Goal: Task Accomplishment & Management: Complete application form

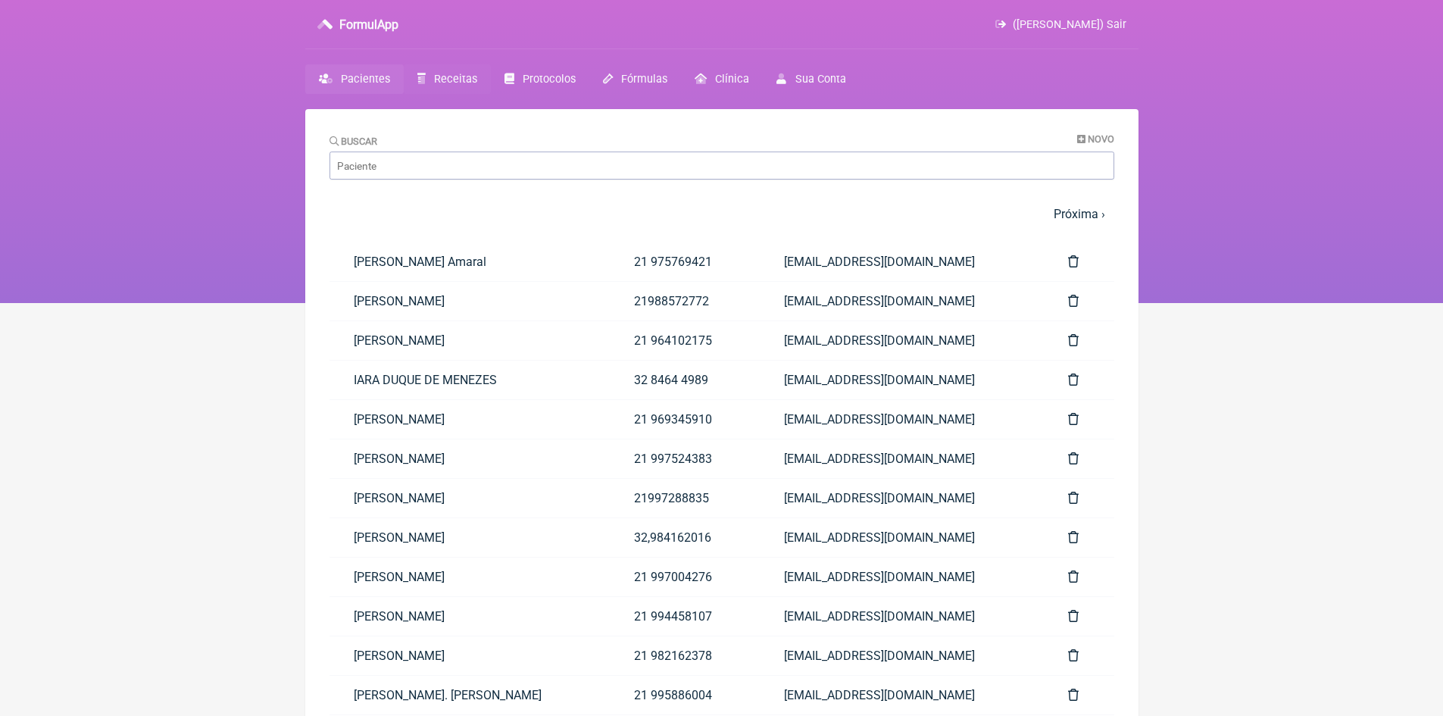
click at [442, 85] on span "Receitas" at bounding box center [455, 79] width 43 height 13
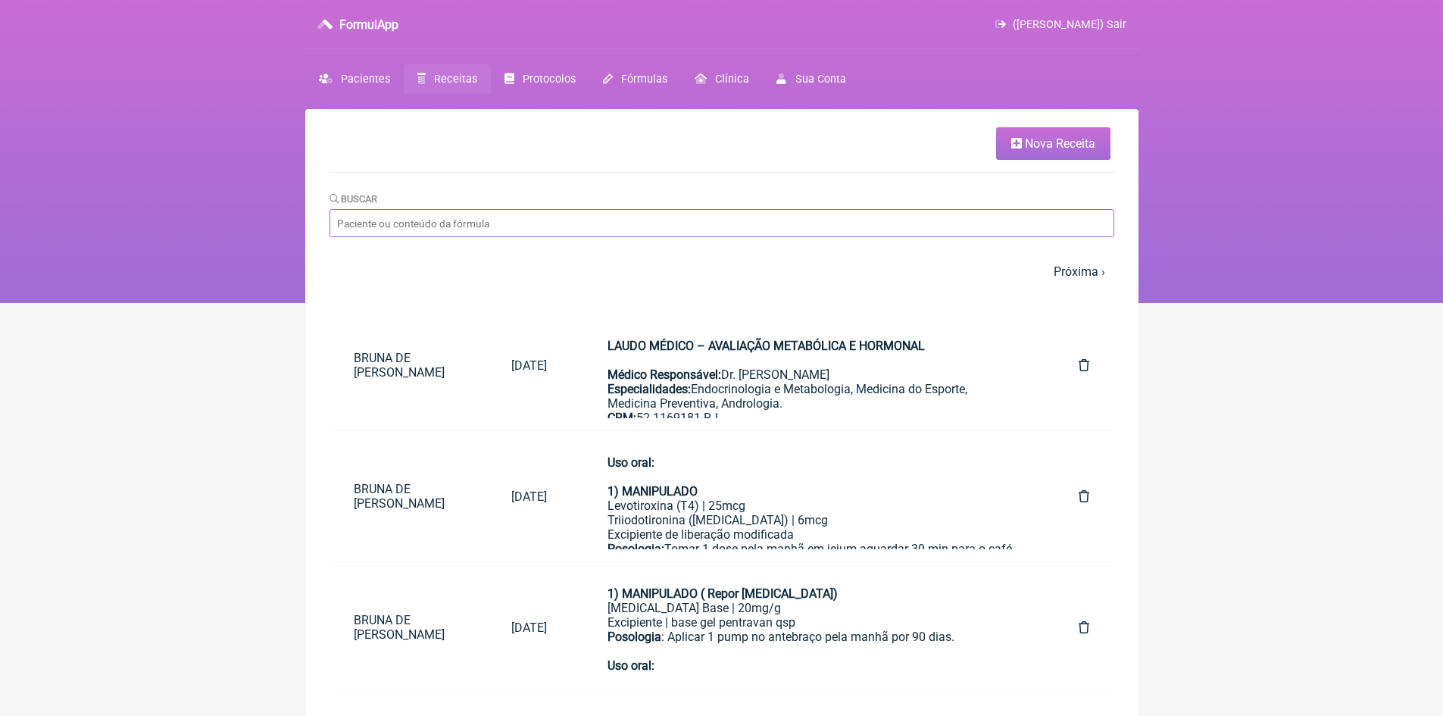
click at [427, 222] on input "Buscar" at bounding box center [722, 223] width 785 height 28
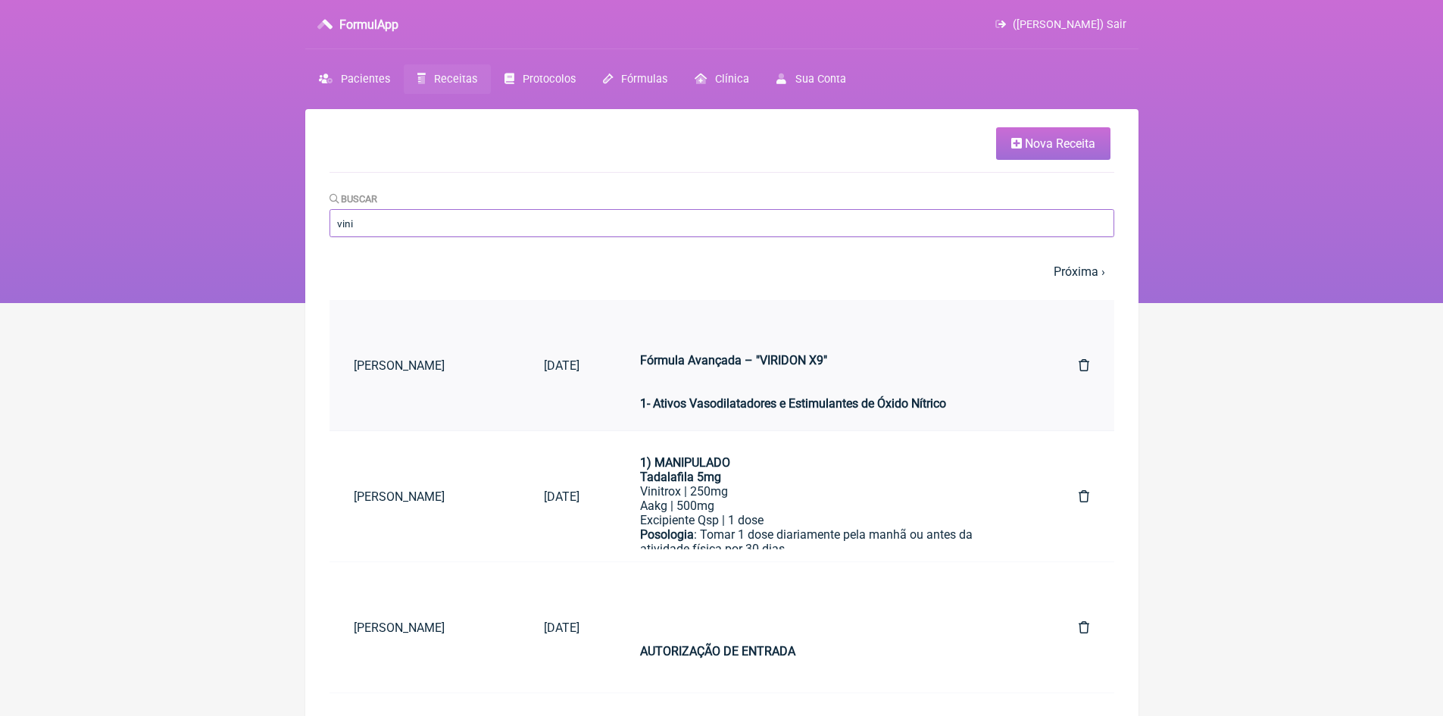
type input "vini"
click at [651, 345] on strong "Fórmula Avançada – "VIRIDON X9"" at bounding box center [733, 353] width 187 height 29
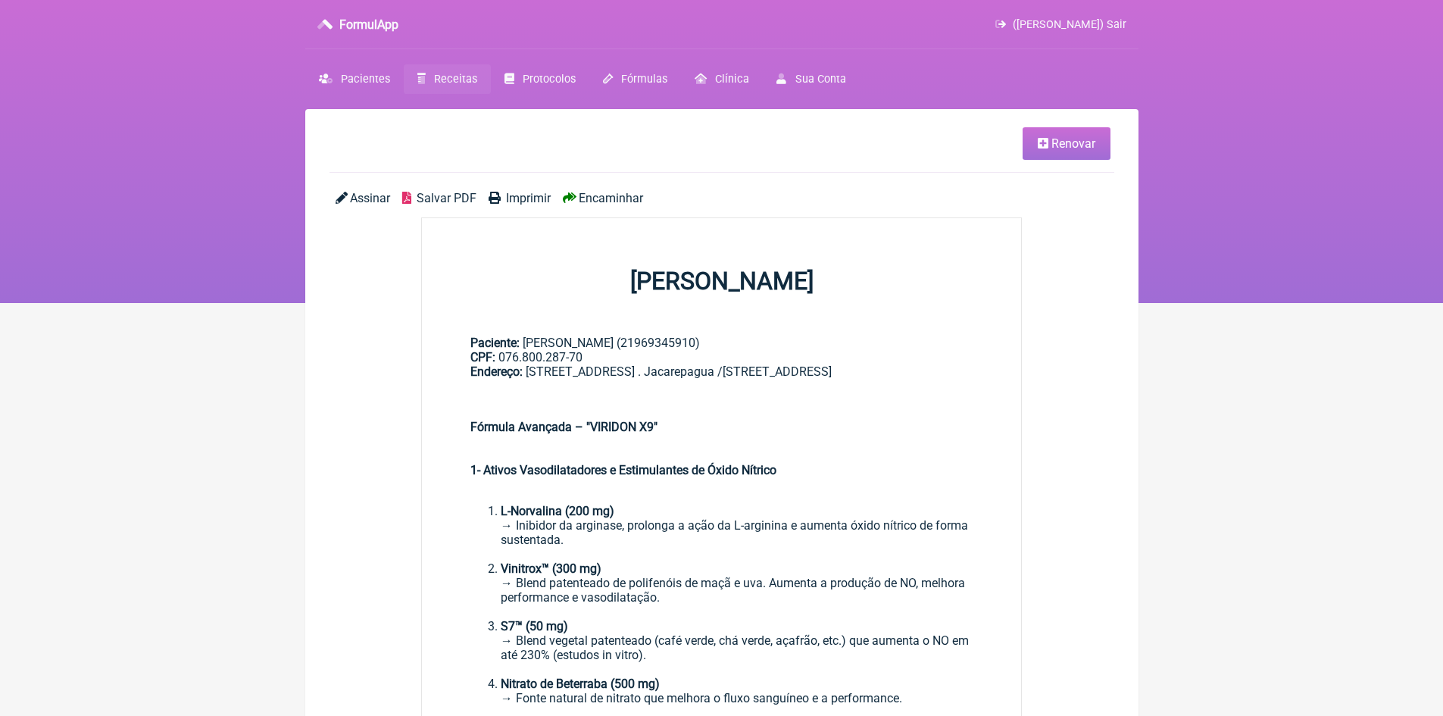
click at [1089, 142] on span "Renovar" at bounding box center [1074, 143] width 44 height 14
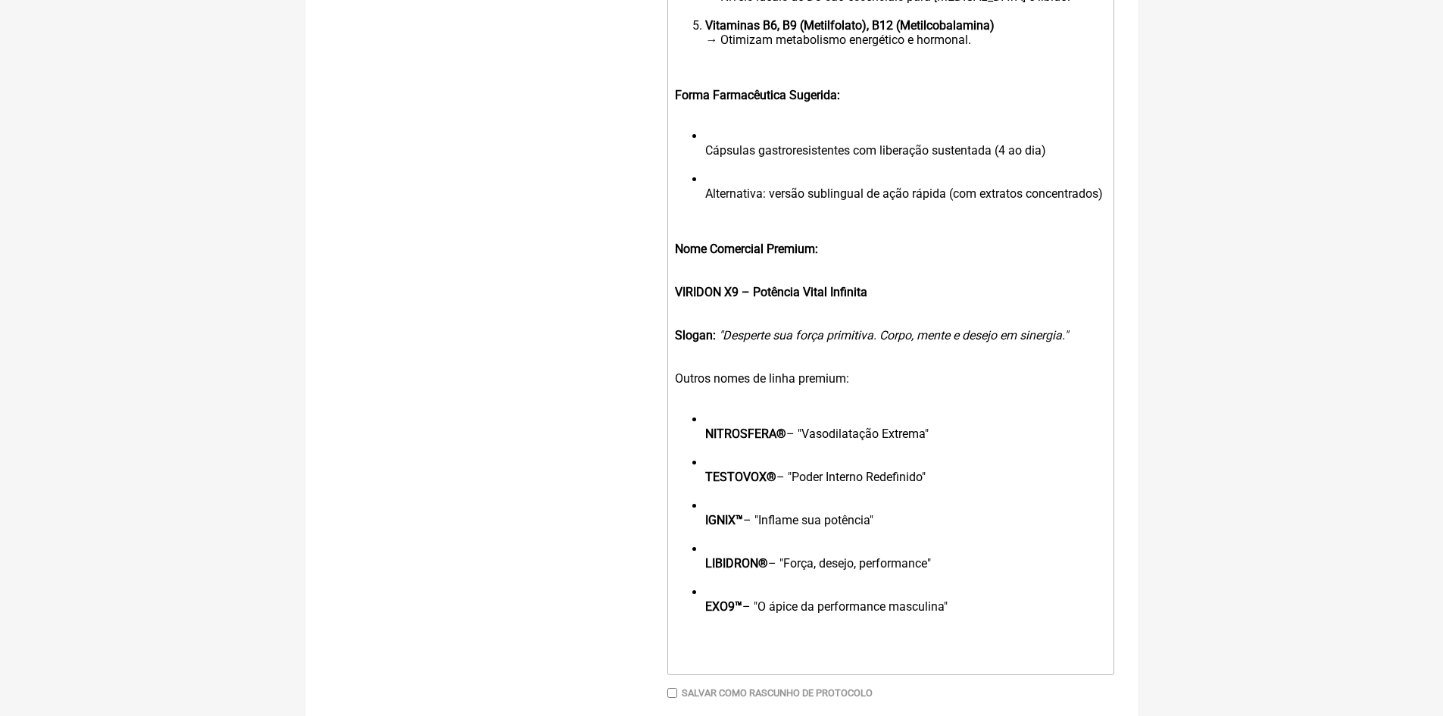
scroll to position [1742, 0]
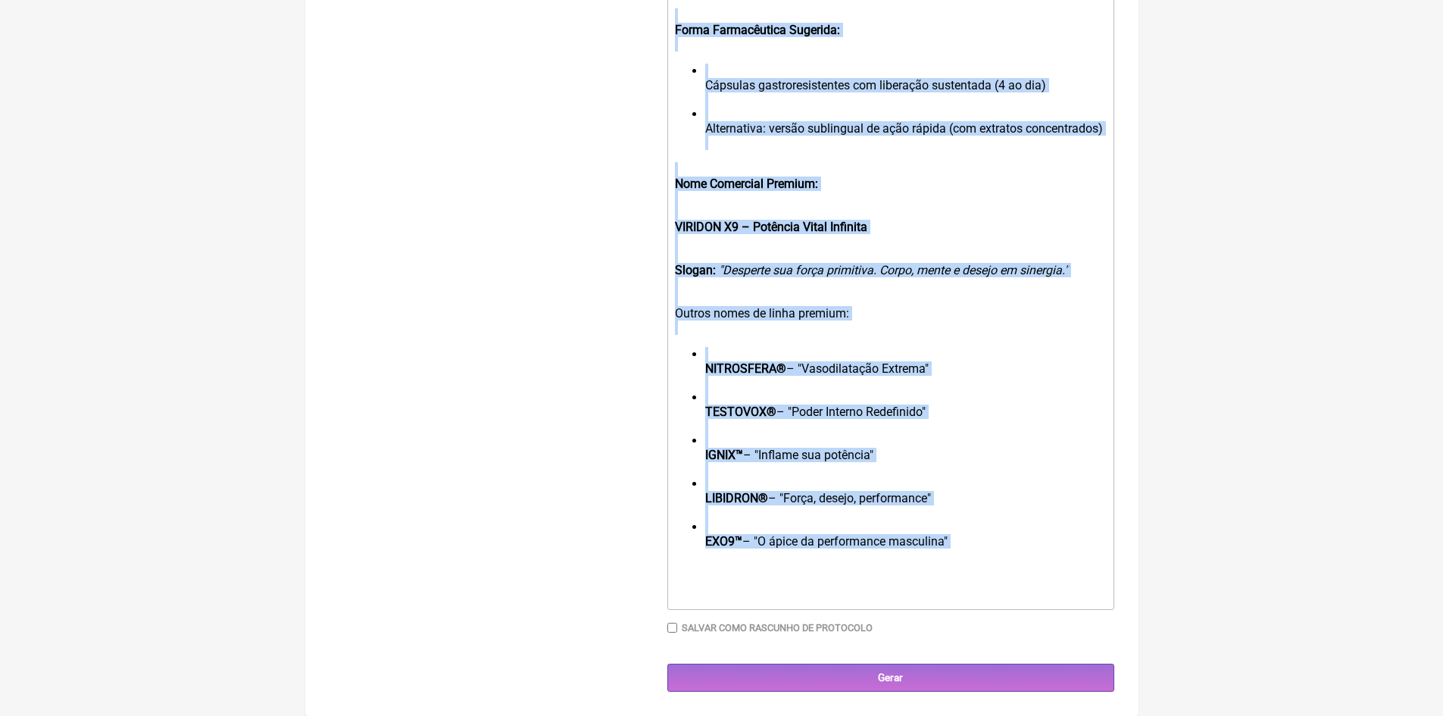
drag, startPoint x: 673, startPoint y: 204, endPoint x: 970, endPoint y: 555, distance: 459.6
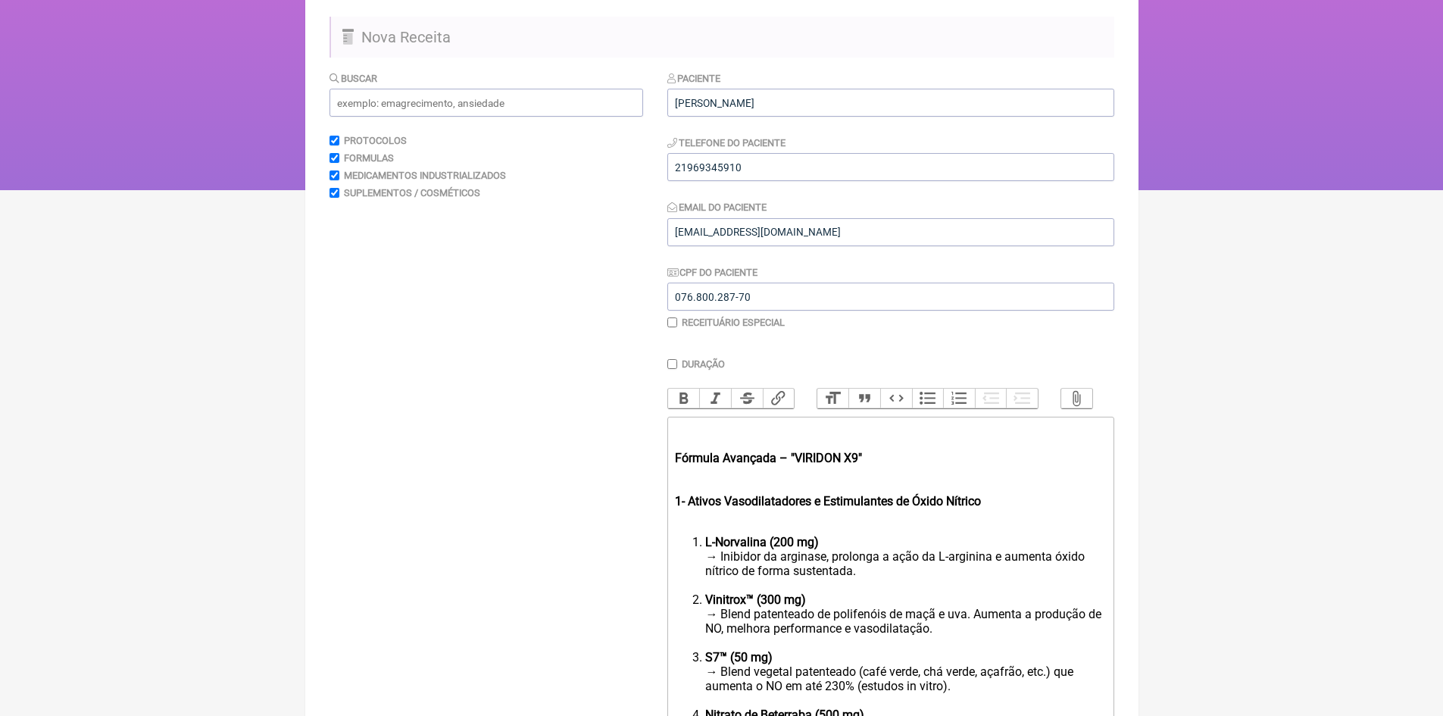
type trix-editor "<div><strong><br>&nbsp;<br></strong><br></div><div><br><br></div>"
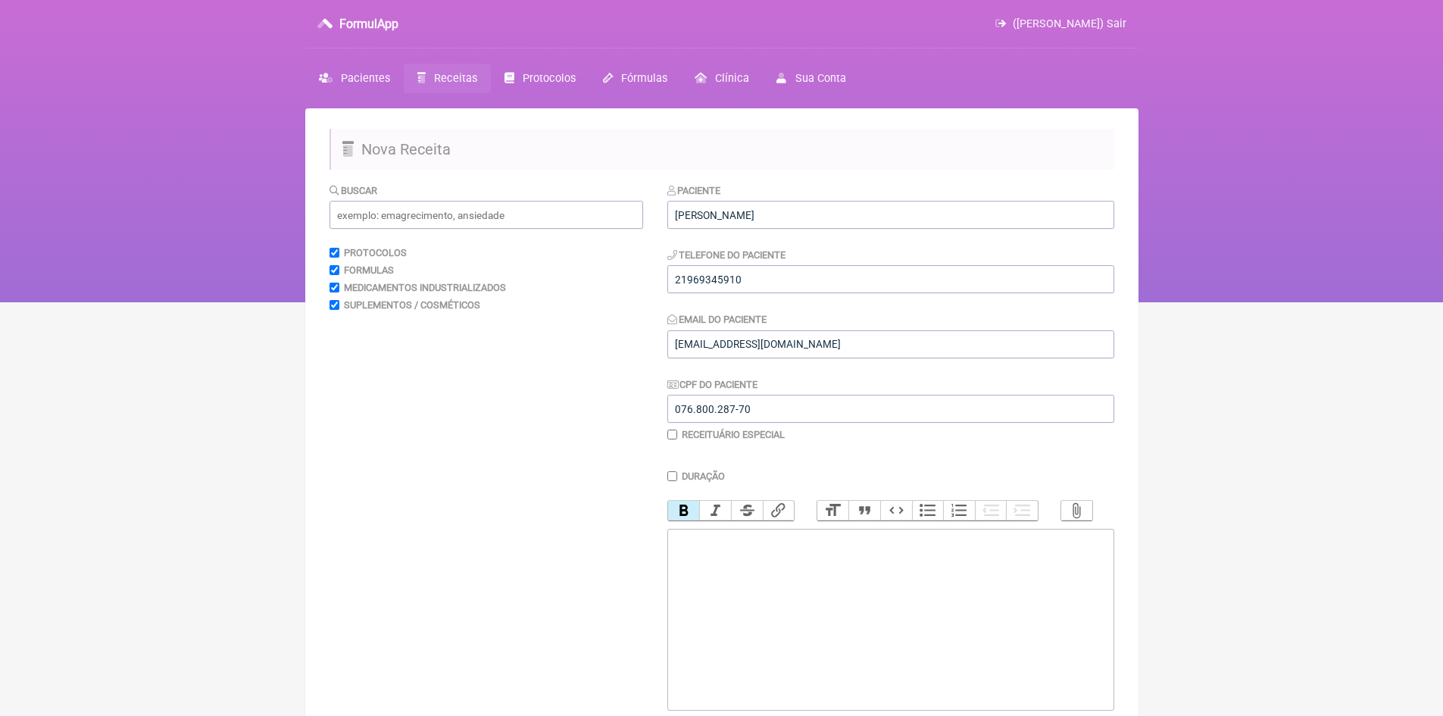
scroll to position [0, 0]
click at [677, 216] on input "[PERSON_NAME]" at bounding box center [890, 216] width 447 height 28
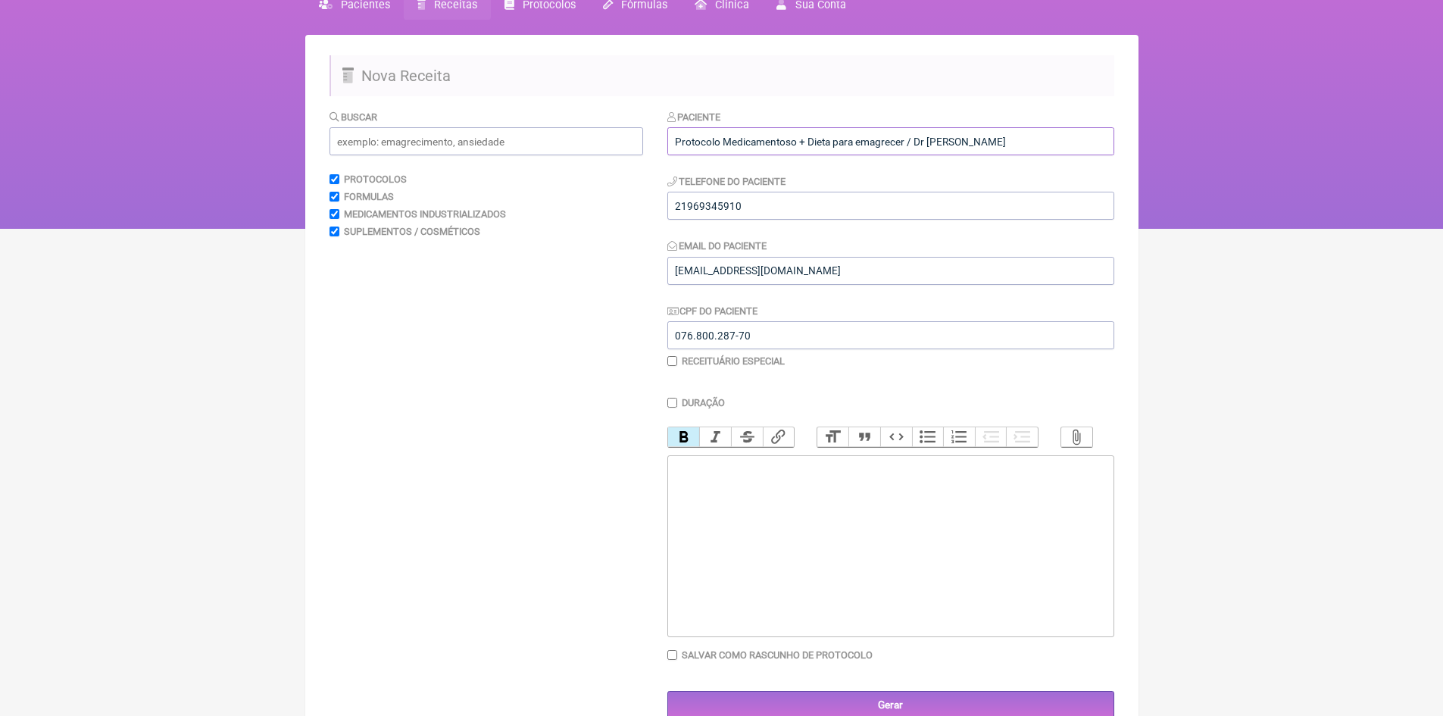
scroll to position [113, 0]
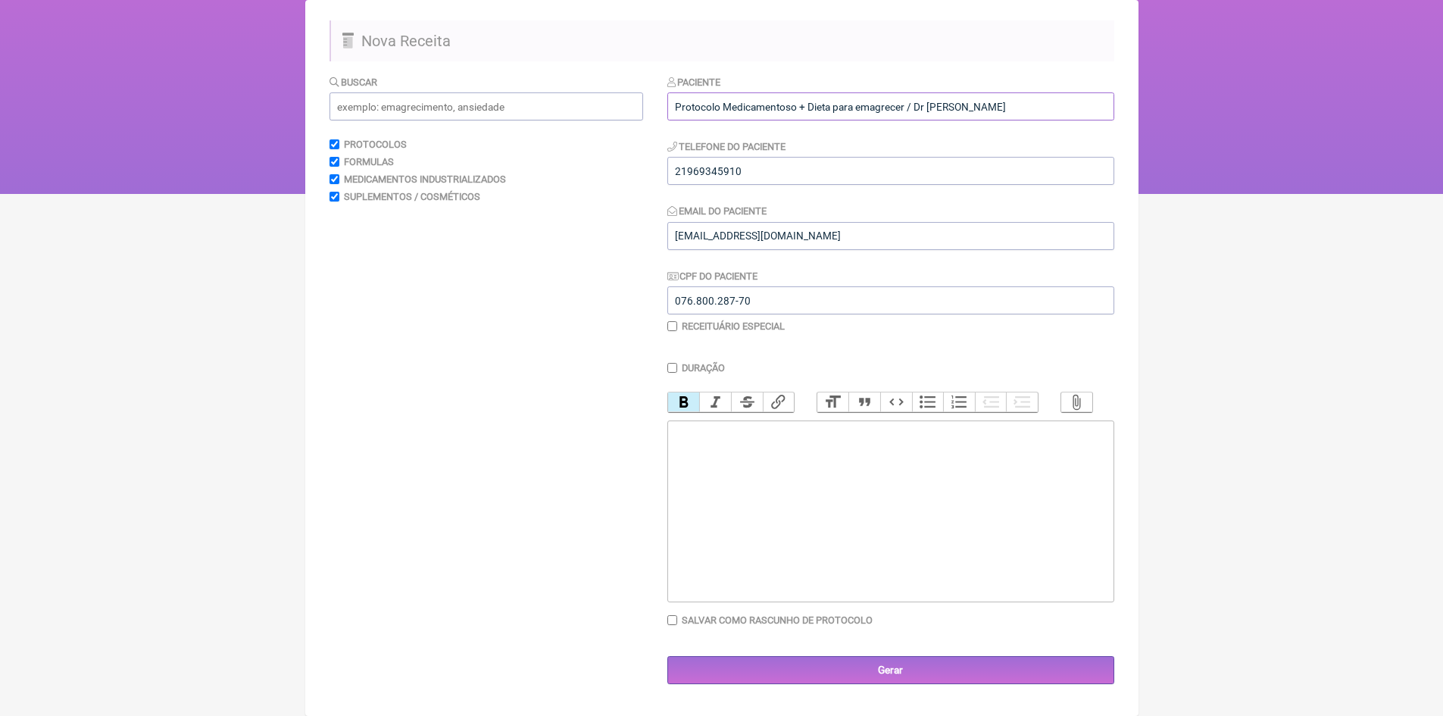
type input "Protocolo Medicamentoso + Dieta para emagrecer / [PERSON_NAME] [PERSON_NAME]"
click at [719, 469] on div at bounding box center [890, 447] width 430 height 43
paste trix-editor "<div><strong><br>&nbsp;<br></strong>&nbsp;Protocolo Farmacológico para Perda de…"
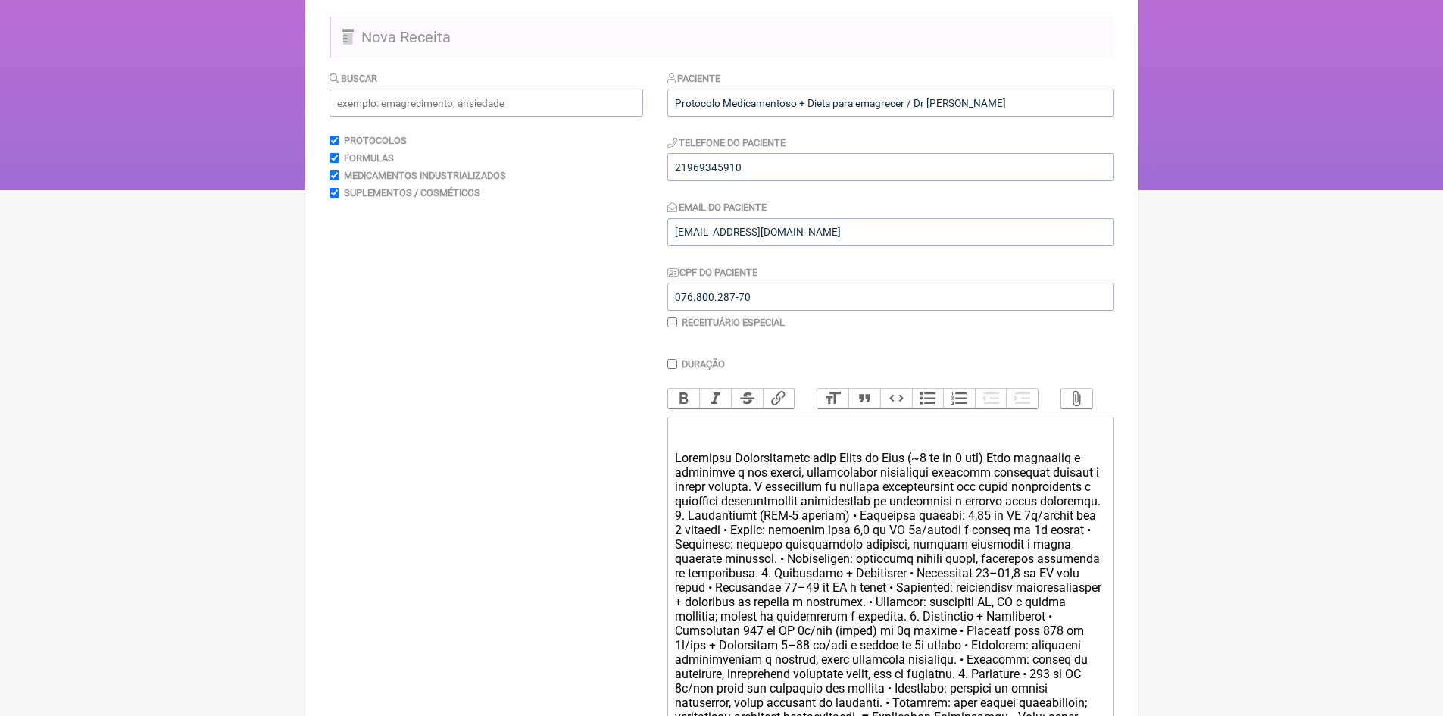
scroll to position [277, 0]
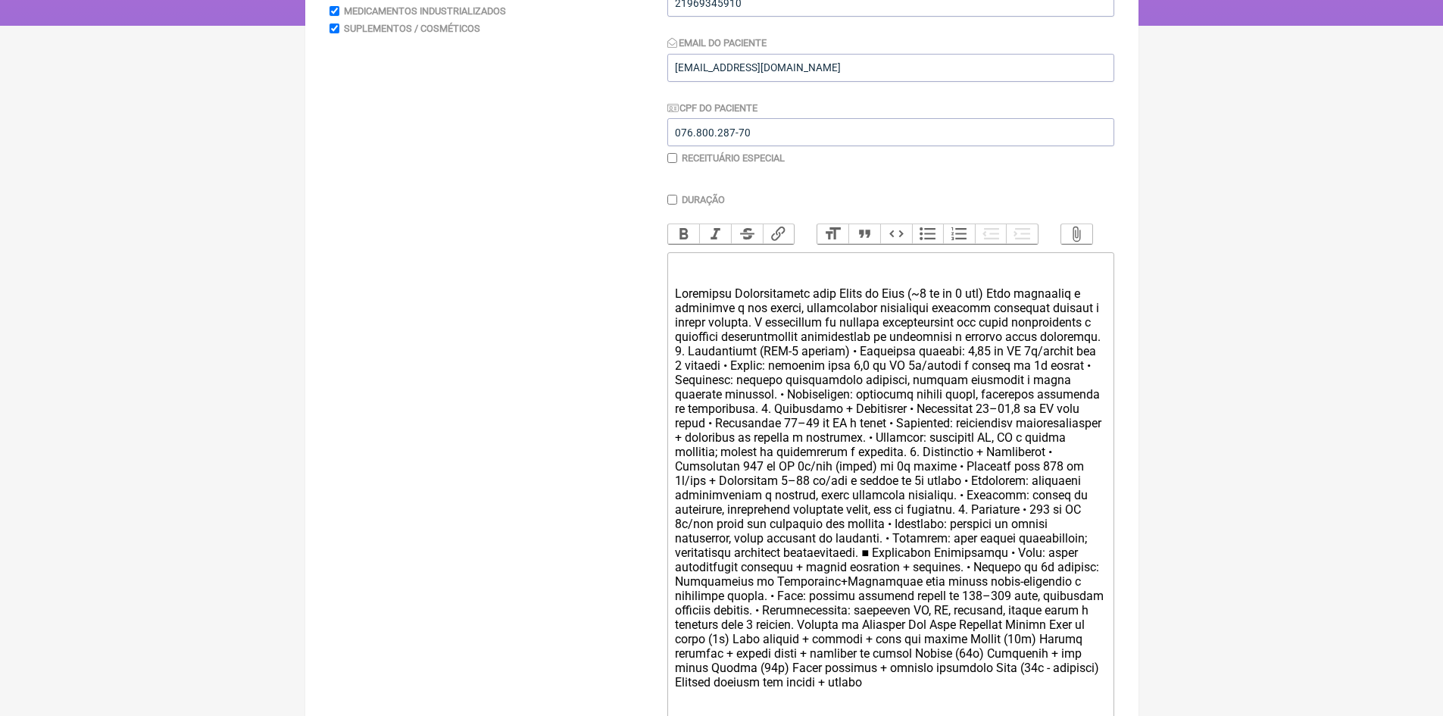
click at [772, 362] on div at bounding box center [890, 474] width 430 height 432
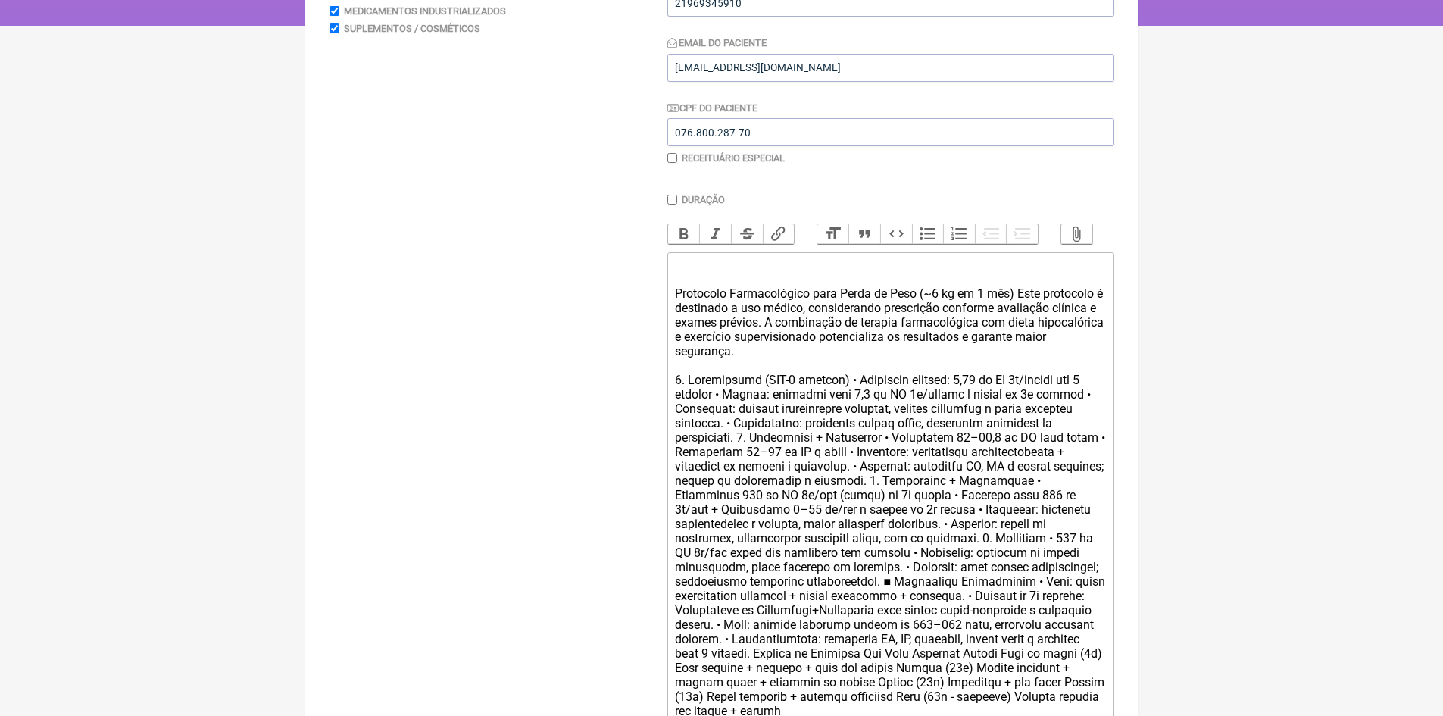
click at [742, 408] on div "Protocolo Farmacológico para Perda de Peso (~6 kg em 1 mês) Este protocolo é de…" at bounding box center [890, 488] width 430 height 461
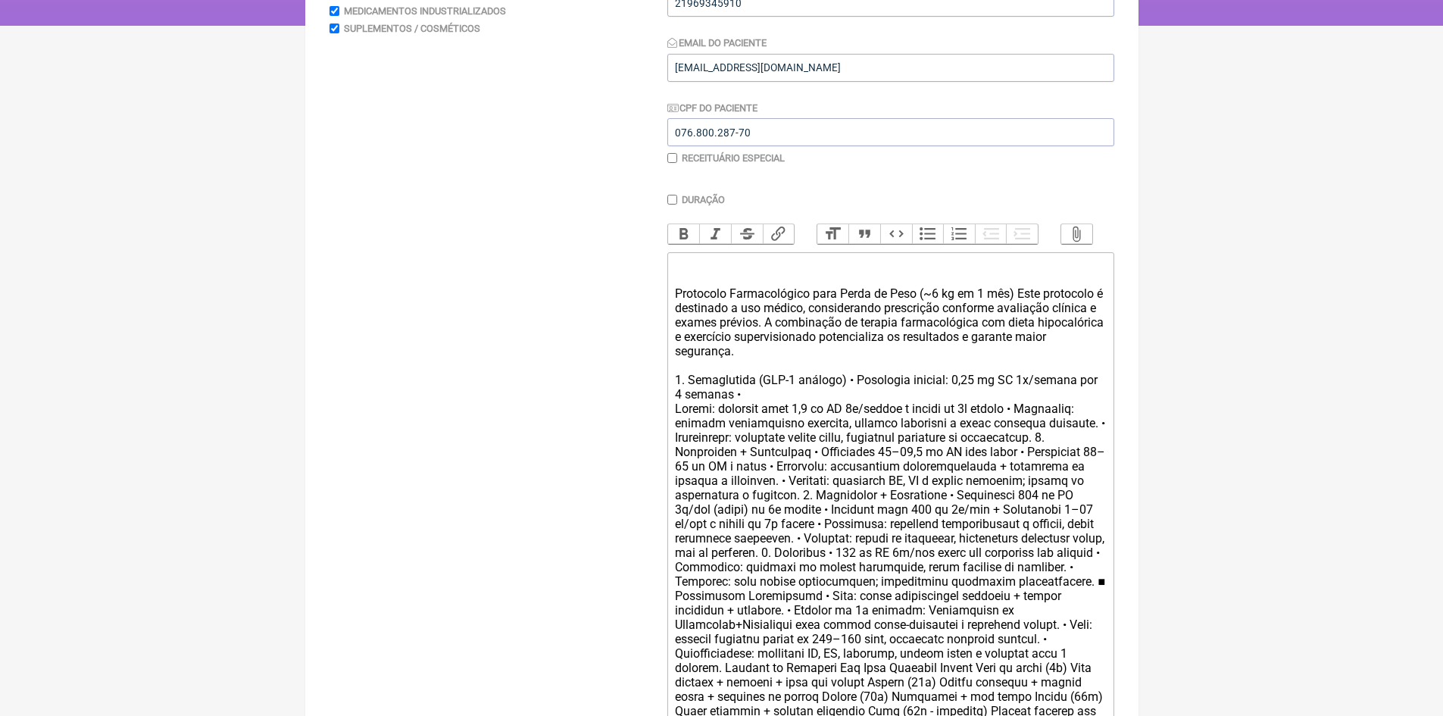
click at [1045, 420] on div "Protocolo Farmacológico para Perda de Peso (~6 kg em 1 mês) Este protocolo é de…" at bounding box center [890, 495] width 430 height 475
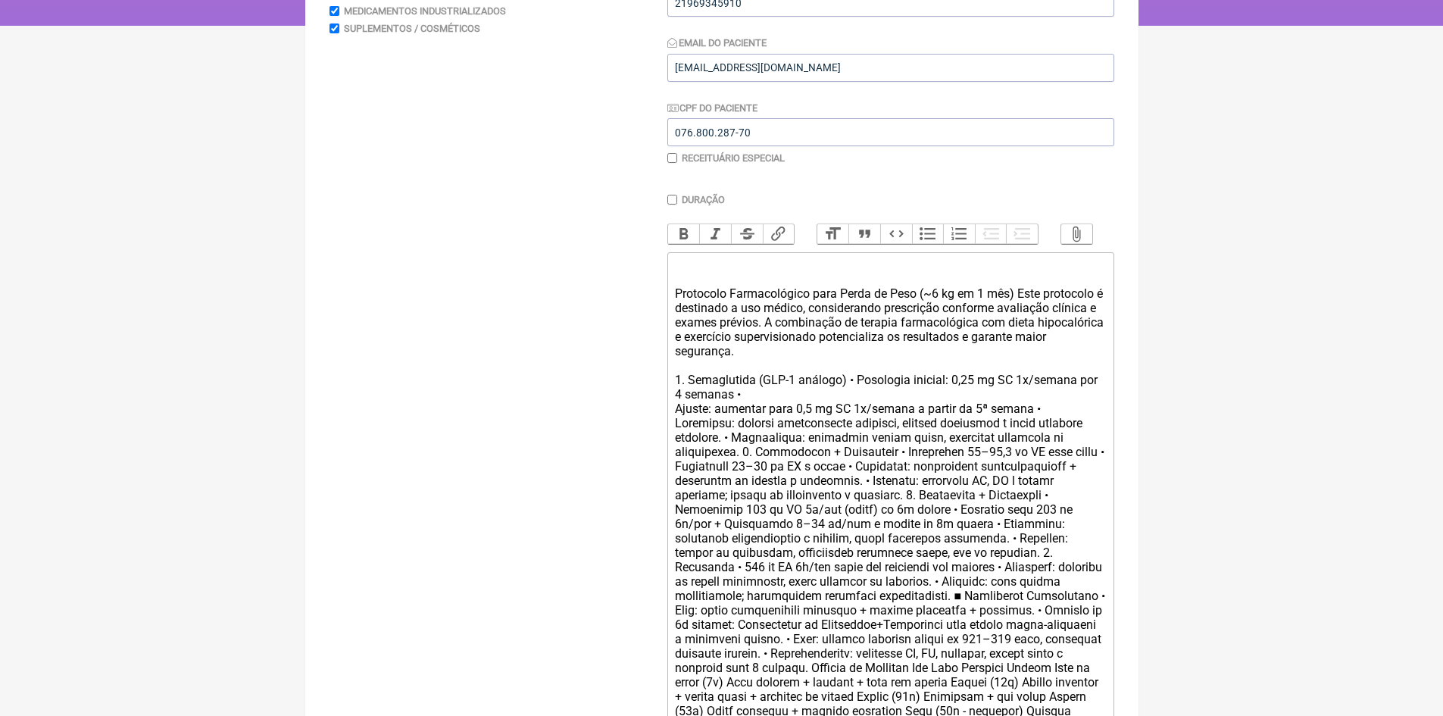
click at [1045, 422] on div "Protocolo Farmacológico para Perda de Peso (~6 kg em 1 mês) Este protocolo é de…" at bounding box center [890, 495] width 430 height 475
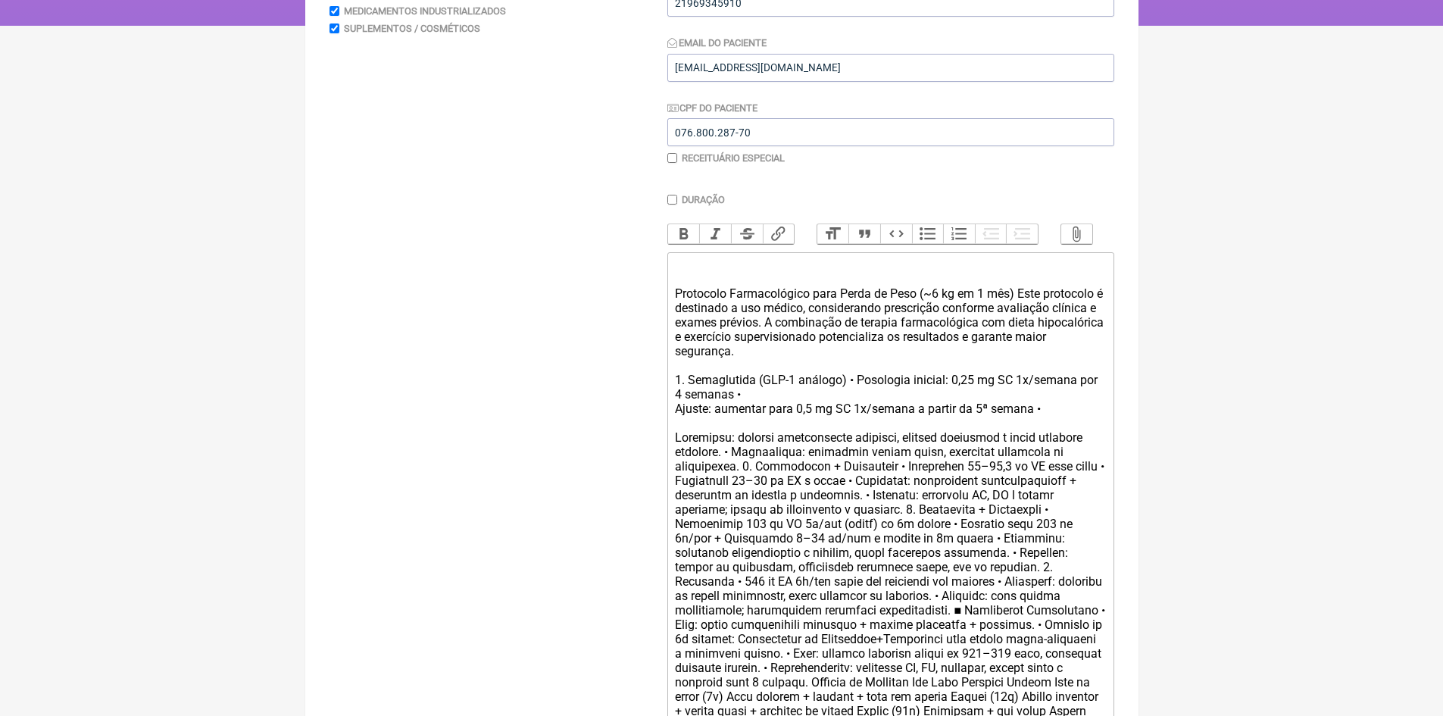
click at [777, 464] on div "Protocolo Farmacológico para Perda de Peso (~6 kg em 1 mês) Este protocolo é de…" at bounding box center [890, 502] width 430 height 489
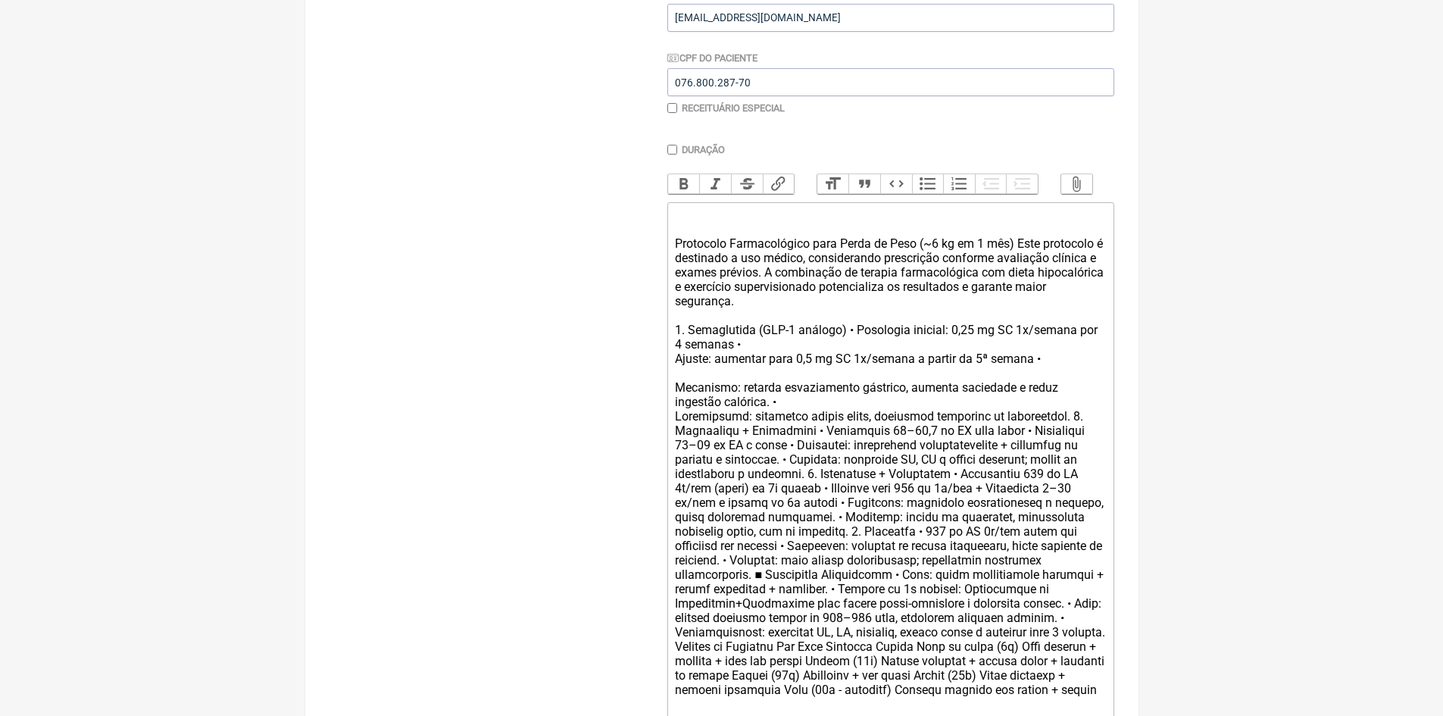
scroll to position [353, 0]
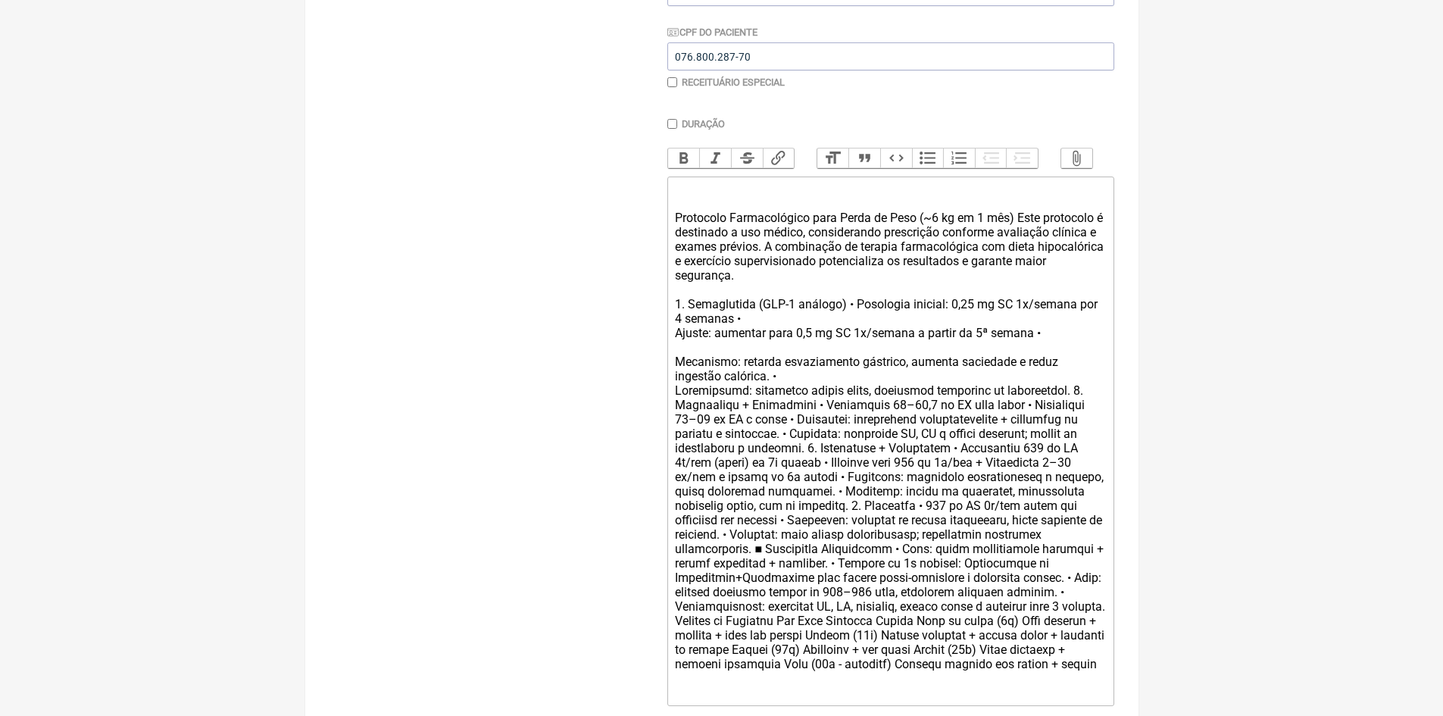
click at [1058, 403] on div "Protocolo Farmacológico para Perda de Peso (~6 kg em 1 mês) Este protocolo é de…" at bounding box center [890, 426] width 430 height 489
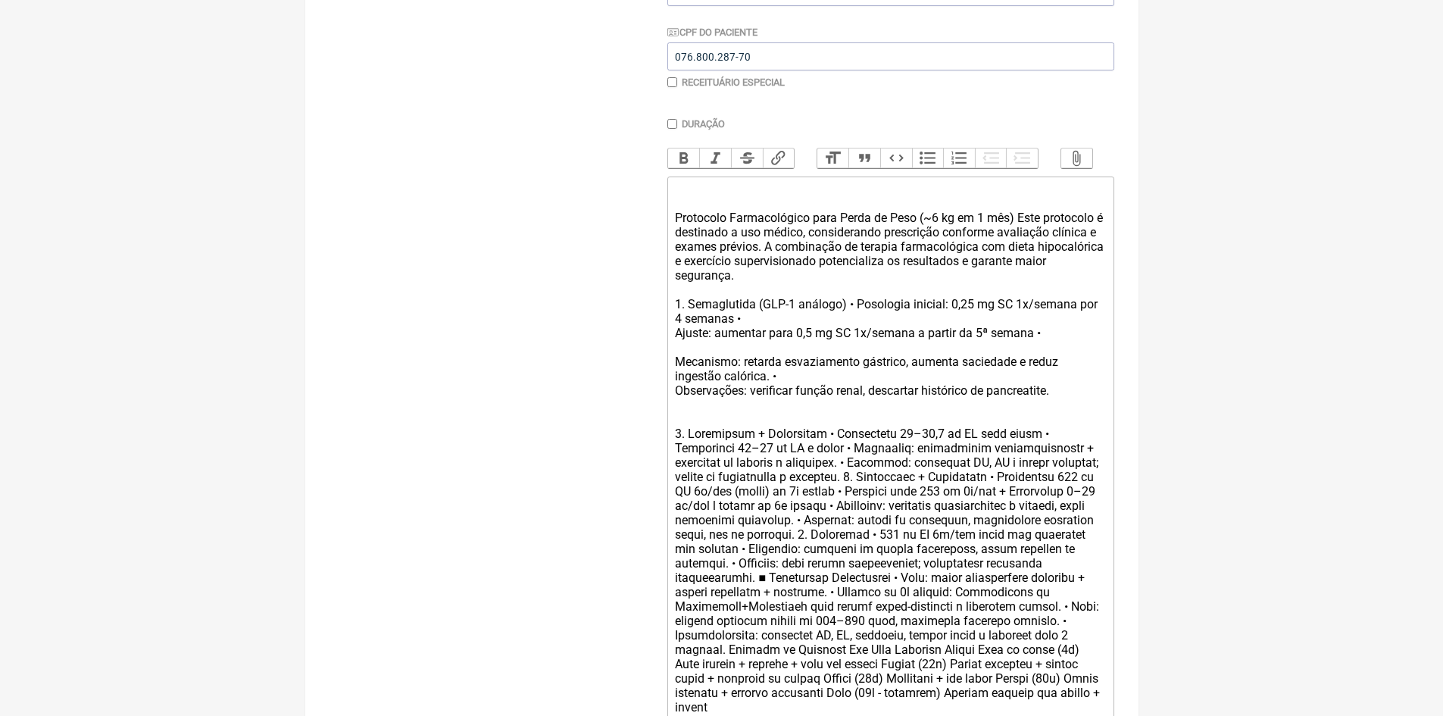
scroll to position [429, 0]
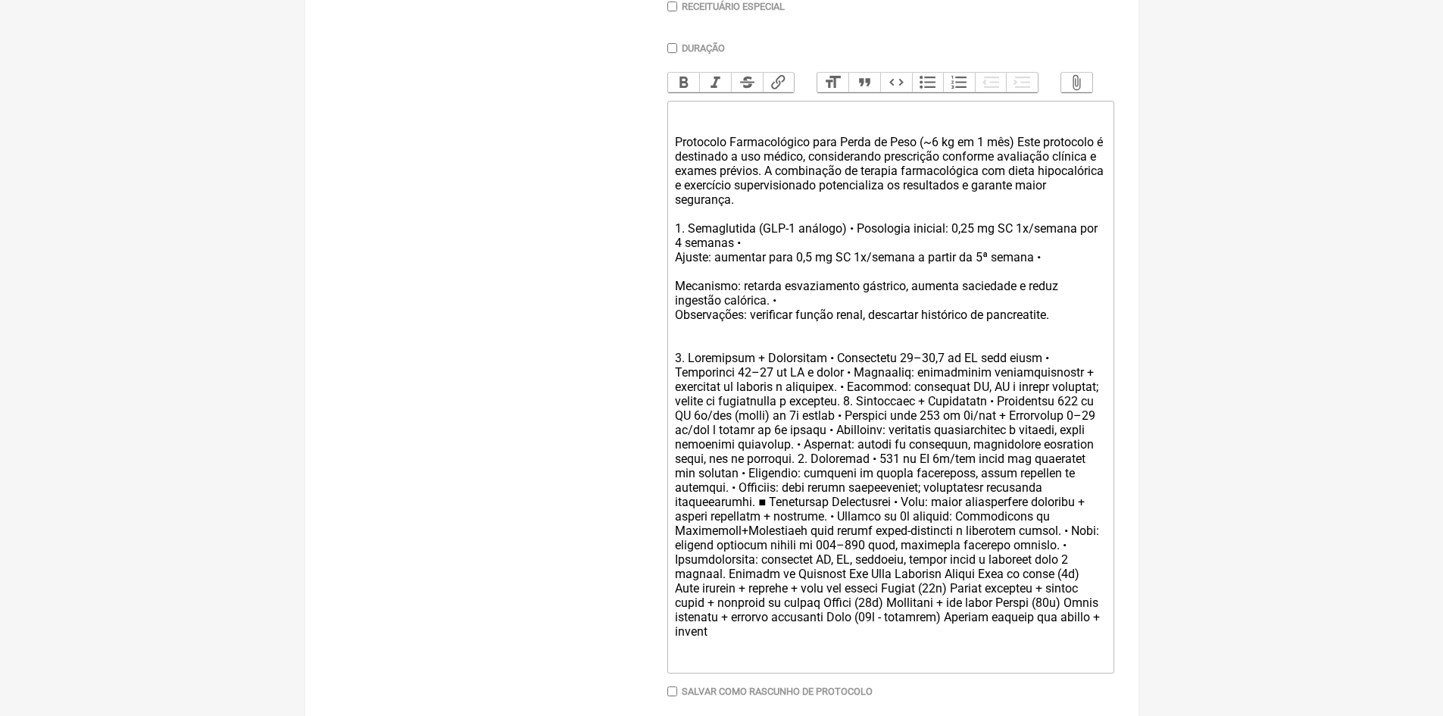
click at [862, 384] on div "Protocolo Farmacológico para Perda de Peso (~6 kg em 1 mês) Este protocolo é de…" at bounding box center [890, 372] width 430 height 533
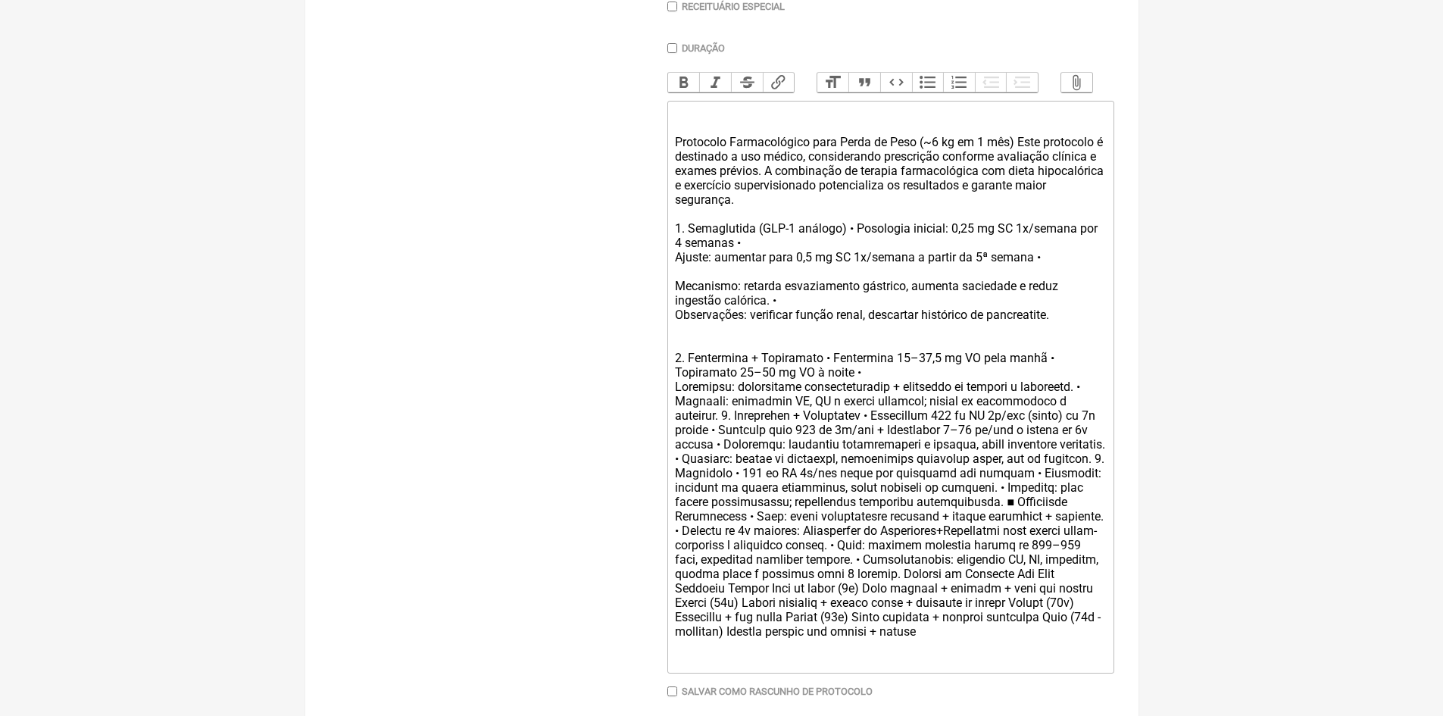
click at [747, 412] on div "Protocolo Farmacológico para Perda de Peso (~6 kg em 1 mês) Este protocolo é de…" at bounding box center [890, 372] width 430 height 533
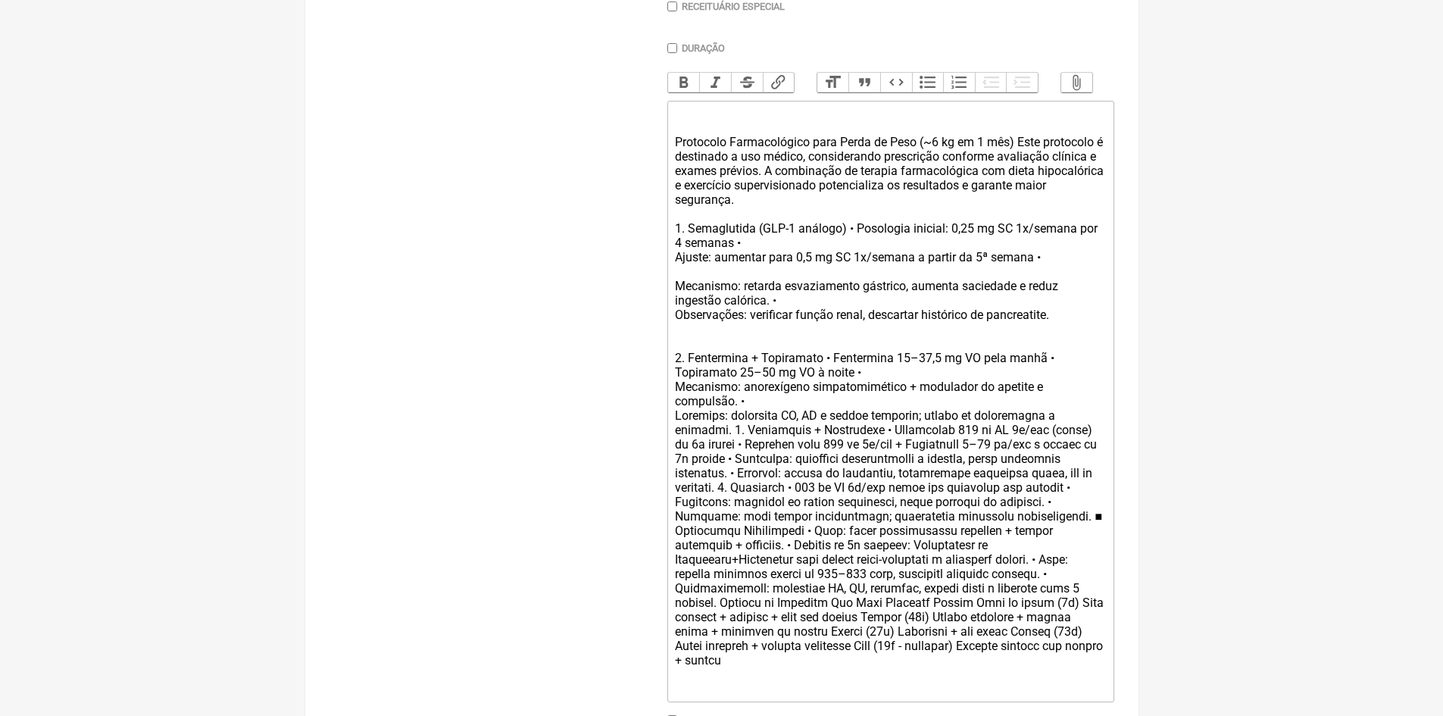
click at [733, 442] on div "Protocolo Farmacológico para Perda de Peso (~6 kg em 1 mês) Este protocolo é de…" at bounding box center [890, 386] width 430 height 561
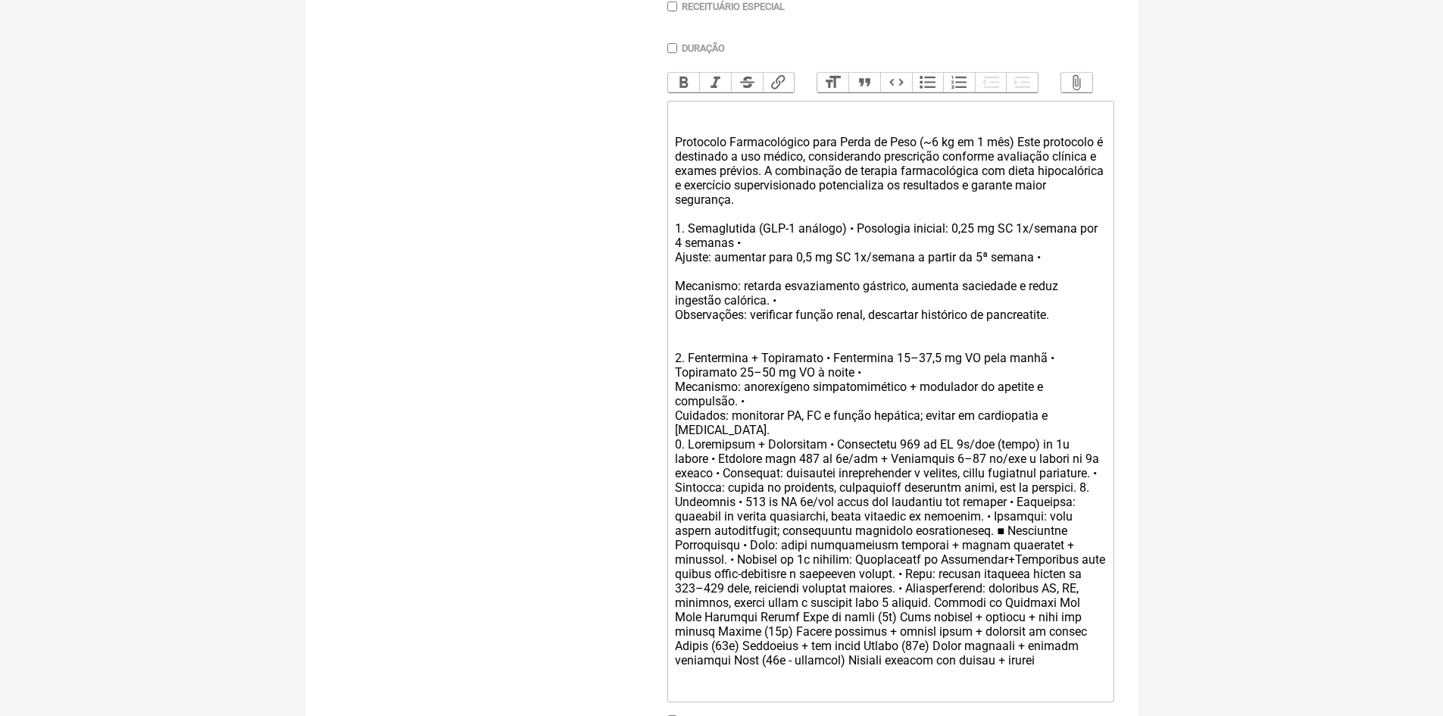
click at [869, 386] on div "Protocolo Farmacológico para Perda de Peso (~6 kg em 1 mês) Este protocolo é de…" at bounding box center [890, 386] width 430 height 561
click at [727, 471] on div "Protocolo Farmacológico para Perda de Peso (~6 kg em 1 mês) Este protocolo é de…" at bounding box center [890, 386] width 430 height 561
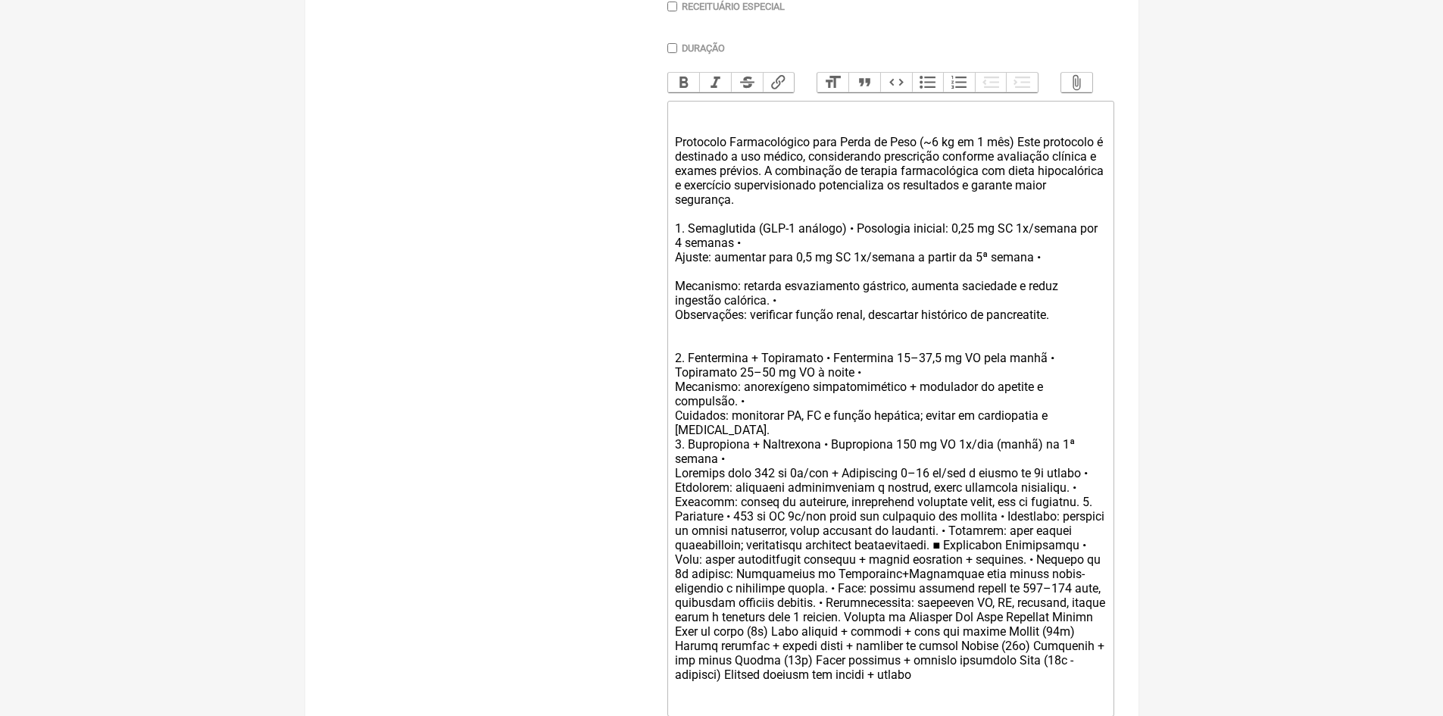
click at [1093, 515] on div "Protocolo Farmacológico para Perda de Peso (~6 kg em 1 mês) Este protocolo é de…" at bounding box center [890, 394] width 430 height 576
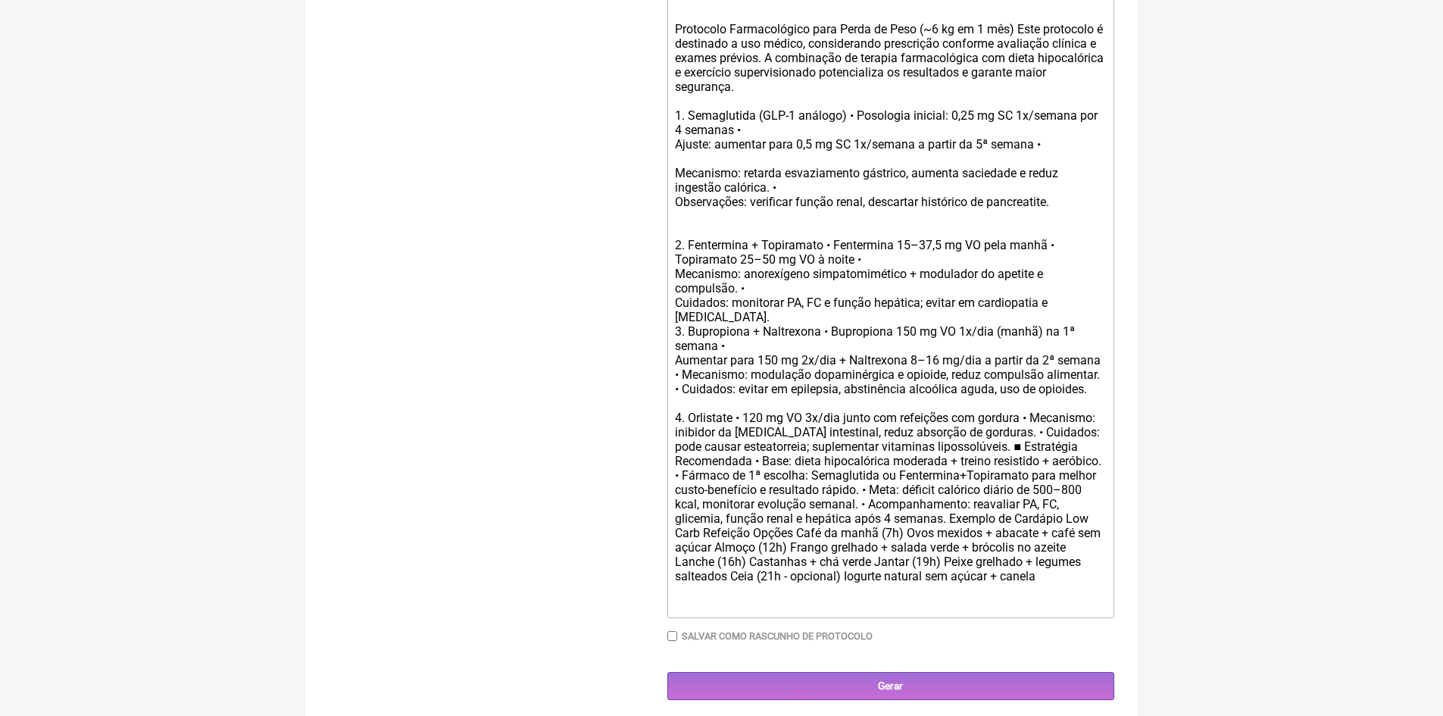
scroll to position [561, 0]
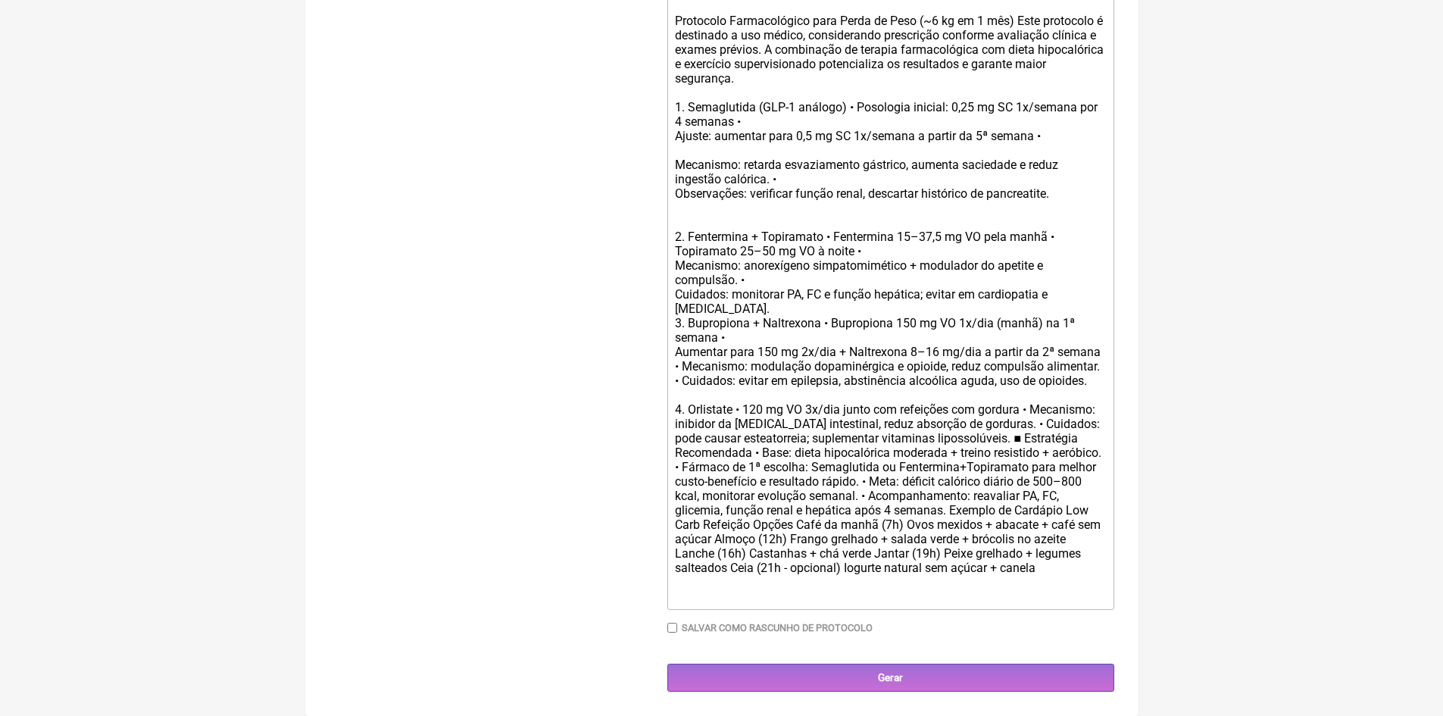
click at [731, 467] on div "Protocolo Farmacológico para Perda de Peso (~6 kg em 1 mês) Este protocolo é de…" at bounding box center [890, 280] width 430 height 590
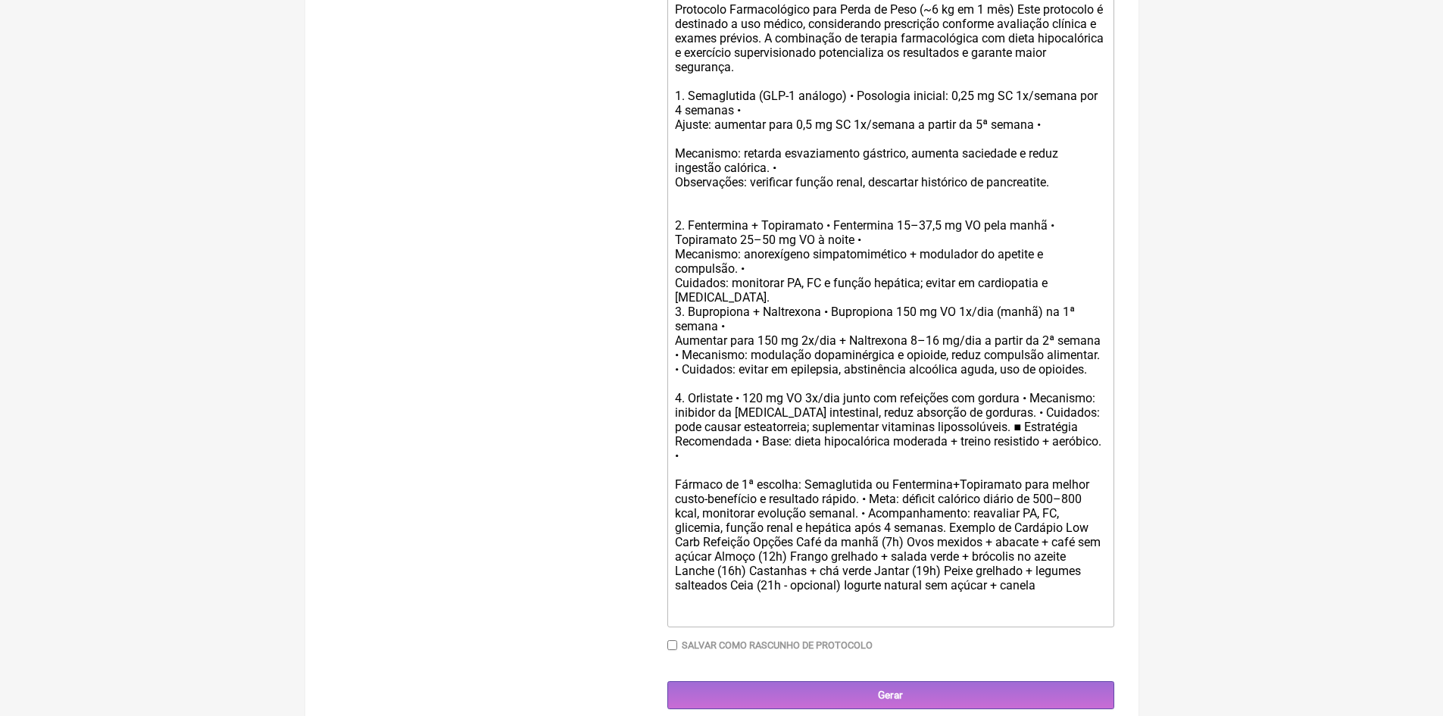
click at [867, 511] on div "Protocolo Farmacológico para Perda de Peso (~6 kg em 1 mês) Este protocolo é de…" at bounding box center [890, 282] width 430 height 619
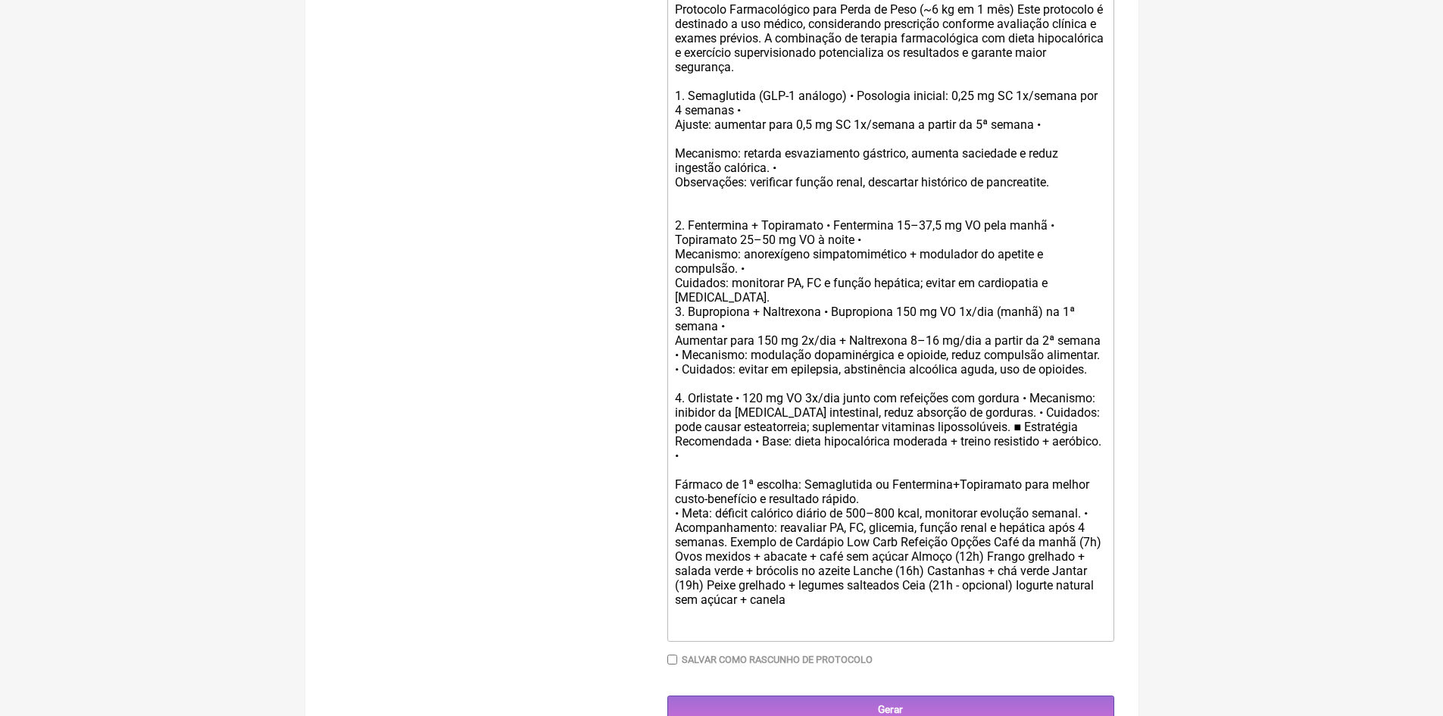
click at [1099, 527] on div "Protocolo Farmacológico para Perda de Peso (~6 kg em 1 mês) Este protocolo é de…" at bounding box center [890, 289] width 430 height 633
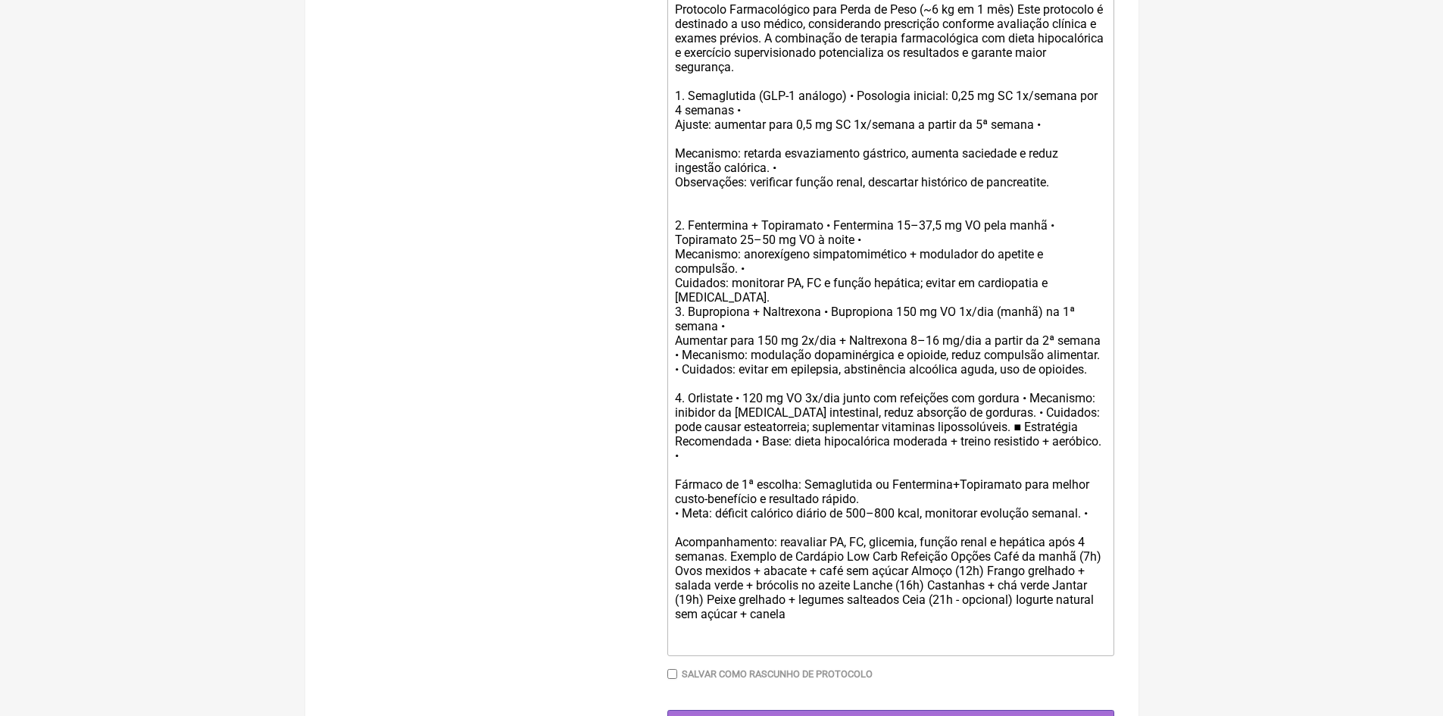
click at [870, 511] on div "Protocolo Farmacológico para Perda de Peso (~6 kg em 1 mês) Este protocolo é de…" at bounding box center [890, 297] width 430 height 648
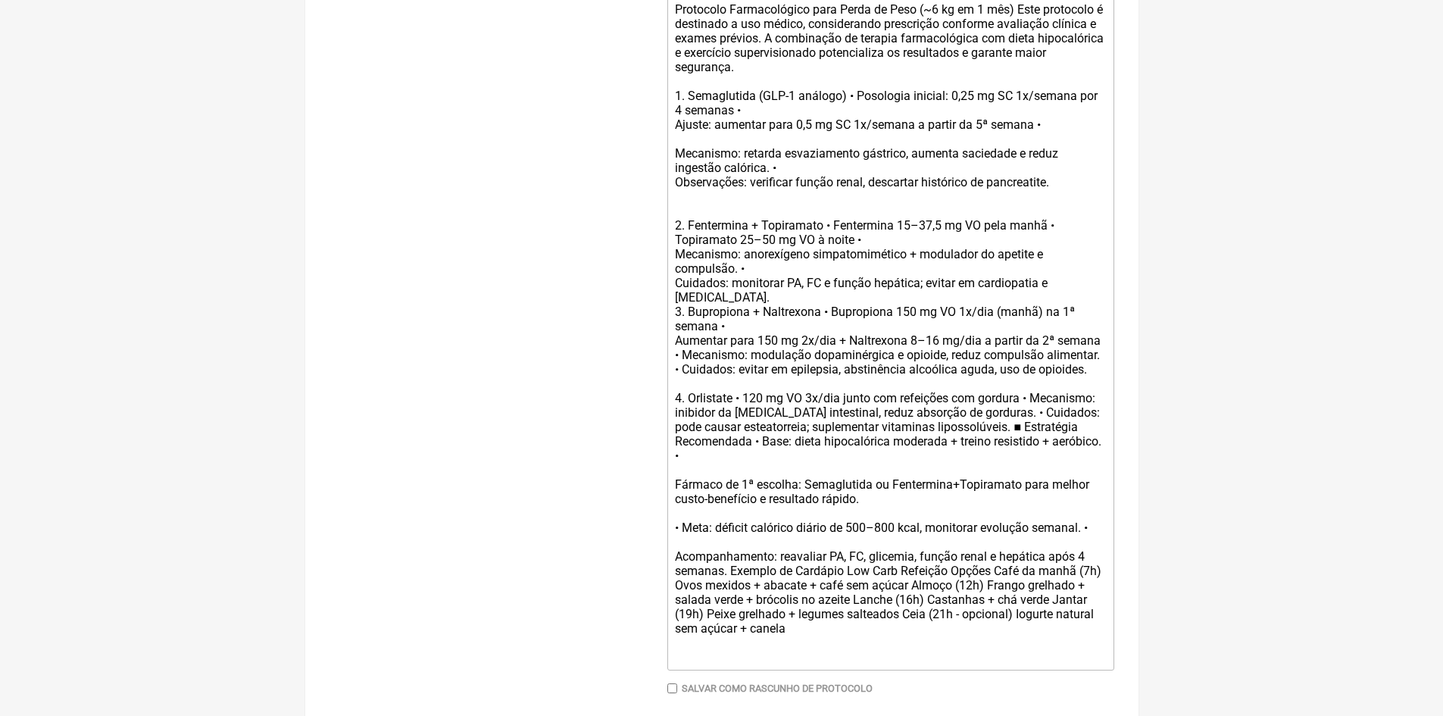
click at [729, 583] on div "Protocolo Farmacológico para Perda de Peso (~6 kg em 1 mês) Este protocolo é de…" at bounding box center [890, 304] width 430 height 662
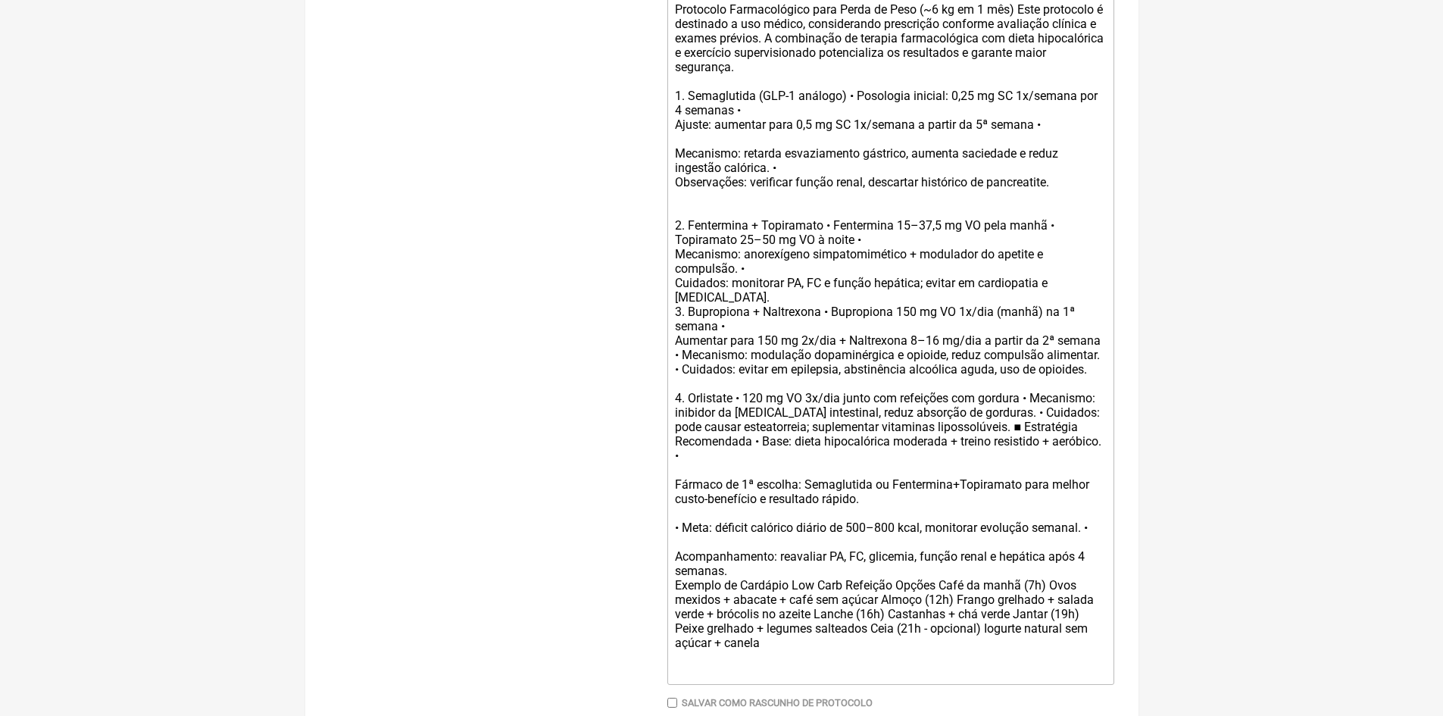
click at [942, 596] on div "Protocolo Farmacológico para Perda de Peso (~6 kg em 1 mês) Este protocolo é de…" at bounding box center [890, 311] width 430 height 677
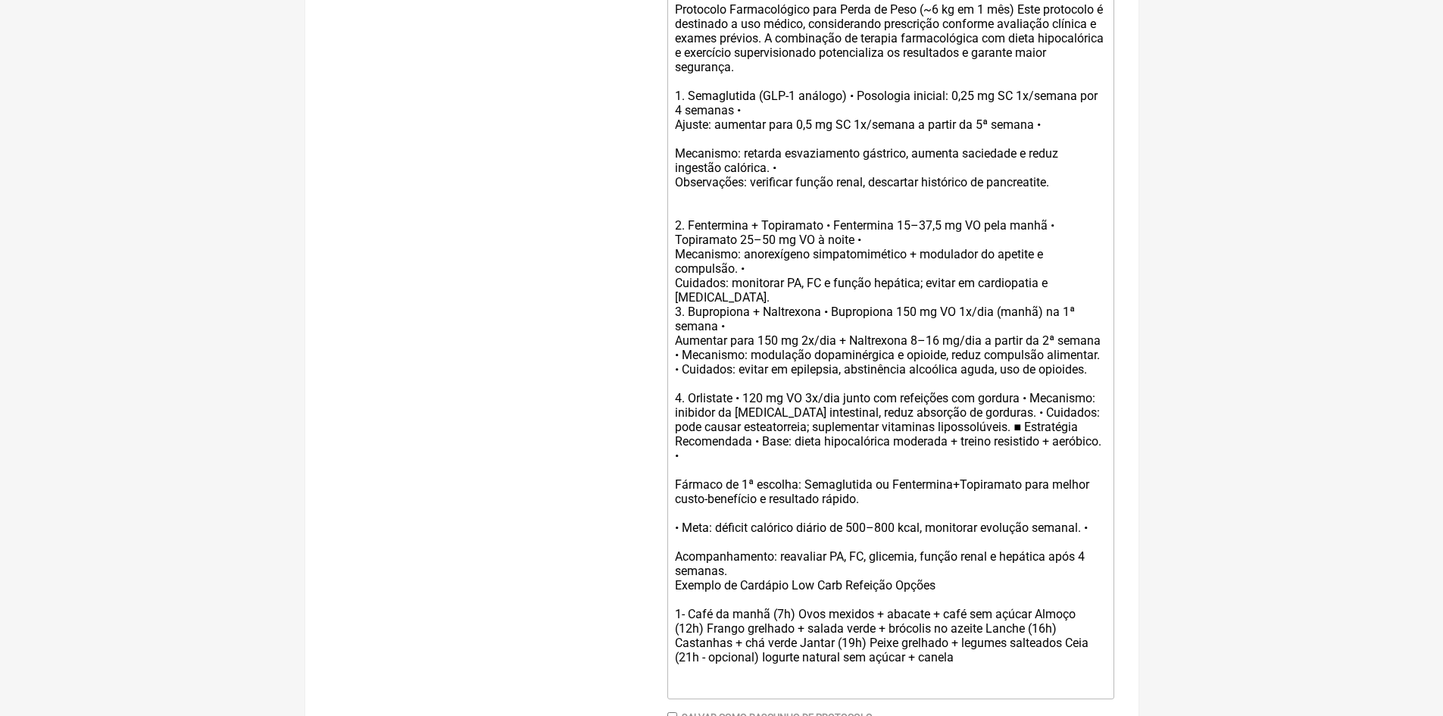
click at [1034, 626] on div "Protocolo Farmacológico para Perda de Peso (~6 kg em 1 mês) Este protocolo é de…" at bounding box center [890, 318] width 430 height 691
click at [1042, 639] on div "Protocolo Farmacológico para Perda de Peso (~6 kg em 1 mês) Este protocolo é de…" at bounding box center [890, 318] width 430 height 691
click at [889, 653] on div "Protocolo Farmacológico para Perda de Peso (~6 kg em 1 mês) Este protocolo é de…" at bounding box center [890, 318] width 430 height 691
click at [1039, 622] on div "Protocolo Farmacológico para Perda de Peso (~6 kg em 1 mês) Este protocolo é de…" at bounding box center [890, 325] width 430 height 705
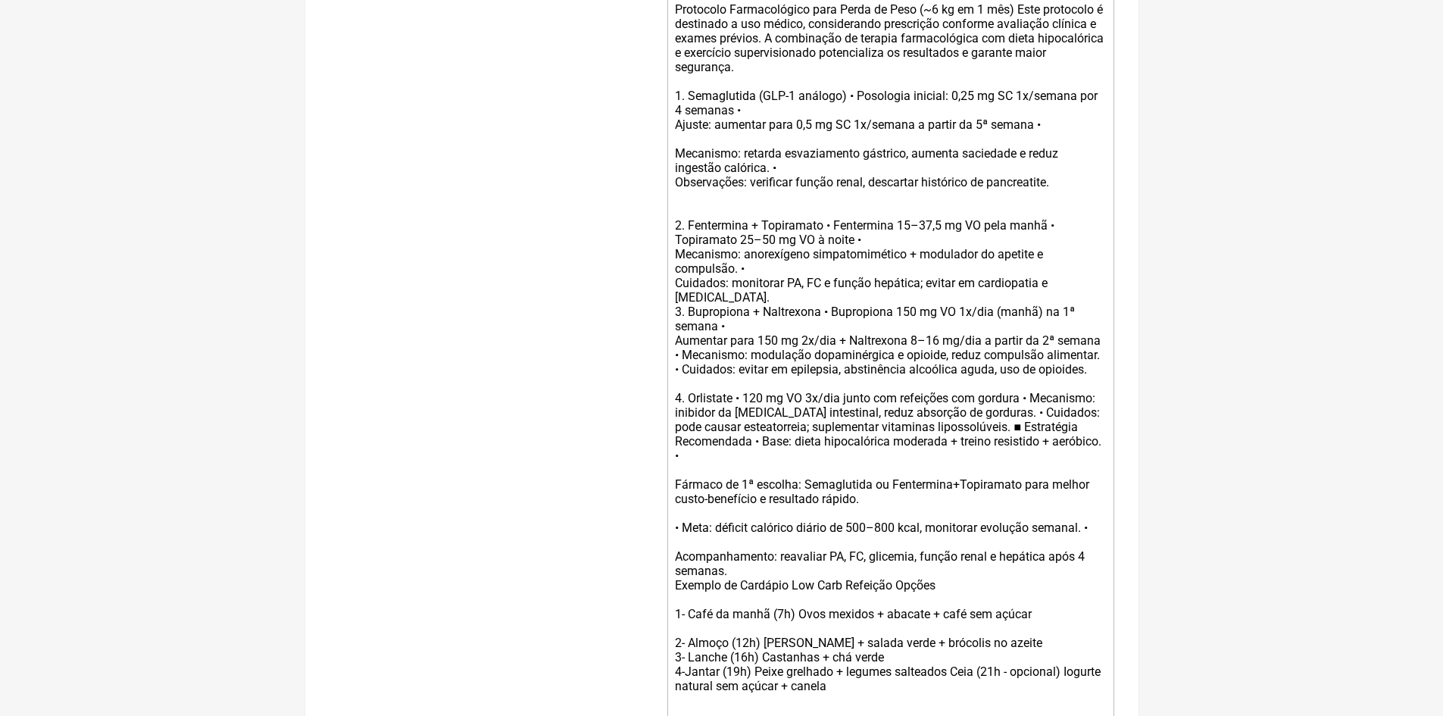
click at [1042, 651] on div "Protocolo Farmacológico para Perda de Peso (~6 kg em 1 mês) Este protocolo é de…" at bounding box center [890, 333] width 430 height 720
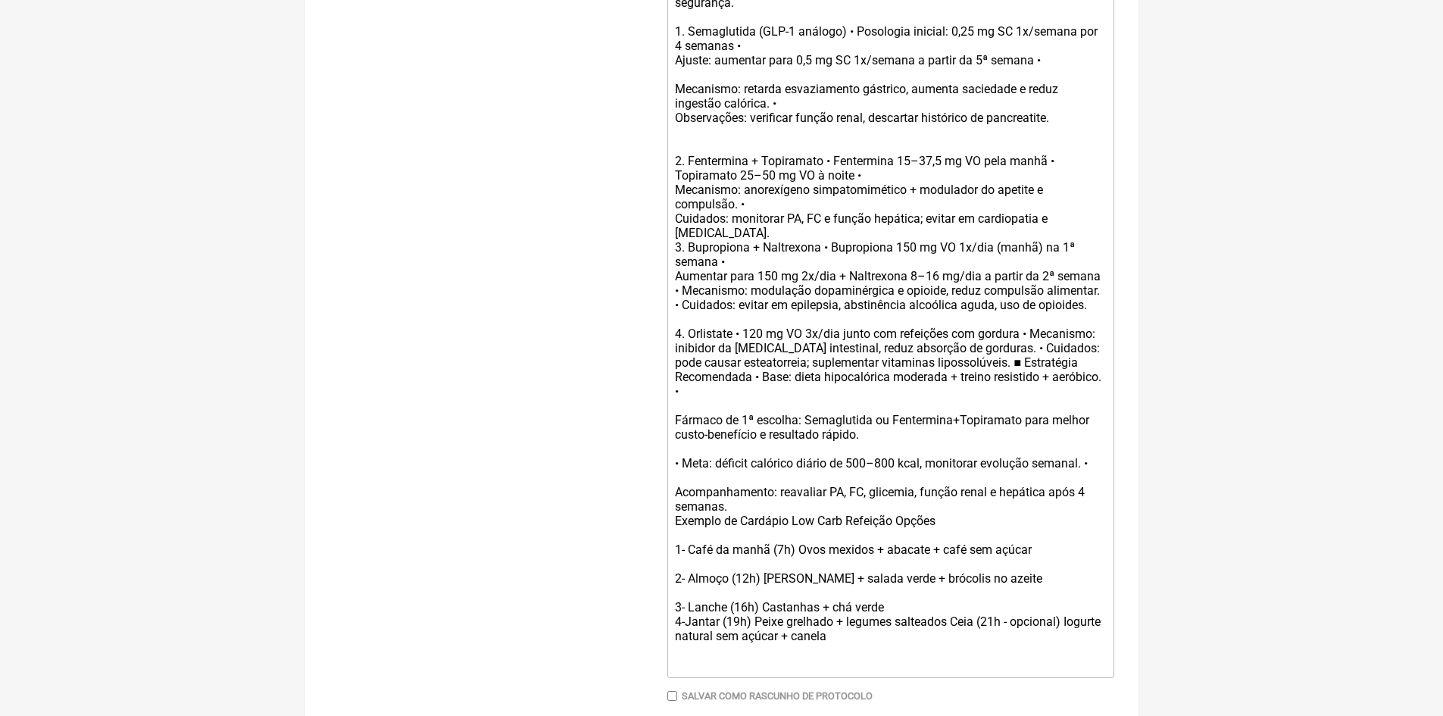
scroll to position [705, 0]
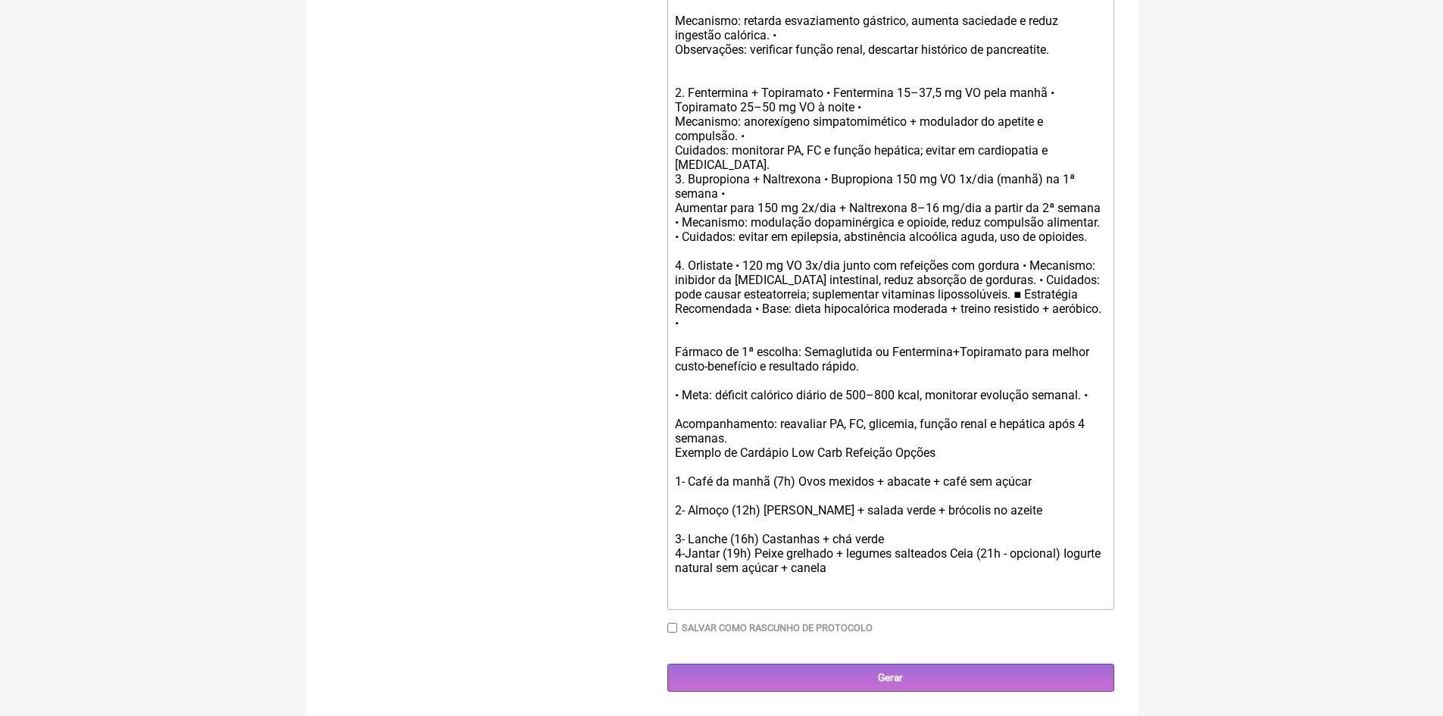
click at [908, 539] on div "Protocolo Farmacológico para Perda de Peso (~6 kg em 1 mês) Este protocolo é de…" at bounding box center [890, 208] width 430 height 734
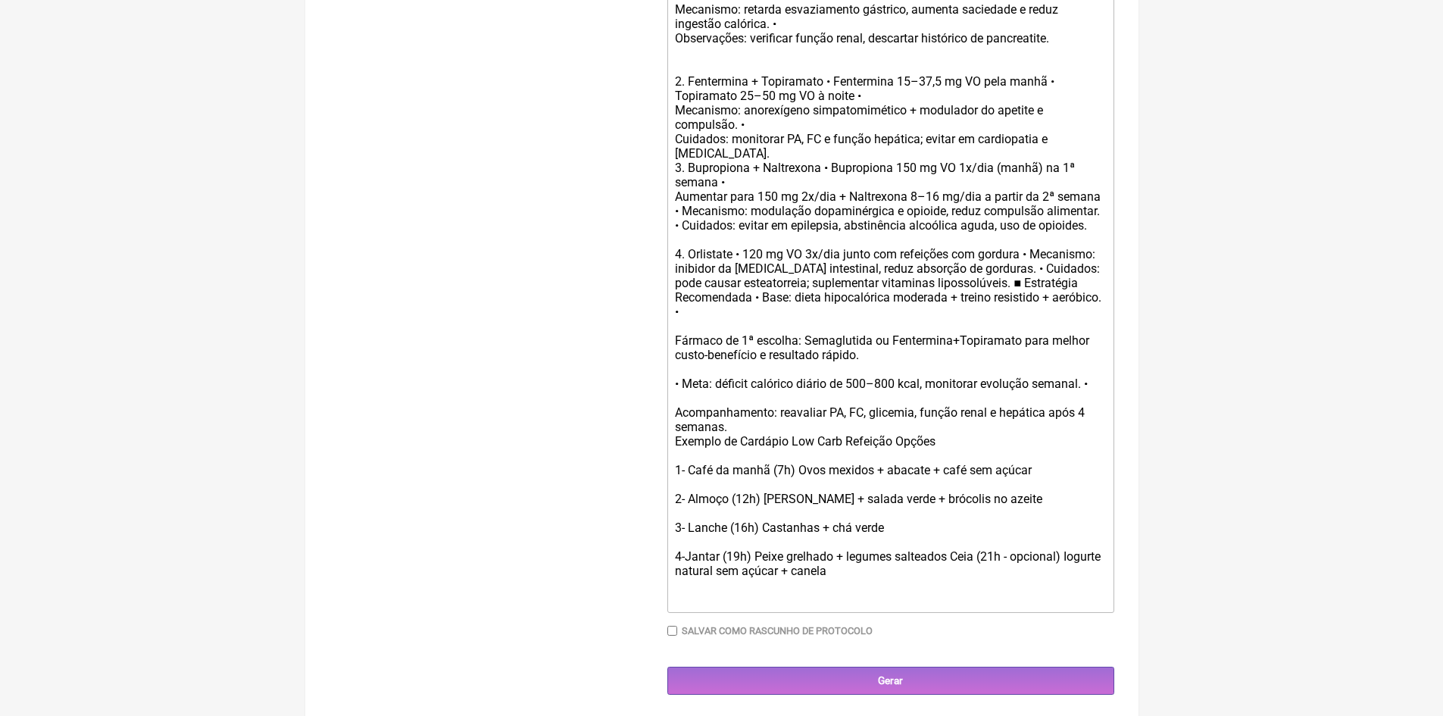
click at [839, 578] on div "Protocolo Farmacológico para Perda de Peso (~6 kg em 1 mês) Este protocolo é de…" at bounding box center [890, 204] width 430 height 749
click at [795, 482] on div "Protocolo Farmacológico para Perda de Peso (~6 kg em 1 mês) Este protocolo é de…" at bounding box center [890, 204] width 430 height 749
click at [895, 480] on div "Protocolo Farmacológico para Perda de Peso (~6 kg em 1 mês) Este protocolo é de…" at bounding box center [890, 204] width 430 height 749
click at [1000, 483] on div "Protocolo Farmacológico para Perda de Peso (~6 kg em 1 mês) Este protocolo é de…" at bounding box center [890, 204] width 430 height 749
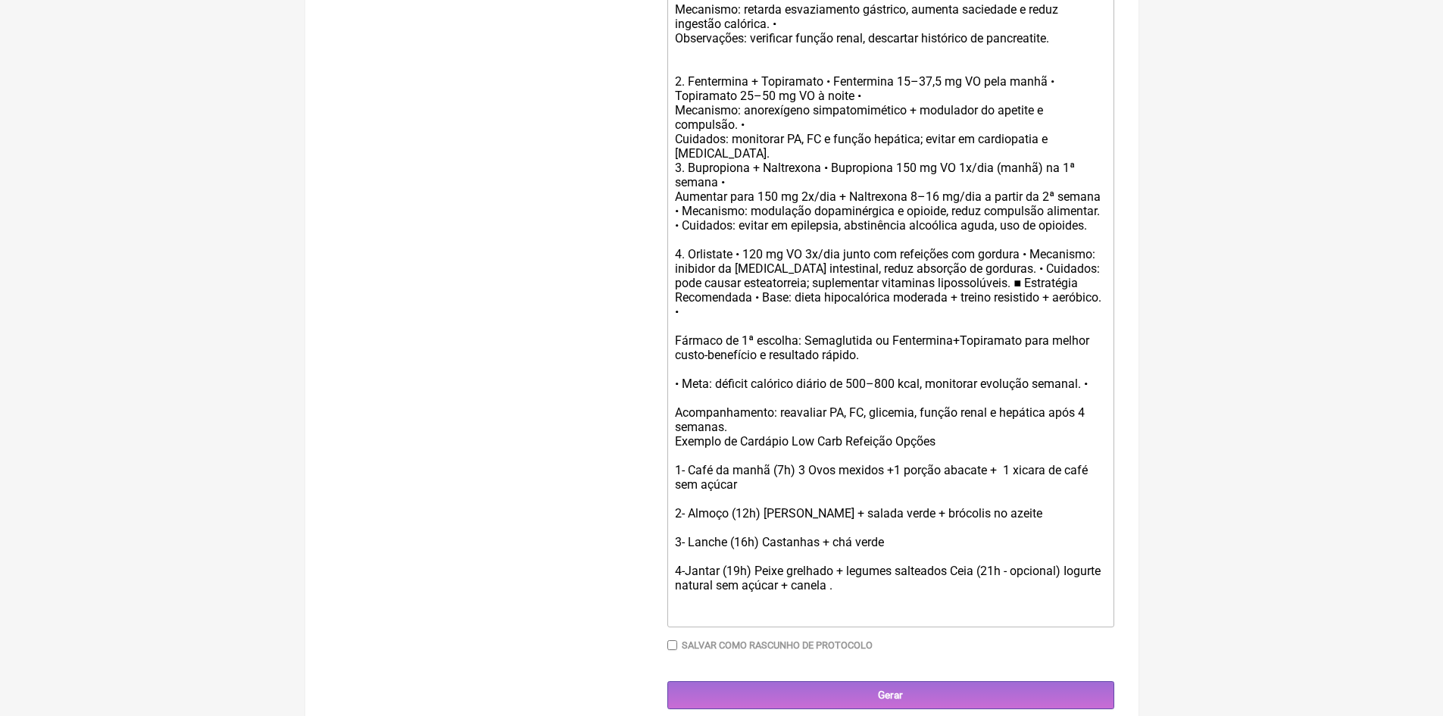
click at [762, 524] on div "Protocolo Farmacológico para Perda de Peso (~6 kg em 1 mês) Este protocolo é de…" at bounding box center [890, 211] width 430 height 763
click at [999, 523] on div "Protocolo Farmacológico para Perda de Peso (~6 kg em 1 mês) Este protocolo é de…" at bounding box center [890, 211] width 430 height 763
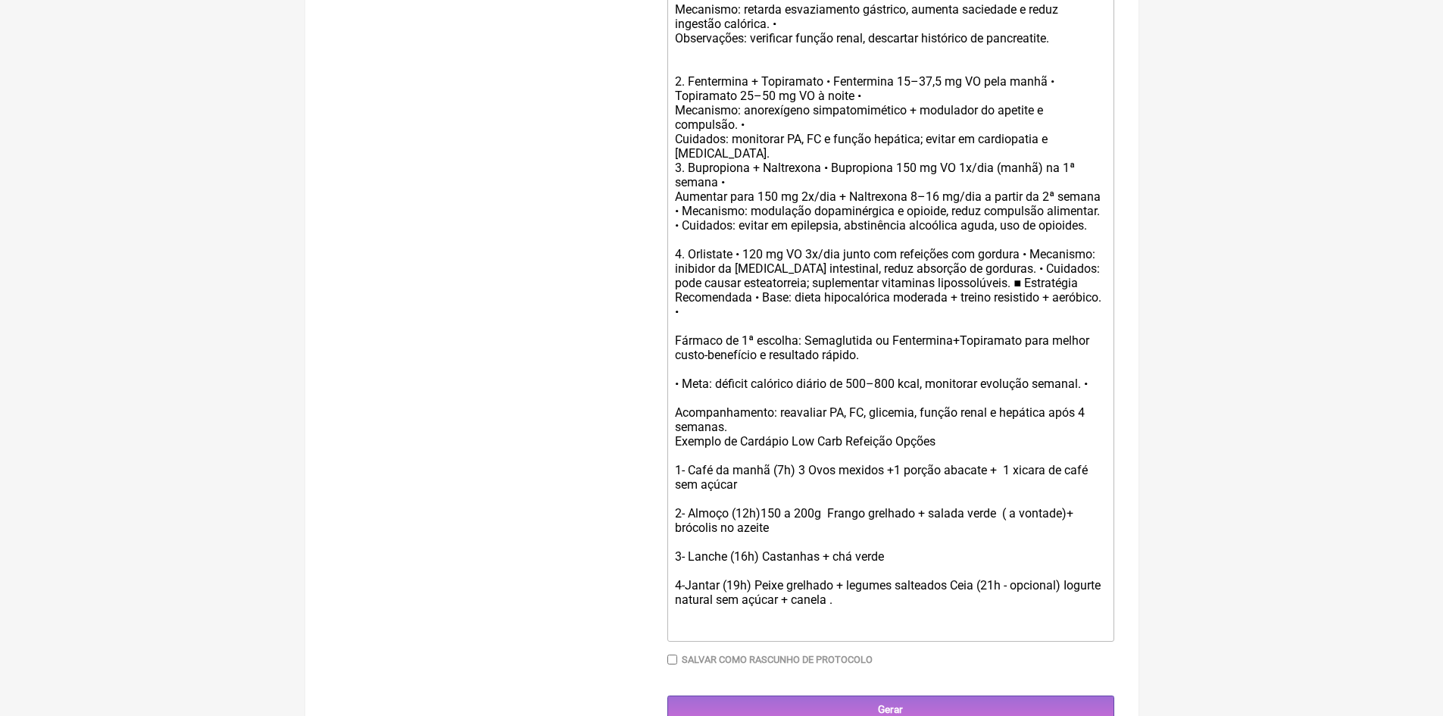
click at [1077, 527] on div "Protocolo Farmacológico para Perda de Peso (~6 kg em 1 mês) Este protocolo é de…" at bounding box center [890, 218] width 430 height 777
click at [761, 567] on div "Protocolo Farmacológico para Perda de Peso (~6 kg em 1 mês) Este protocolo é de…" at bounding box center [890, 218] width 430 height 777
click at [842, 567] on div "Protocolo Farmacológico para Perda de Peso (~6 kg em 1 mês) Este protocolo é de…" at bounding box center [890, 218] width 430 height 777
click at [944, 567] on div "Protocolo Farmacológico para Perda de Peso (~6 kg em 1 mês) Este protocolo é de…" at bounding box center [890, 218] width 430 height 777
click at [754, 595] on div "Protocolo Farmacológico para Perda de Peso (~6 kg em 1 mês) Este protocolo é de…" at bounding box center [890, 218] width 430 height 777
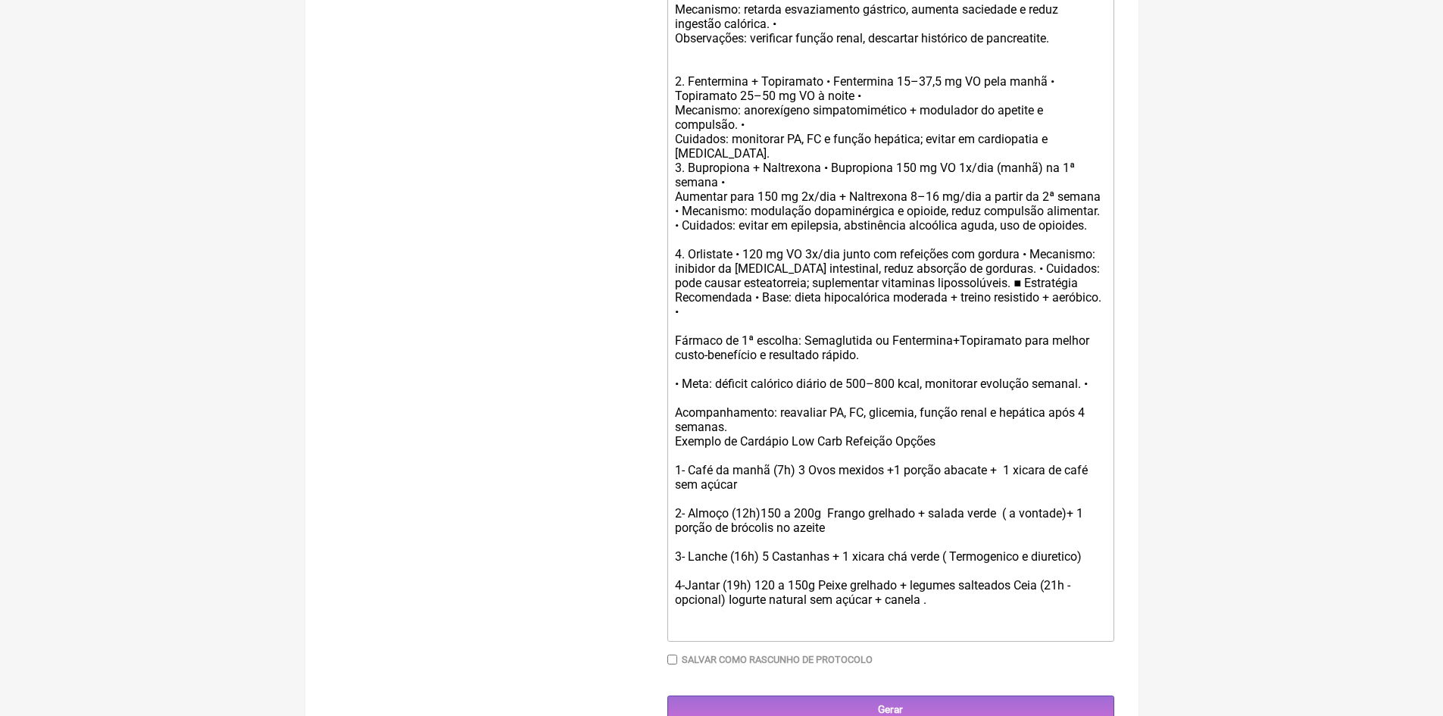
click at [908, 595] on div "Protocolo Farmacológico para Perda de Peso (~6 kg em 1 mês) Este protocolo é de…" at bounding box center [890, 218] width 430 height 777
click at [1089, 599] on div "Protocolo Farmacológico para Perda de Peso (~6 kg em 1 mês) Este protocolo é de…" at bounding box center [890, 218] width 430 height 777
click at [1096, 593] on div "Protocolo Farmacológico para Perda de Peso (~6 kg em 1 mês) Este protocolo é de…" at bounding box center [890, 218] width 430 height 777
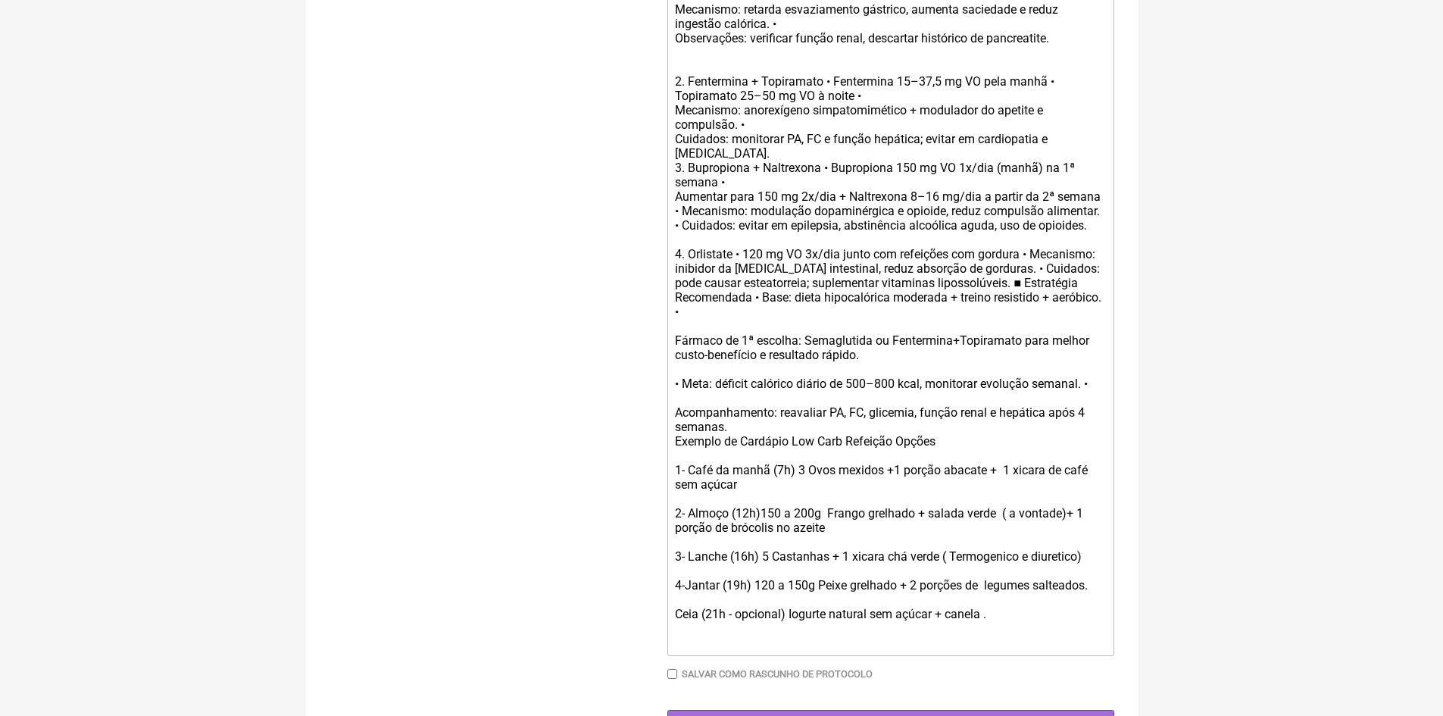
click at [673, 625] on trix-editor "Protocolo Farmacológico para Perda de Peso (~6 kg em 1 mês) Este protocolo é de…" at bounding box center [890, 240] width 447 height 832
drag, startPoint x: 793, startPoint y: 625, endPoint x: 742, endPoint y: 626, distance: 51.5
click at [742, 621] on div "Protocolo Farmacológico para Perda de Peso (~6 kg em 1 mês) Este protocolo é de…" at bounding box center [890, 226] width 430 height 792
click at [747, 621] on div "Protocolo Farmacológico para Perda de Peso (~6 kg em 1 mês) Este protocolo é de…" at bounding box center [890, 226] width 430 height 792
click at [955, 621] on div "Protocolo Farmacológico para Perda de Peso (~6 kg em 1 mês) Este protocolo é de…" at bounding box center [890, 226] width 430 height 792
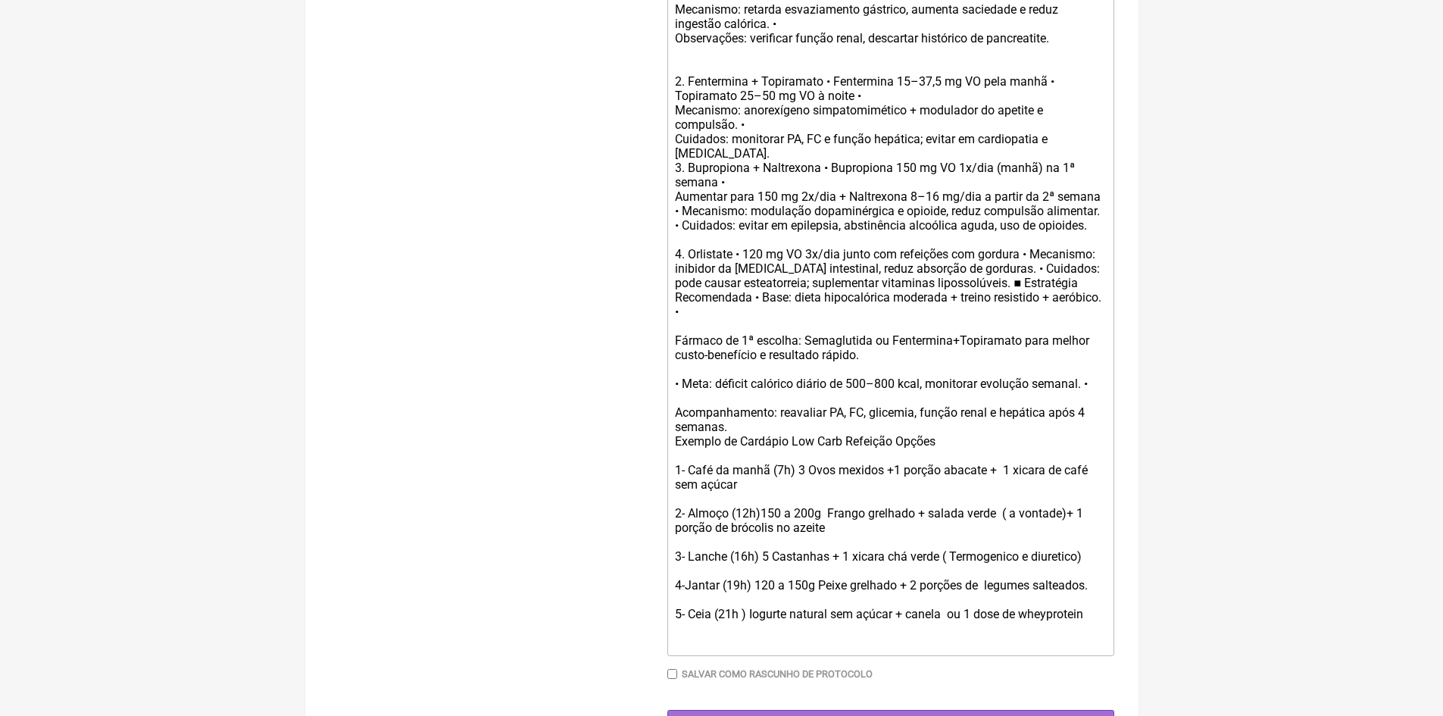
click at [1047, 621] on div "Protocolo Farmacológico para Perda de Peso (~6 kg em 1 mês) Este protocolo é de…" at bounding box center [890, 226] width 430 height 792
click at [1092, 621] on div "Protocolo Farmacológico para Perda de Peso (~6 kg em 1 mês) Este protocolo é de…" at bounding box center [890, 226] width 430 height 792
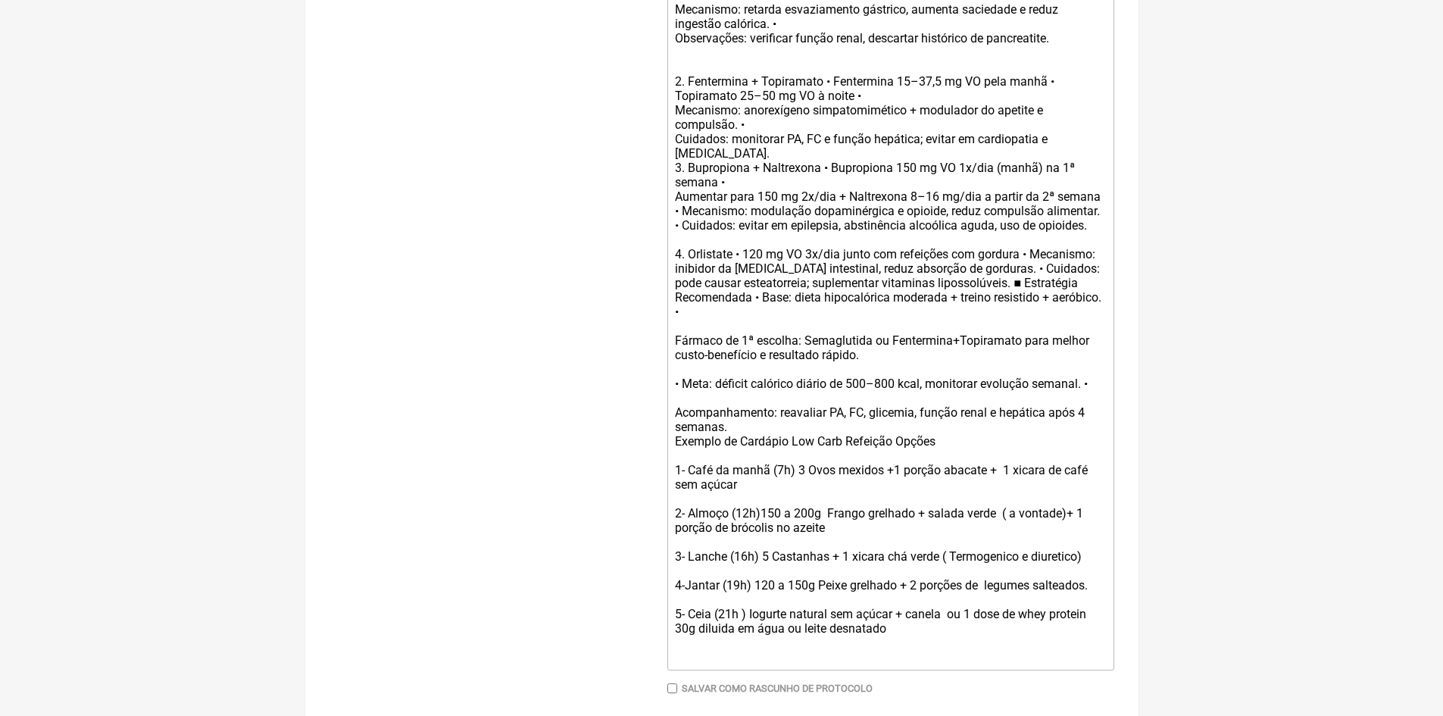
type trix-editor "<div><strong><br>&nbsp;<br></strong>&nbsp;Protocolo Farmacológico para Perda de…"
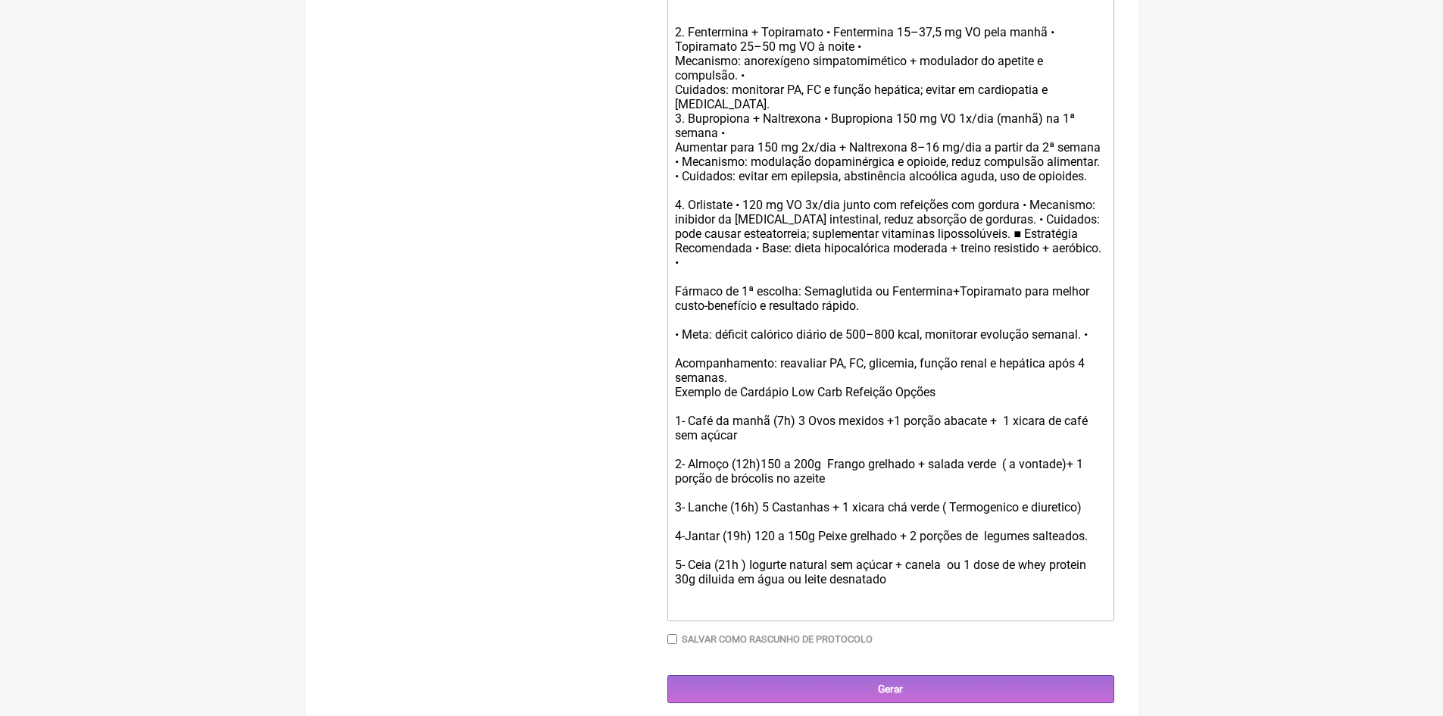
scroll to position [777, 0]
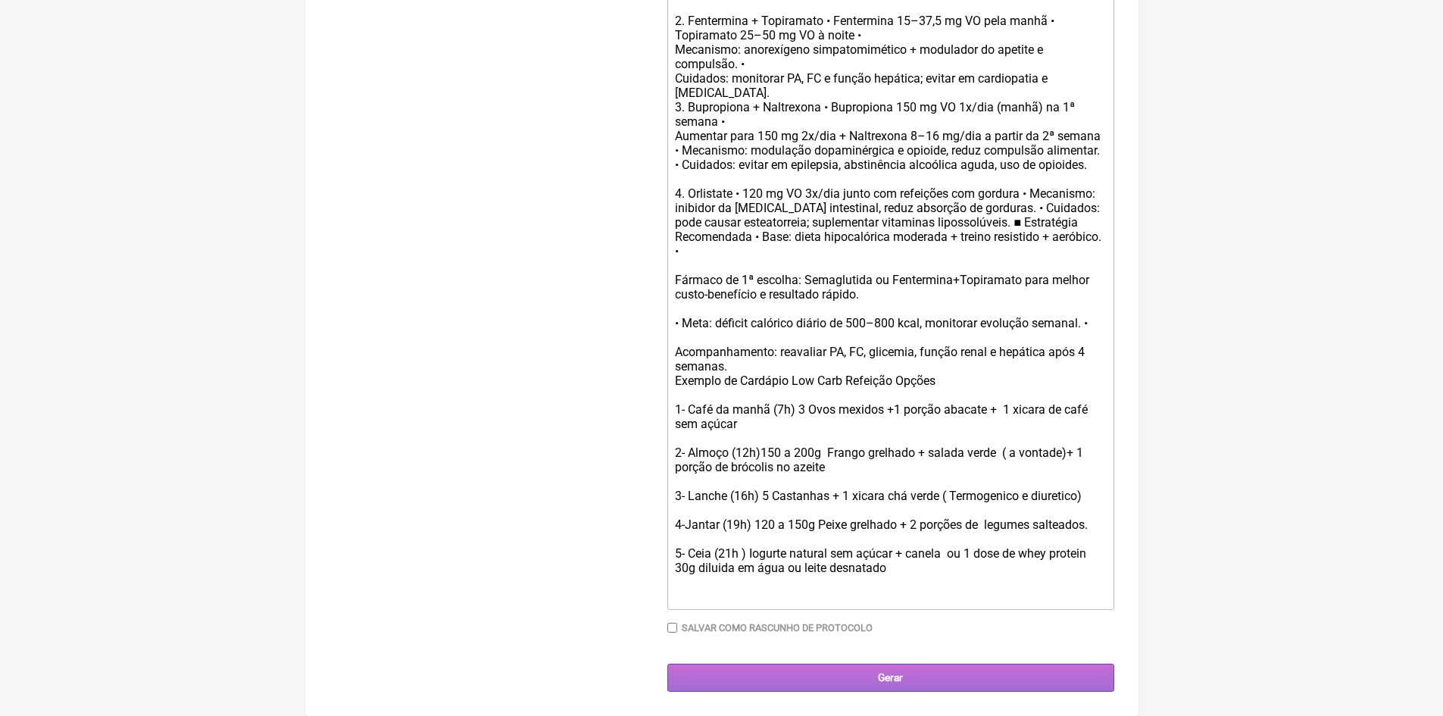
click at [905, 681] on input "Gerar" at bounding box center [890, 678] width 447 height 28
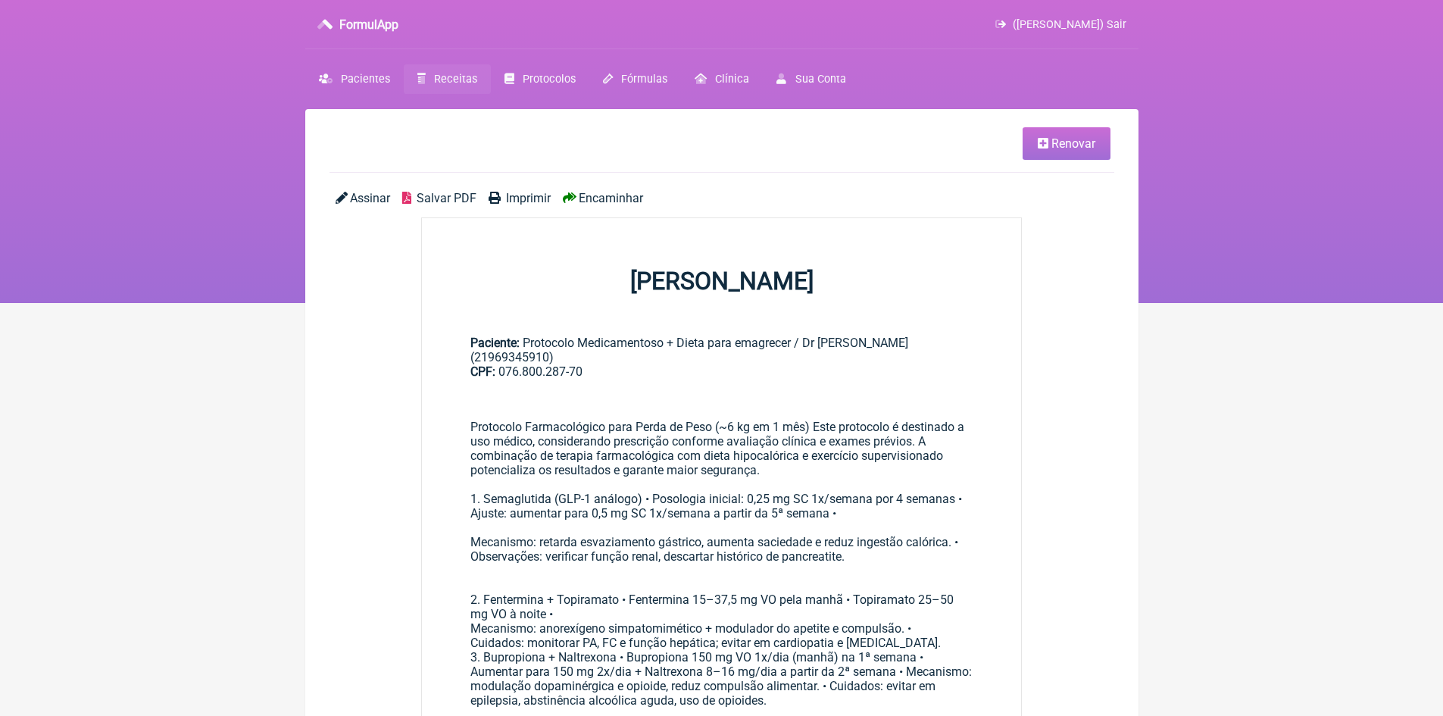
scroll to position [76, 0]
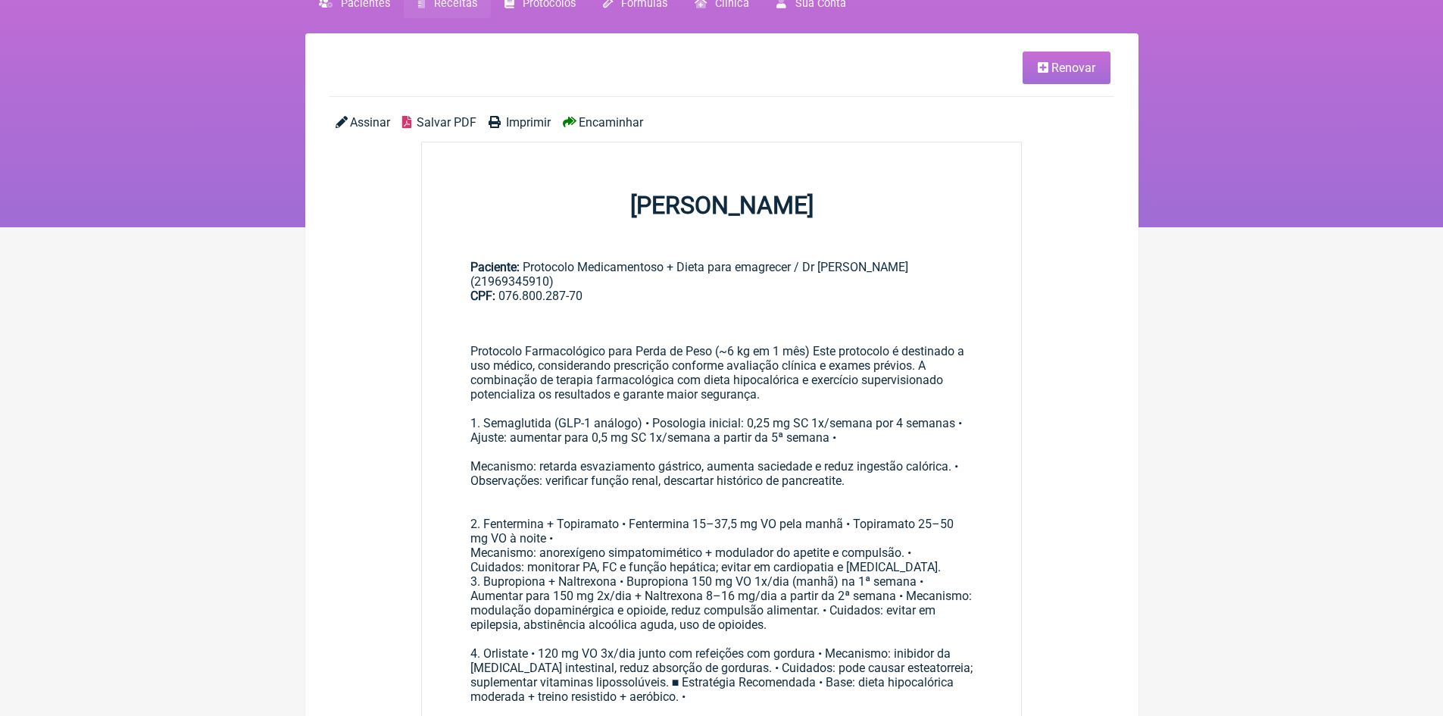
click at [1078, 65] on span "Renovar" at bounding box center [1074, 68] width 44 height 14
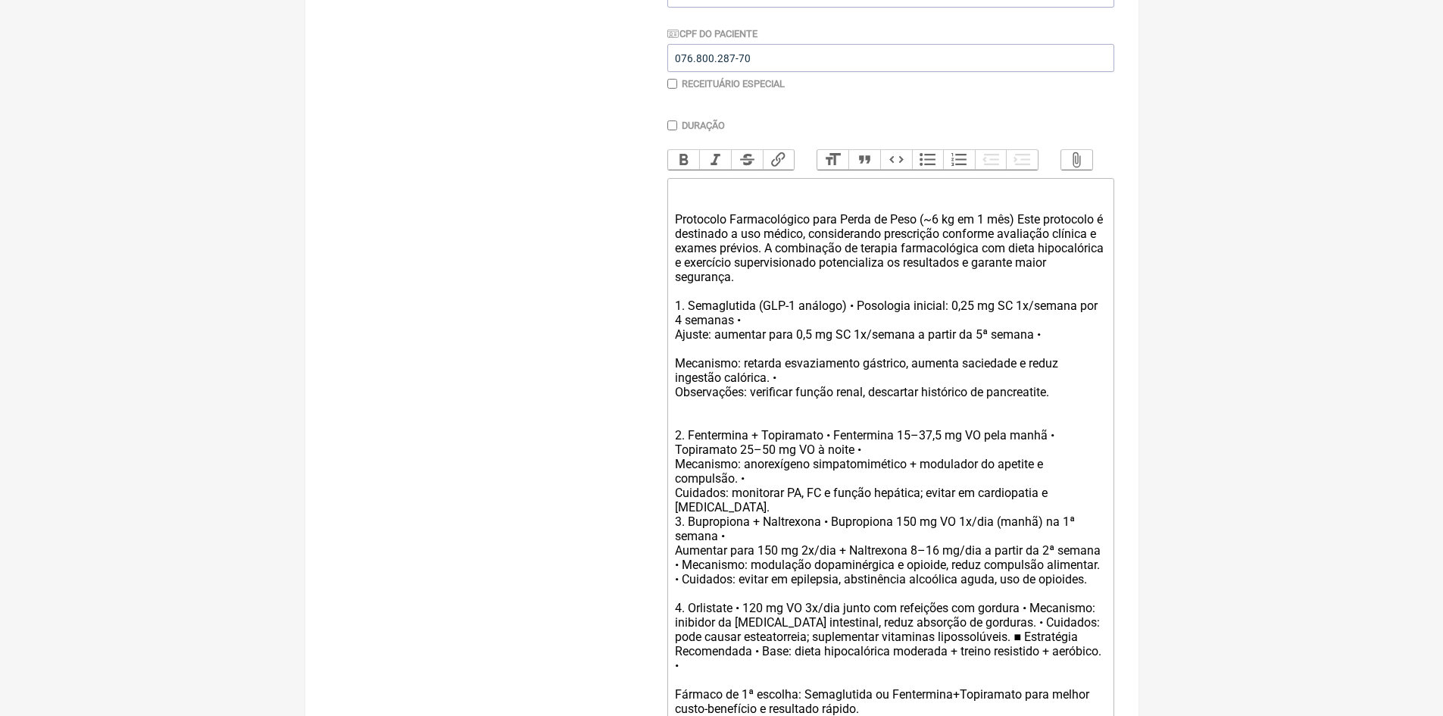
scroll to position [379, 0]
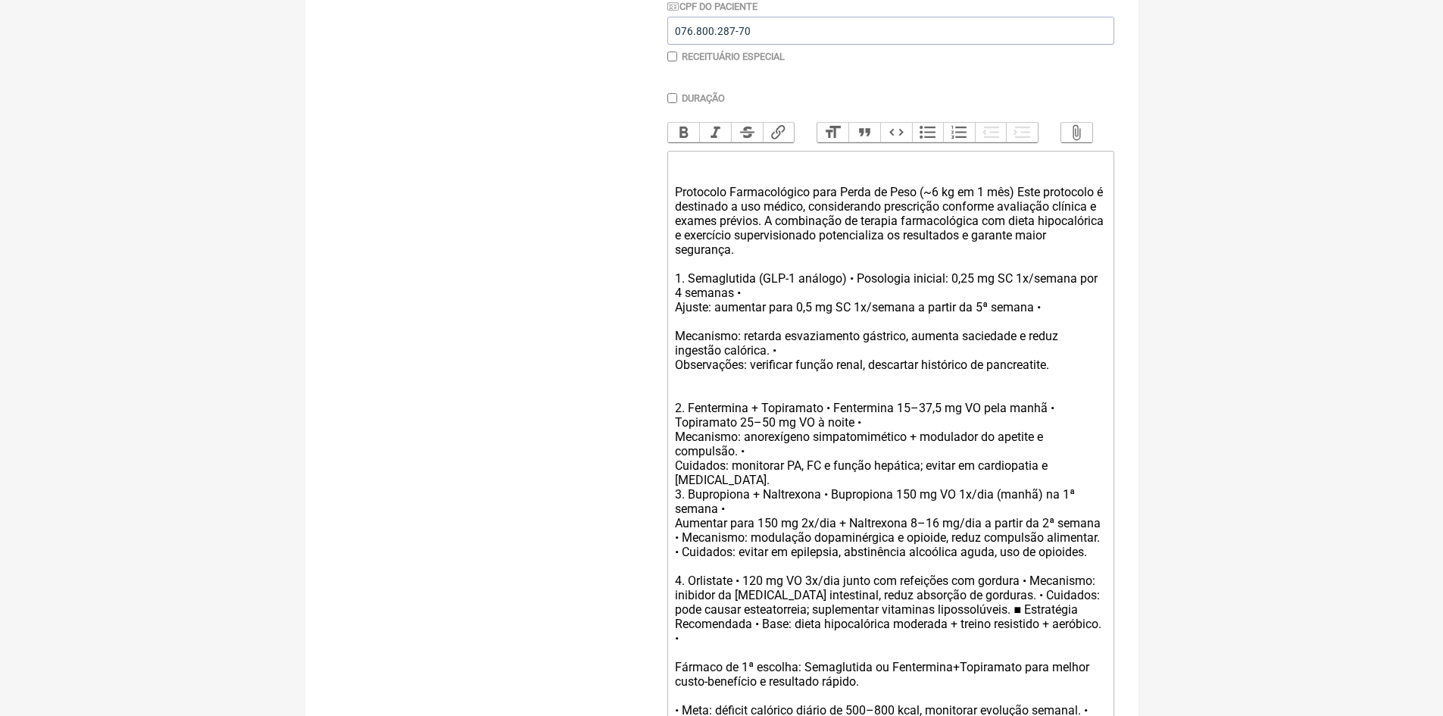
click at [749, 489] on div "Protocolo Farmacológico para Perda de Peso (~6 kg em 1 mês) Este protocolo é de…" at bounding box center [890, 559] width 430 height 806
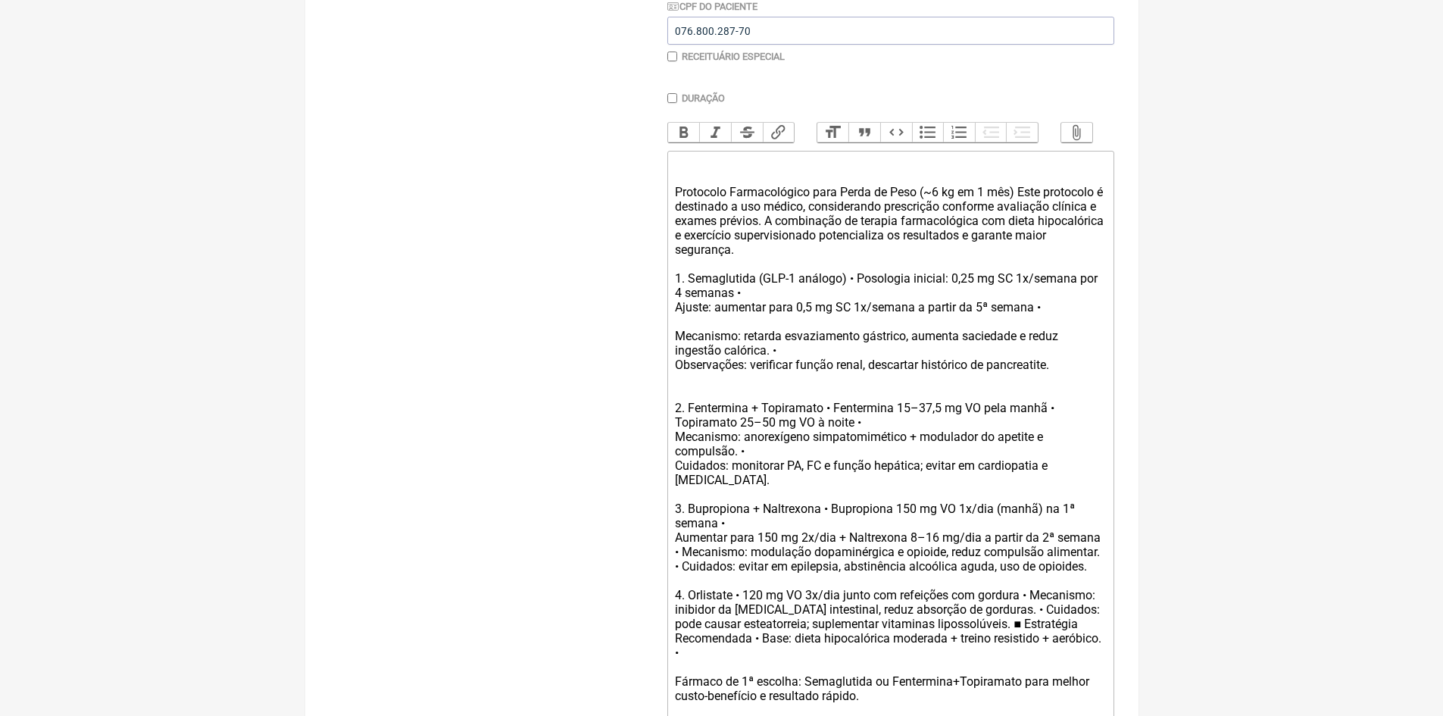
type trix-editor "<div><strong><br>&nbsp;<br></strong>&nbsp;Protocolo Farmacológico para Perda de…"
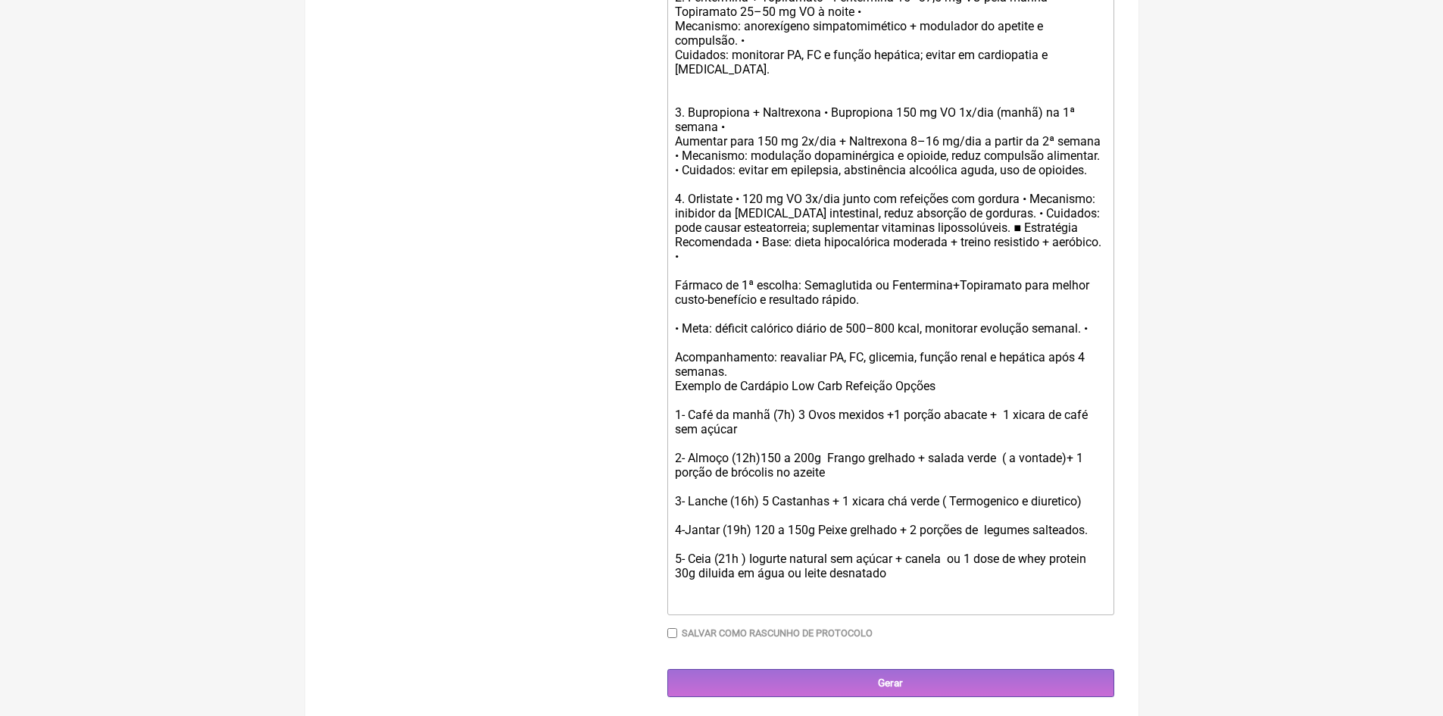
scroll to position [806, 0]
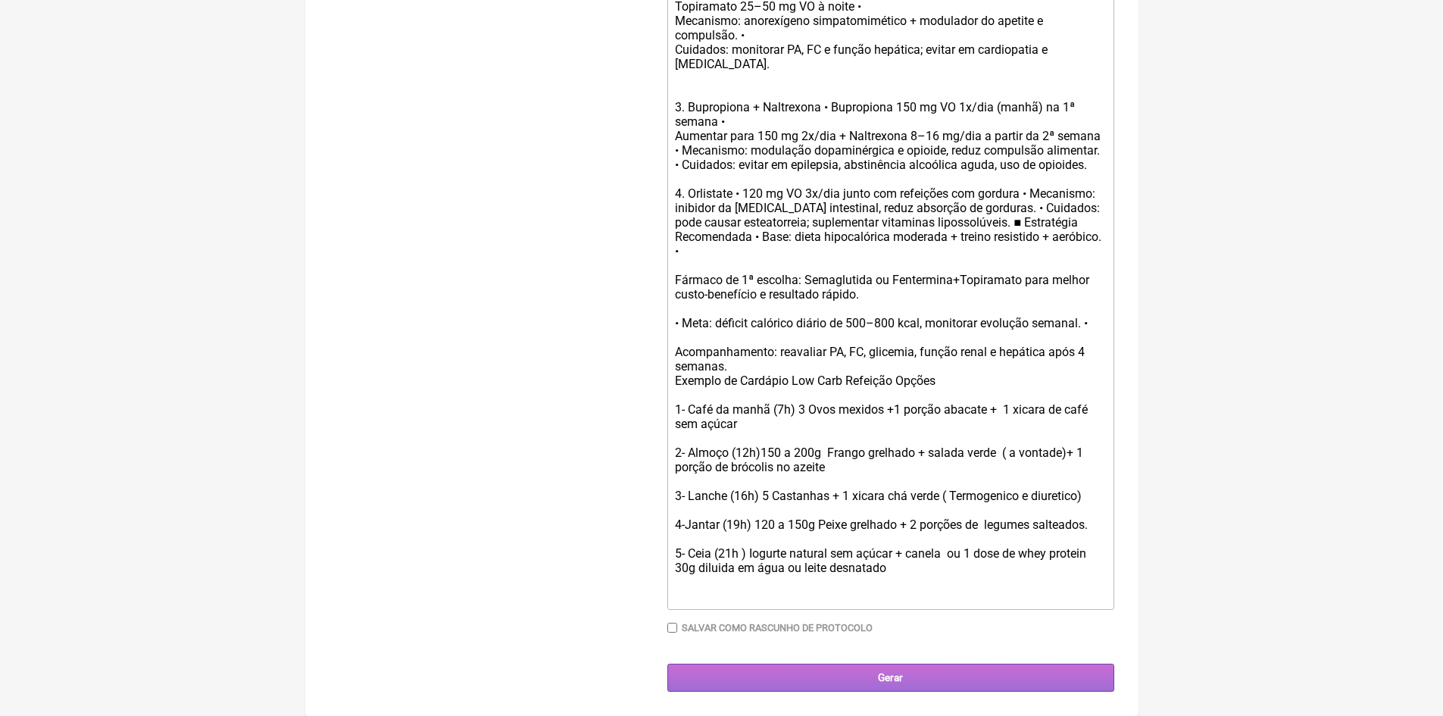
click at [884, 676] on input "Gerar" at bounding box center [890, 678] width 447 height 28
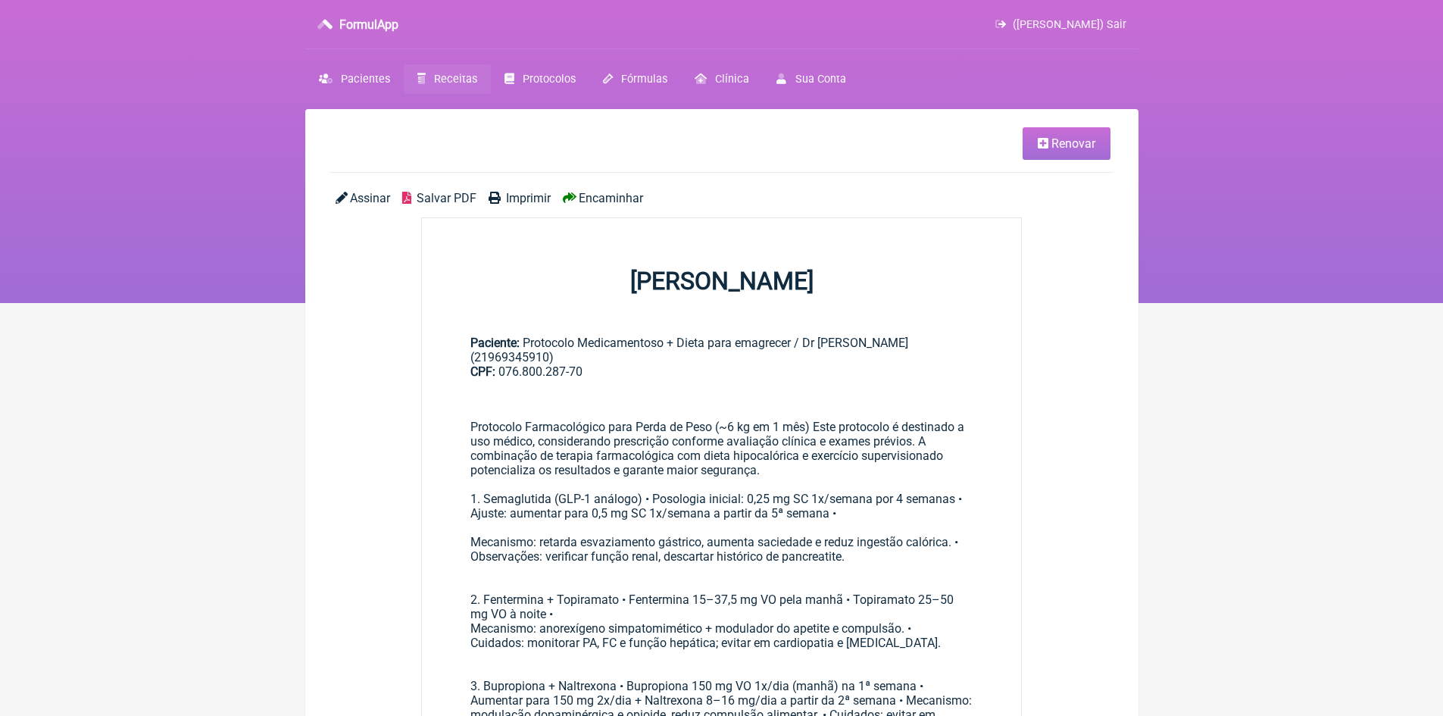
click at [533, 197] on span "Imprimir" at bounding box center [528, 198] width 45 height 14
click at [1039, 142] on icon at bounding box center [1043, 143] width 11 height 12
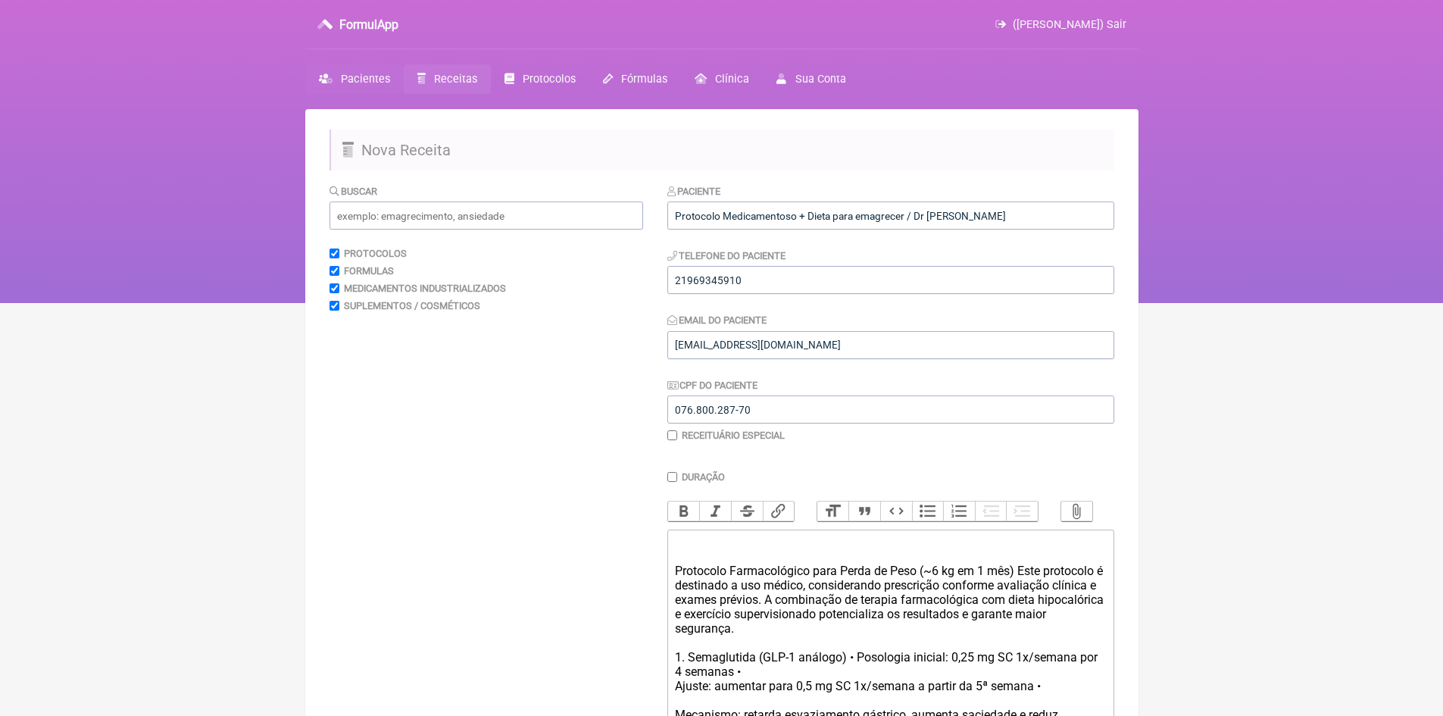
click at [358, 83] on span "Pacientes" at bounding box center [365, 79] width 49 height 13
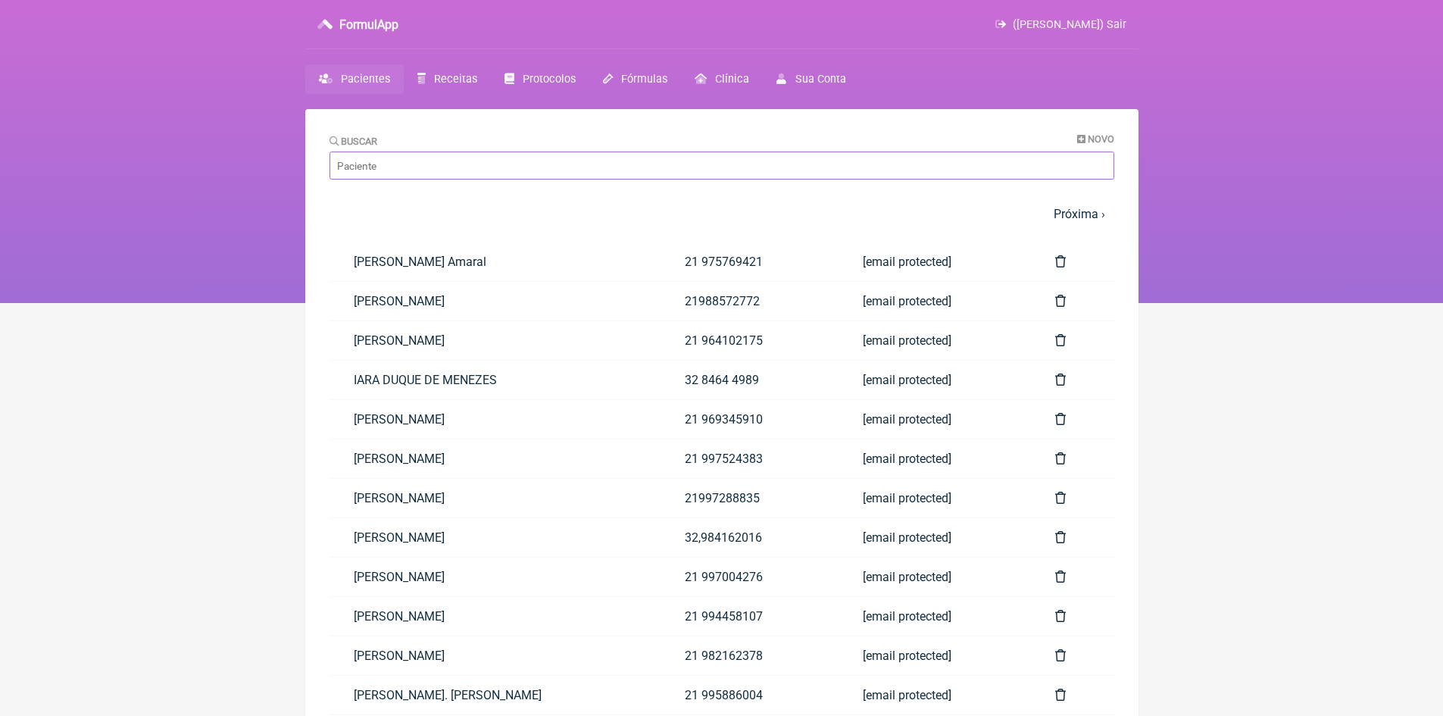
click at [427, 171] on input "Buscar" at bounding box center [722, 166] width 785 height 28
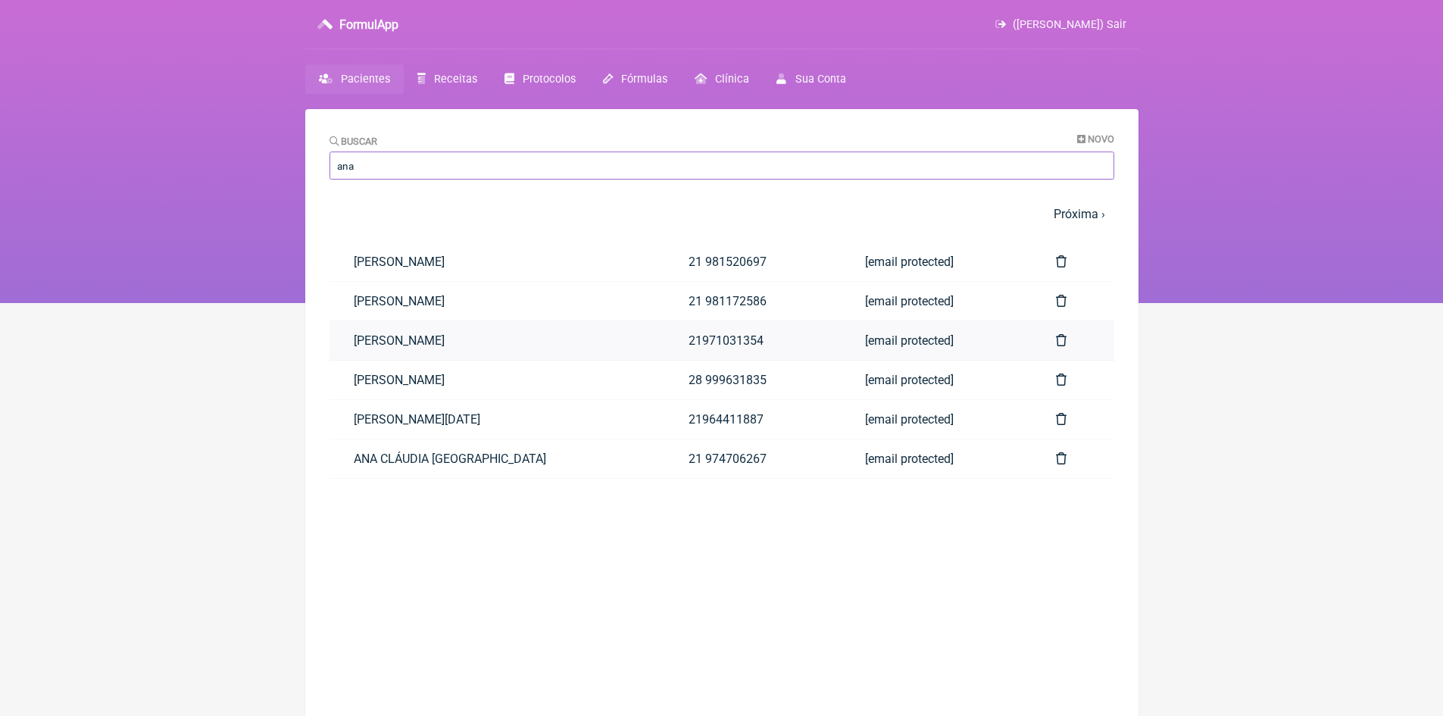
type input "ana"
click at [1061, 342] on icon at bounding box center [1061, 340] width 11 height 12
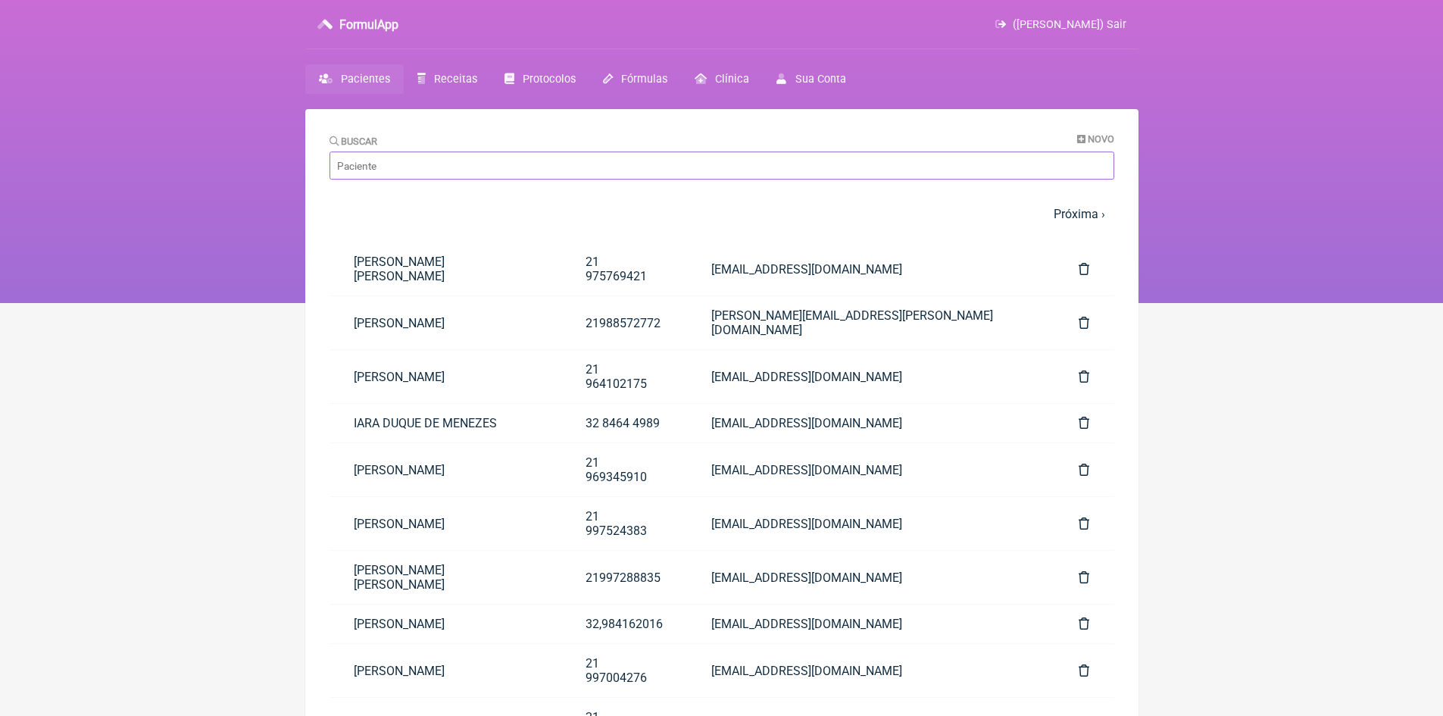
click at [412, 164] on input "Buscar" at bounding box center [722, 166] width 785 height 28
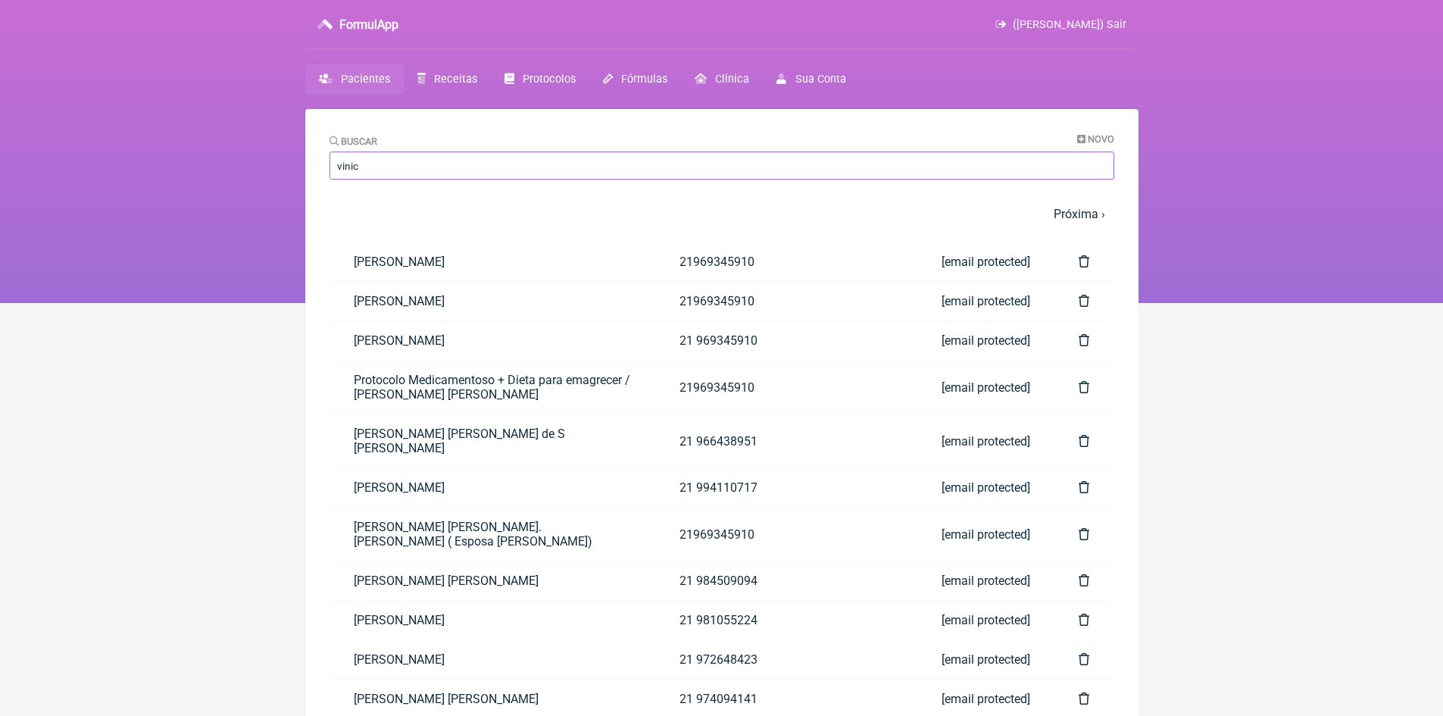
type input "vinicius"
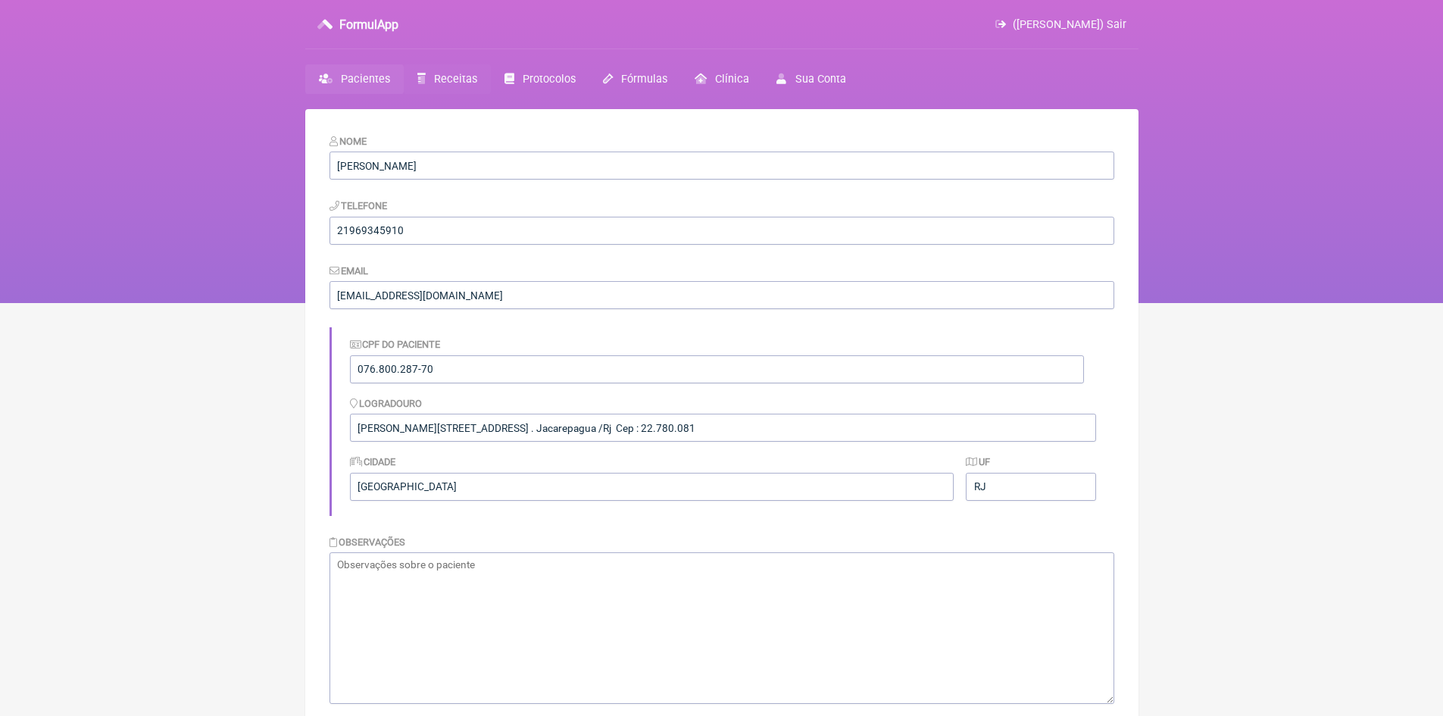
click at [449, 84] on span "Receitas" at bounding box center [455, 79] width 43 height 13
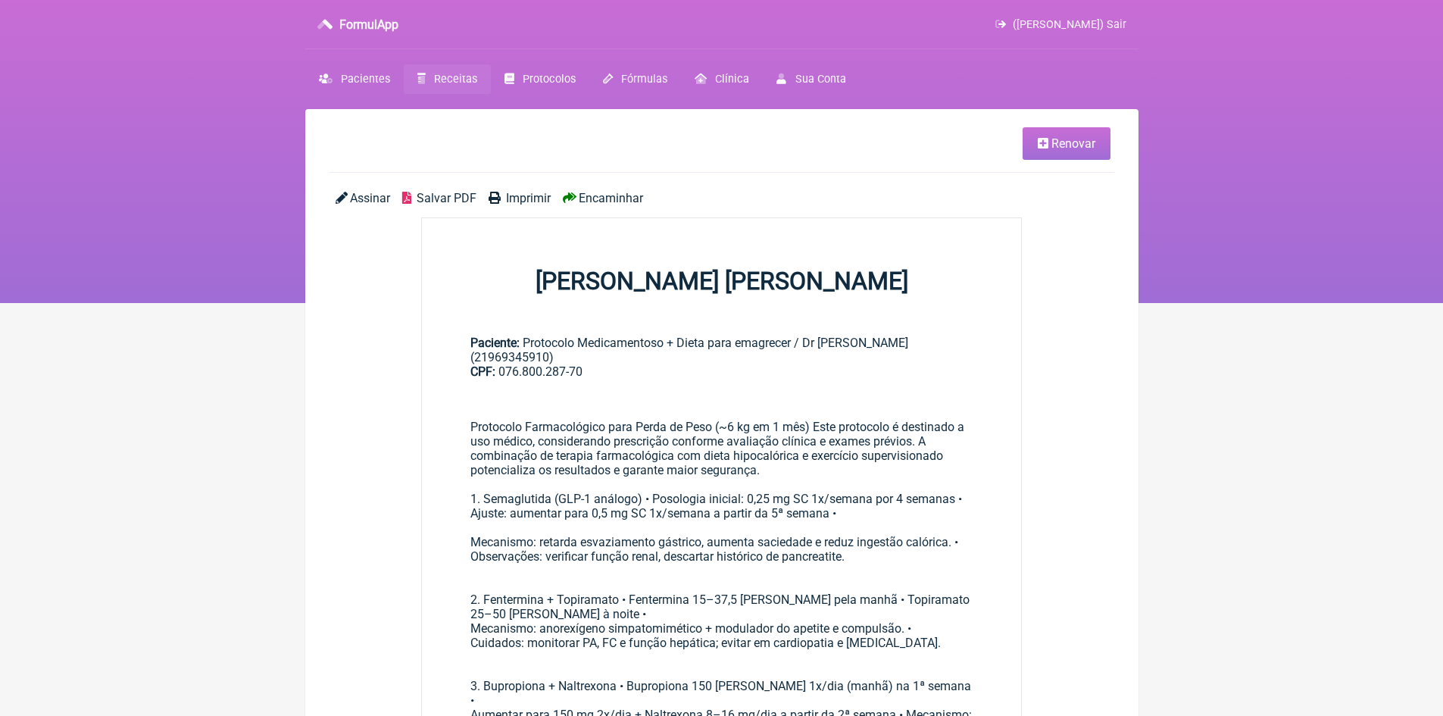
click at [1049, 146] on link "Renovar" at bounding box center [1067, 143] width 88 height 33
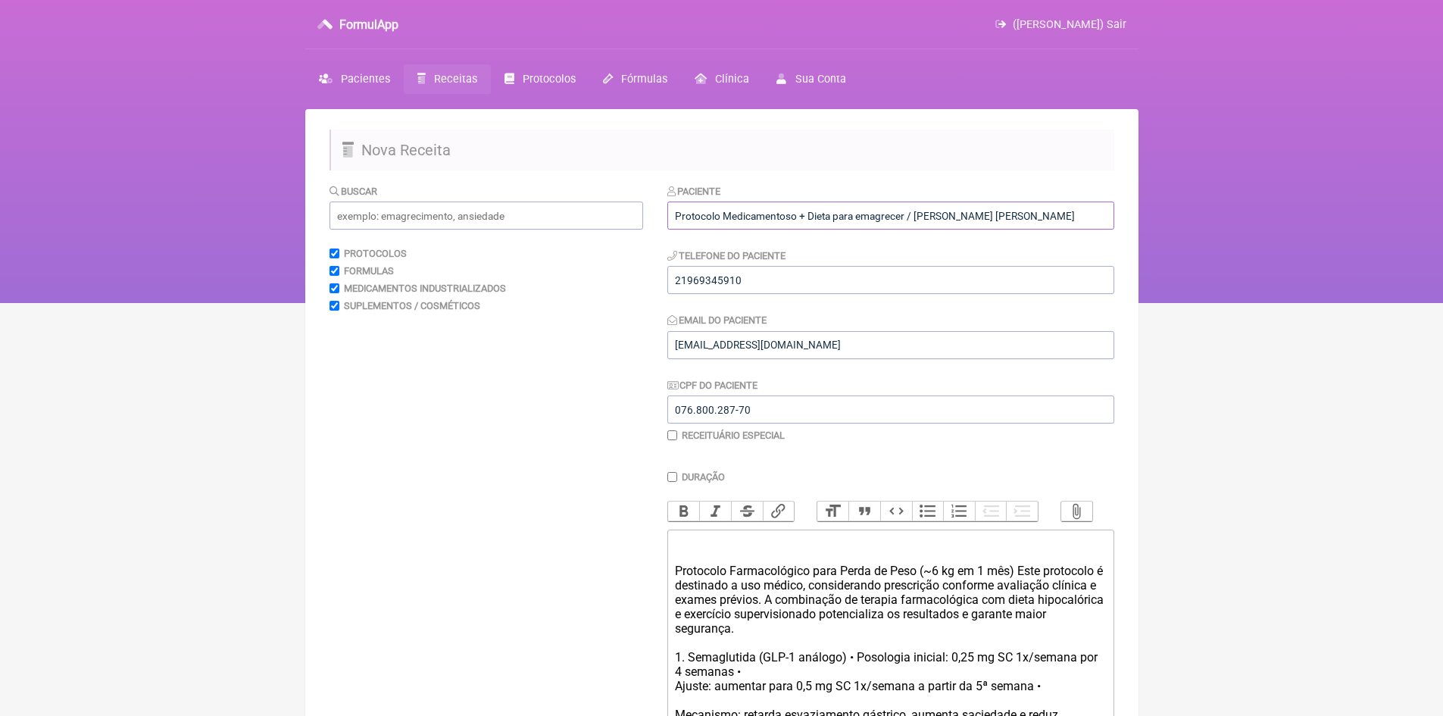
drag, startPoint x: 910, startPoint y: 212, endPoint x: 813, endPoint y: 208, distance: 97.1
click at [813, 208] on input "Protocolo Medicamentoso + Dieta para emagrecer / Dr Vinicius Vieira Paschoal" at bounding box center [890, 216] width 447 height 28
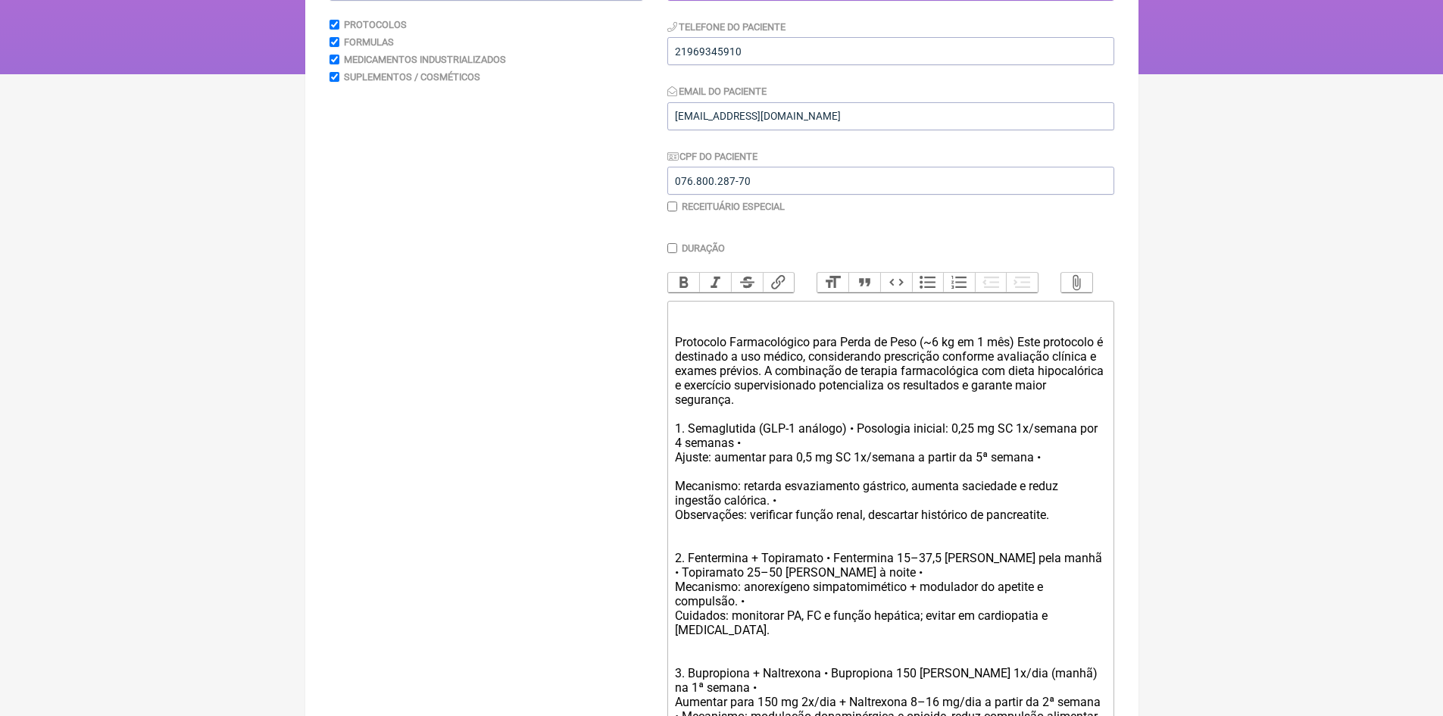
scroll to position [303, 0]
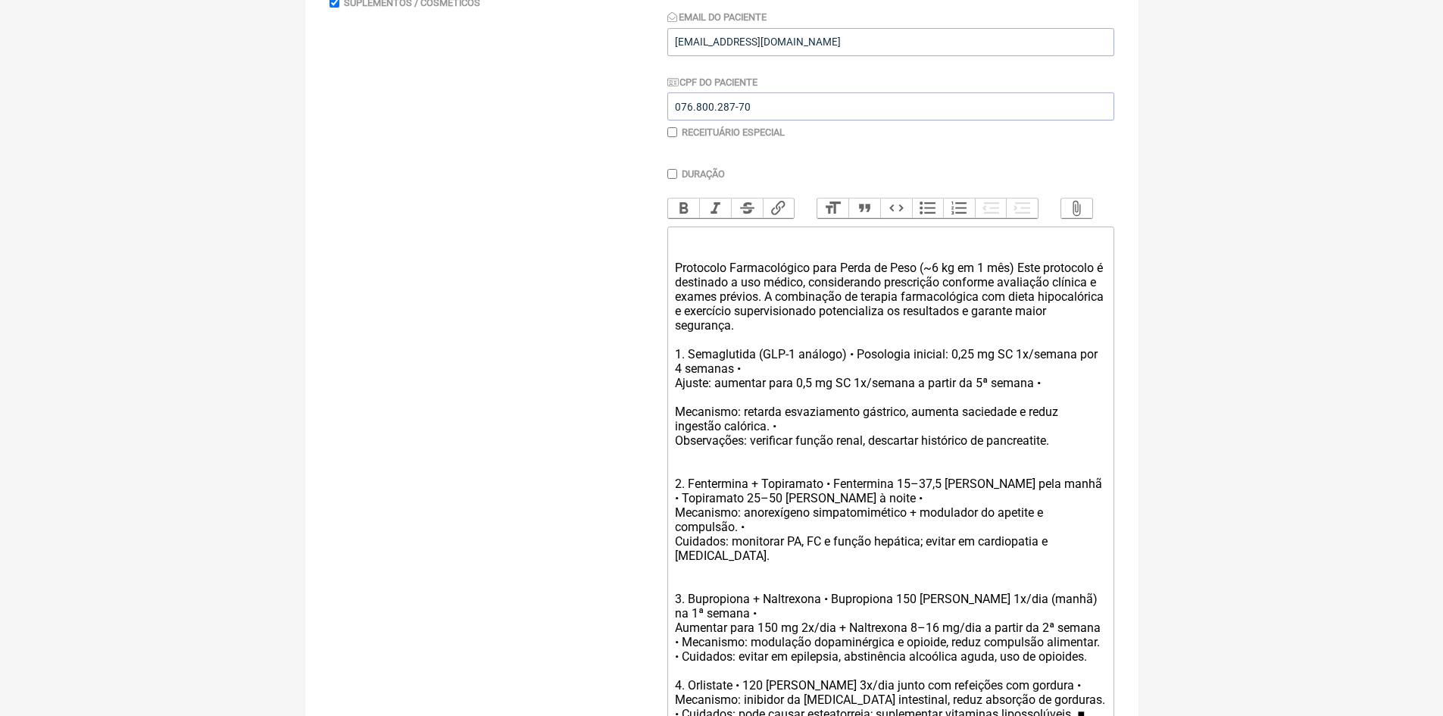
type input "Protocolo Medicamentoso + Tirzepatida 15mg/ml 60mg/4ml/ Dr Vinicius Vieira Pasc…"
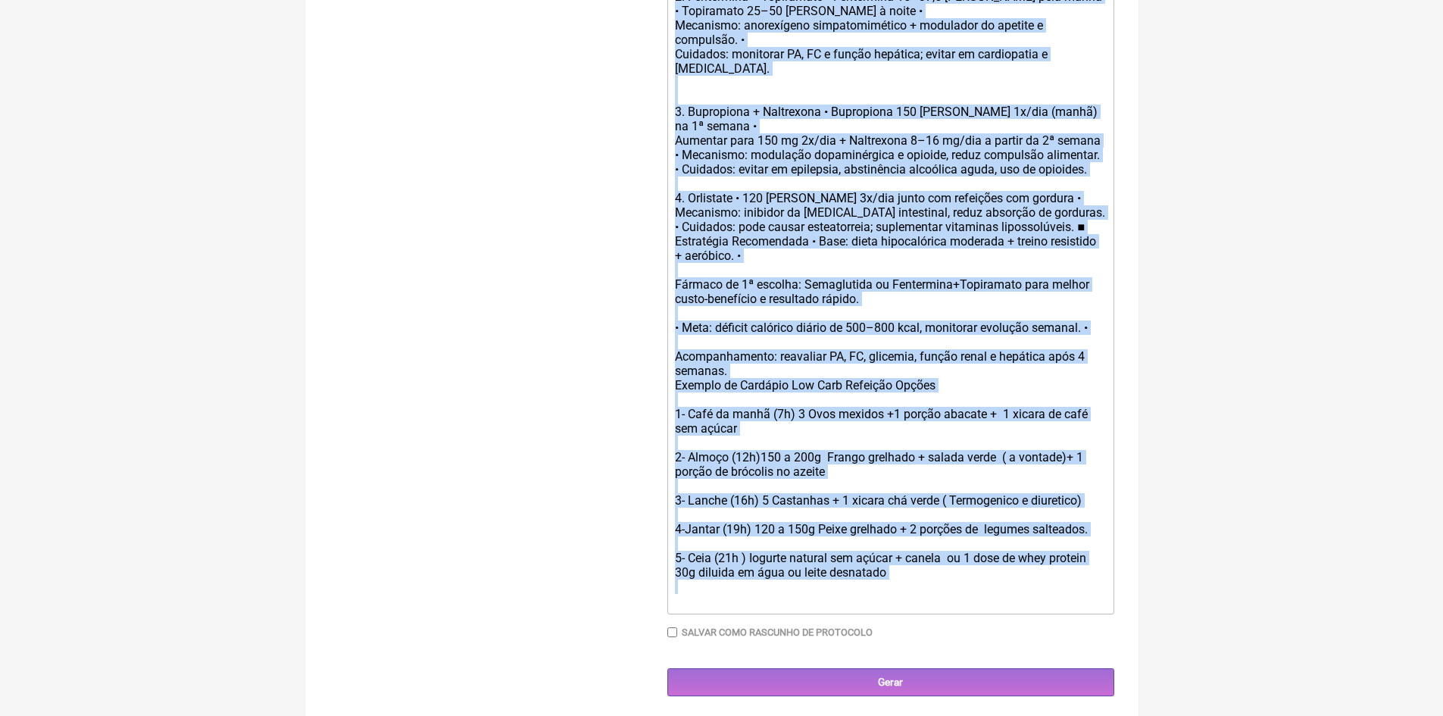
scroll to position [806, 0]
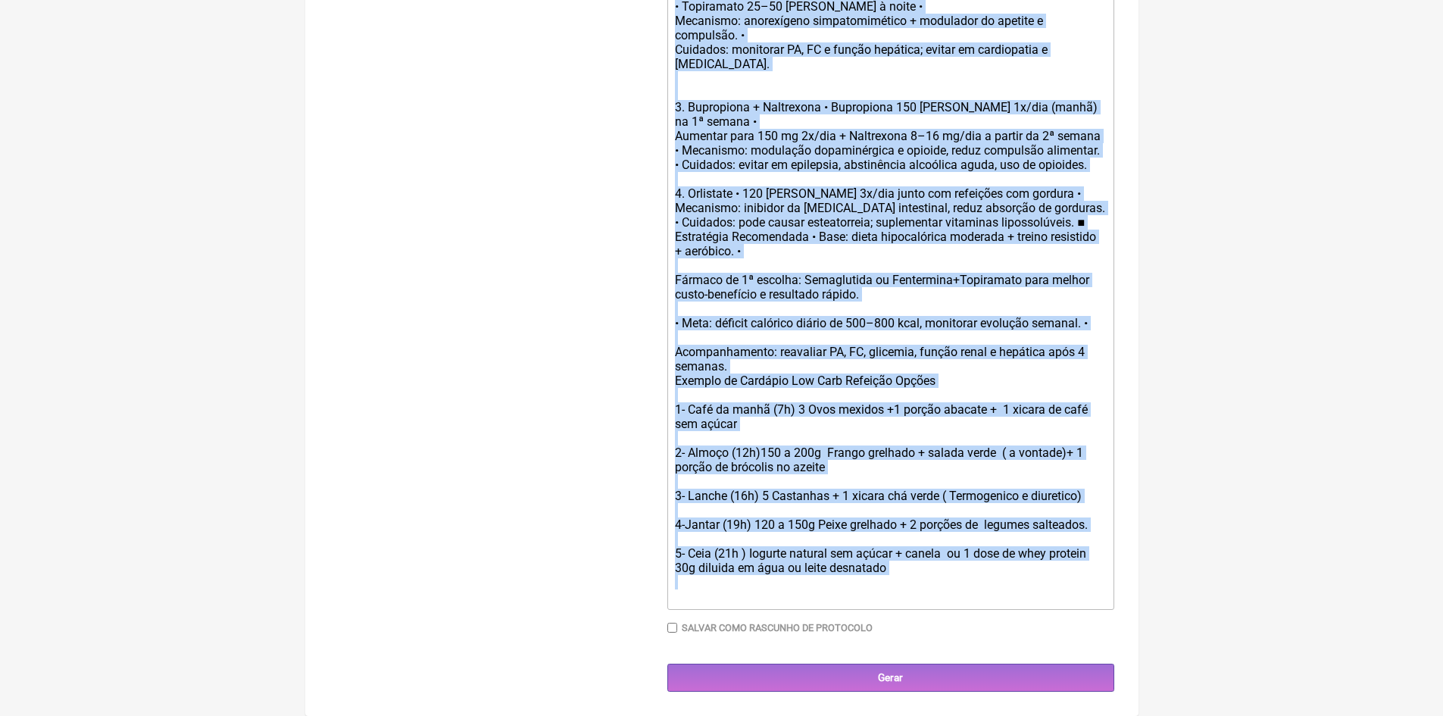
drag, startPoint x: 733, startPoint y: 314, endPoint x: 881, endPoint y: 610, distance: 330.7
click at [881, 610] on div "Duração Duração de 30 dias Bold Italic Strikethrough Link Heading Quote Code Bu…" at bounding box center [890, 161] width 447 height 968
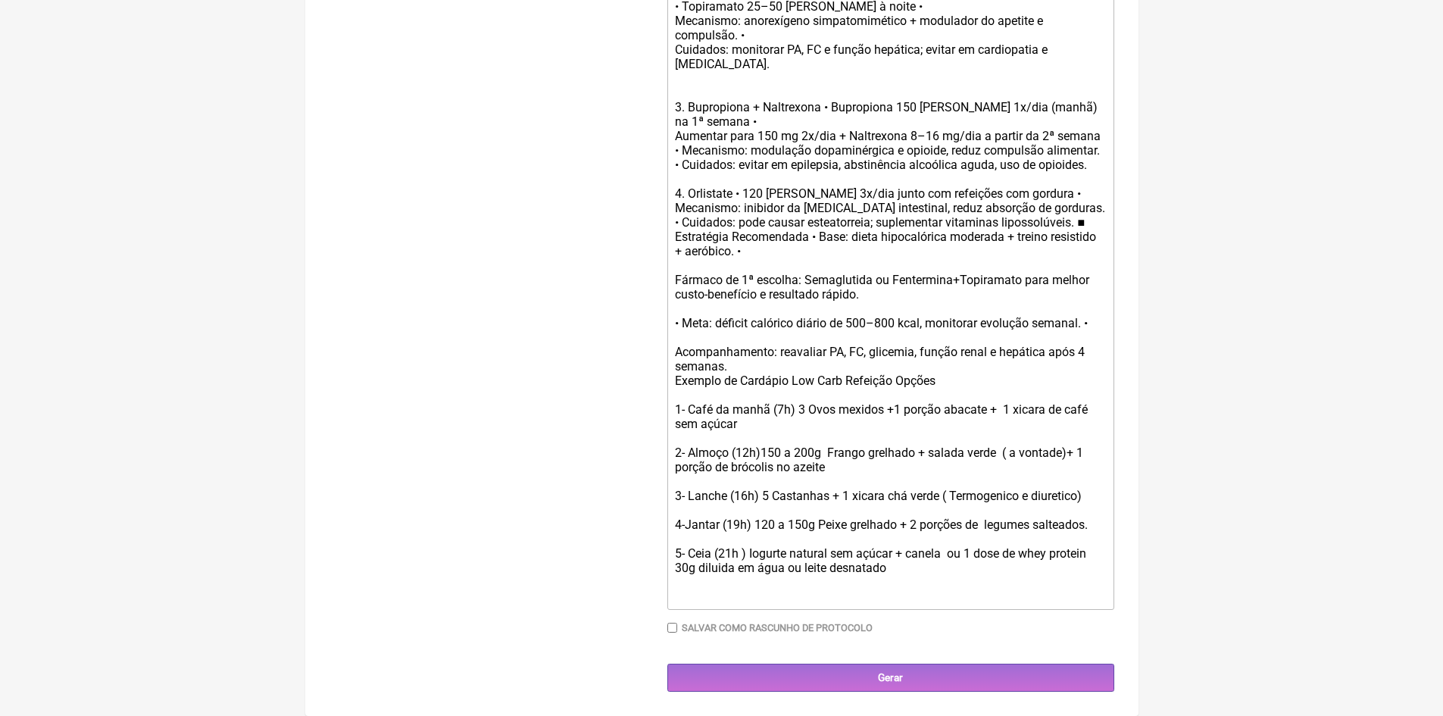
scroll to position [113, 0]
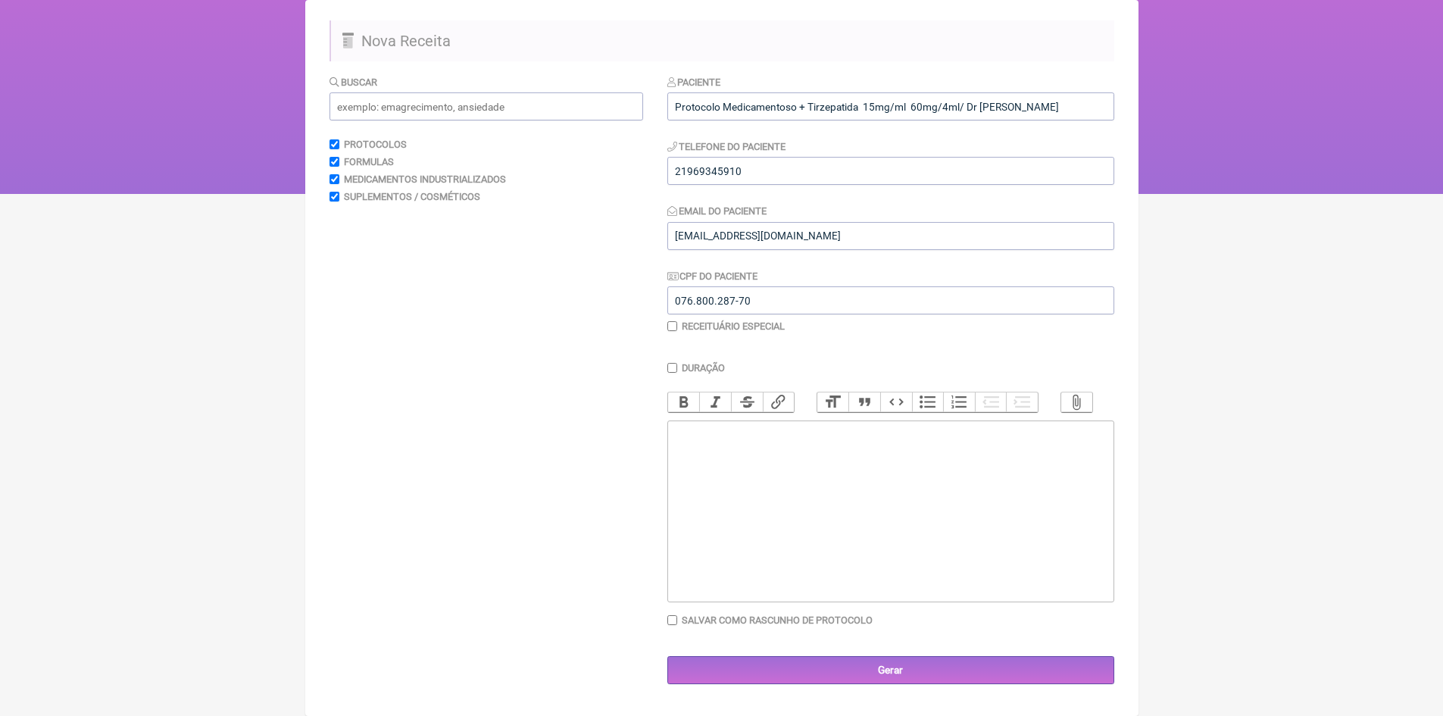
click at [702, 455] on div at bounding box center [890, 447] width 430 height 43
paste trix-editor "/strong>&nbsp;Tabela de Conversão - Tirzepatida (15 mg/mL) Esta tabela mostra o…"
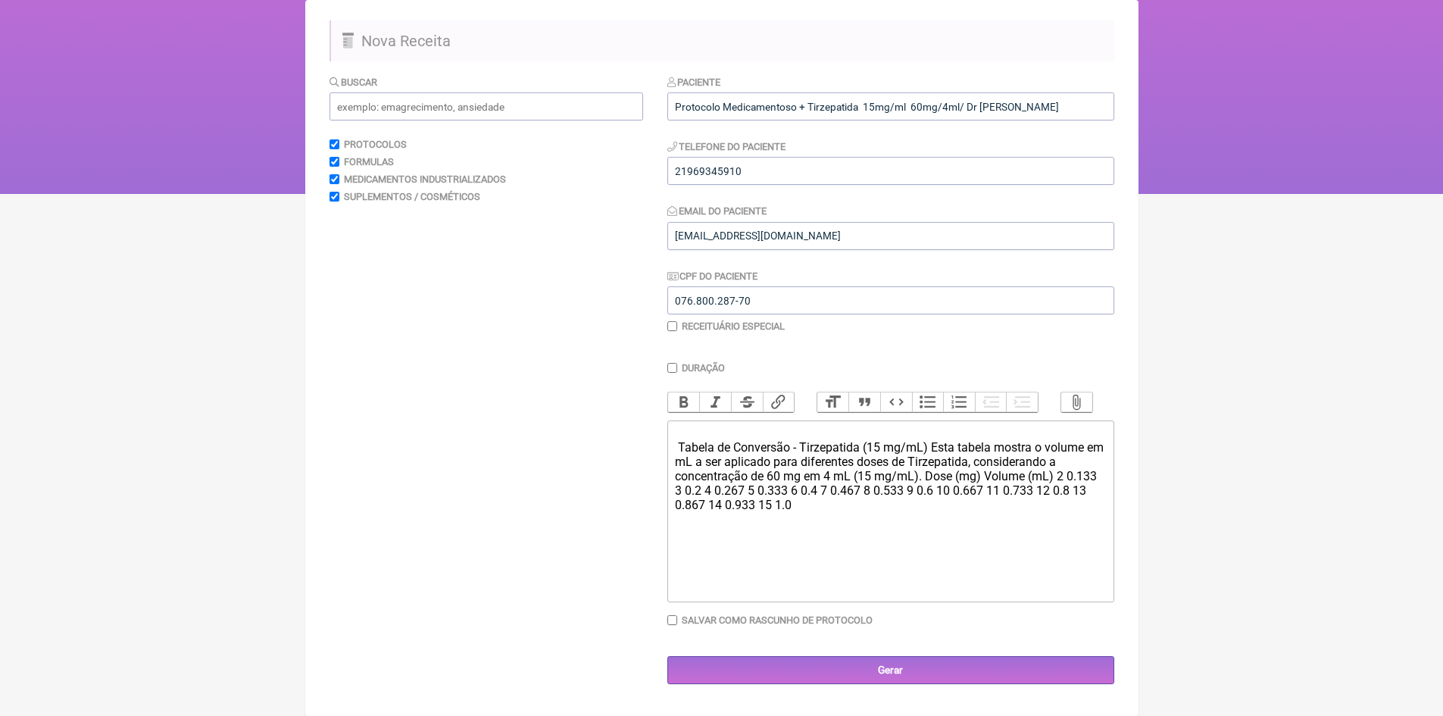
click at [932, 456] on div "Tabela de Conversão - Tirzepatida (15 mg/mL) Esta tabela mostra o volume em mL …" at bounding box center [890, 476] width 430 height 101
click at [1077, 482] on div "Tabela de Conversão - Tirzepatida (15 mg/mL) Esta tabela mostra o volume em mL …" at bounding box center [890, 476] width 430 height 101
click at [848, 497] on div "Tabela de Conversão - Tirzepatida (15 mg/mL) Esta tabela mostra o volume em mL …" at bounding box center [890, 476] width 430 height 101
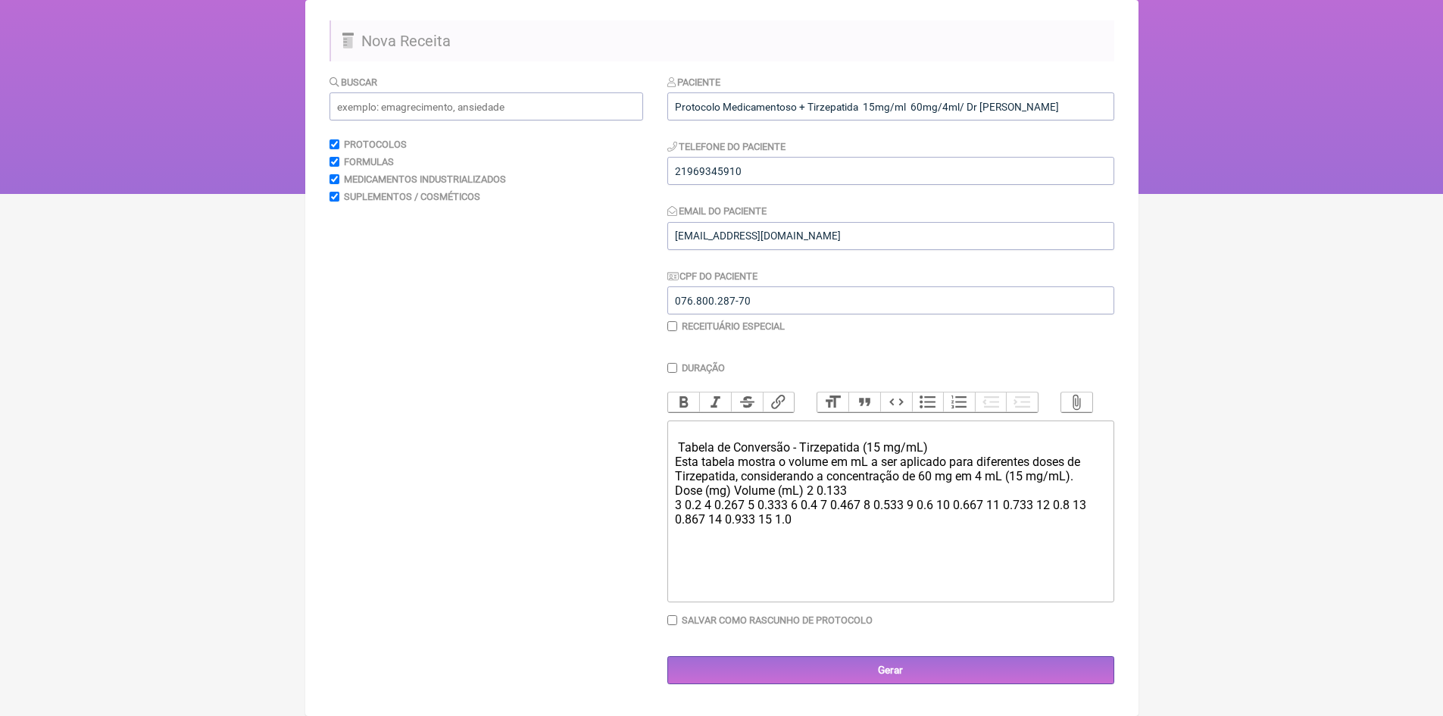
click at [807, 498] on div "Tabela de Conversão - Tirzepatida (15 mg/mL) Esta tabela mostra o volume em mL …" at bounding box center [890, 483] width 430 height 115
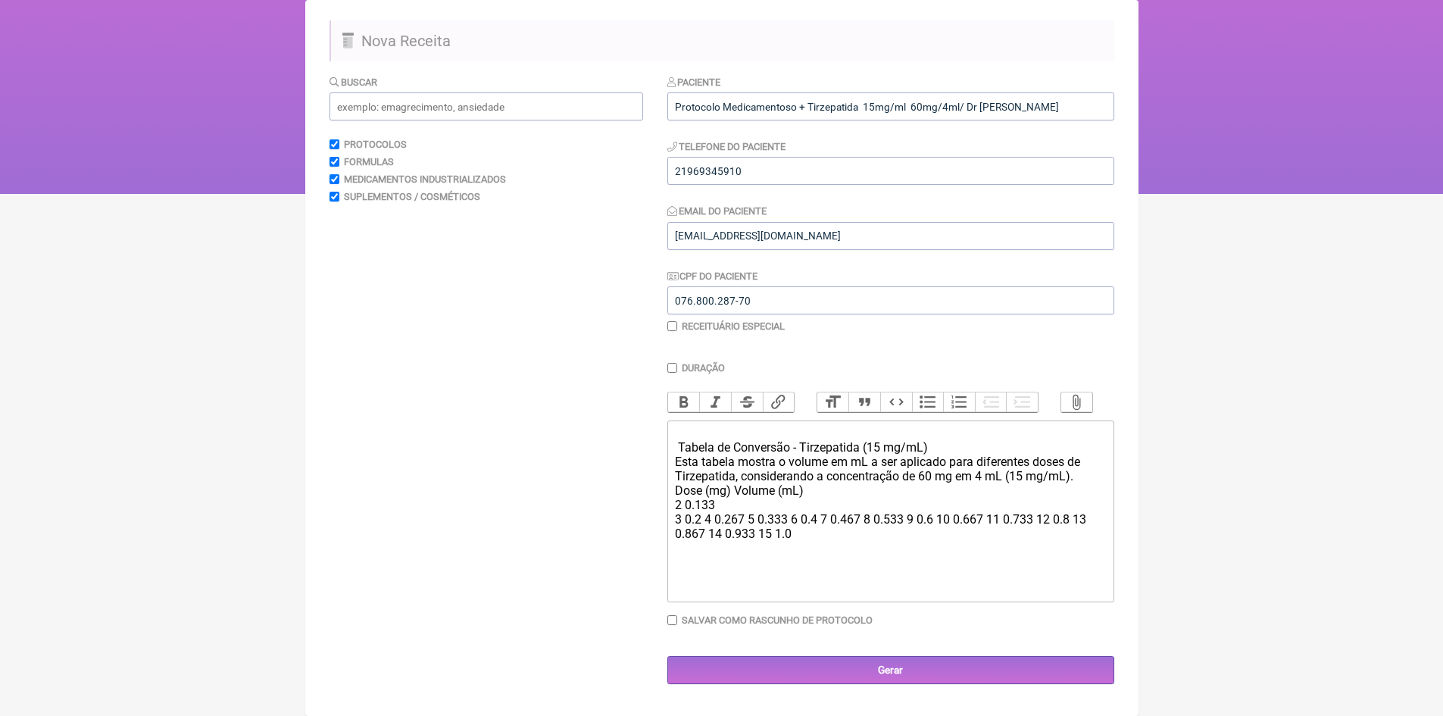
click at [695, 513] on div "Tabela de Conversão - Tirzepatida (15 mg/mL) Esta tabela mostra o volume em mL …" at bounding box center [890, 491] width 430 height 130
click at [682, 511] on div "Tabela de Conversão - Tirzepatida (15 mg/mL) Esta tabela mostra o volume em mL …" at bounding box center [890, 491] width 430 height 130
click at [750, 511] on div "Tabela de Conversão - Tirzepatida (15 mg/mL) Esta tabela mostra o volume em mL …" at bounding box center [890, 491] width 430 height 130
click at [686, 526] on div "Tabela de Conversão - Tirzepatida (15 mg/mL) Esta tabela mostra o volume em mL …" at bounding box center [890, 491] width 430 height 130
click at [743, 524] on div "Tabela de Conversão - Tirzepatida (15 mg/mL) Esta tabela mostra o volume em mL …" at bounding box center [890, 491] width 430 height 130
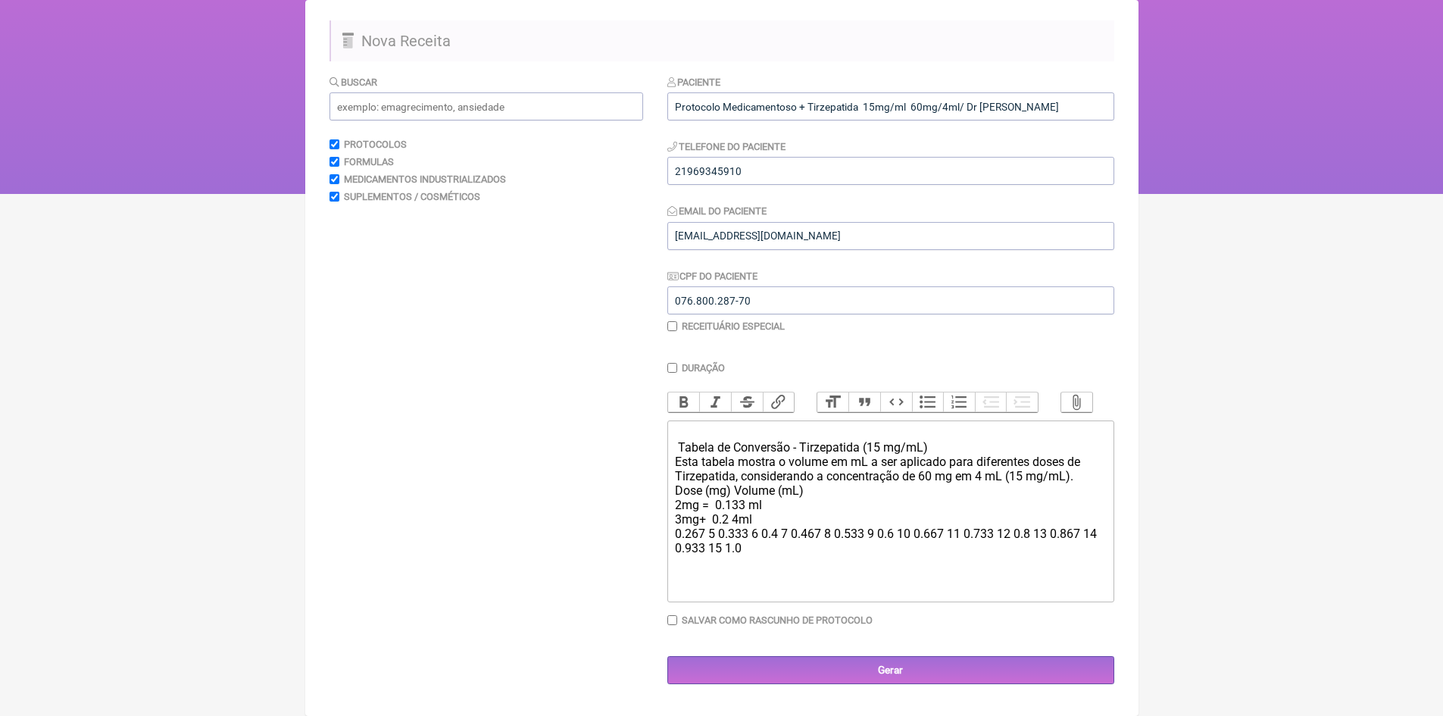
click at [711, 524] on div "Tabela de Conversão - Tirzepatida (15 mg/mL) Esta tabela mostra o volume em mL …" at bounding box center [890, 498] width 430 height 144
click at [712, 511] on div "Tabela de Conversão - Tirzepatida (15 mg/mL) Esta tabela mostra o volume em mL …" at bounding box center [890, 498] width 430 height 144
click at [677, 541] on div "Tabela de Conversão - Tirzepatida (15 mg/mL) Esta tabela mostra o volume em mL …" at bounding box center [890, 498] width 430 height 144
click at [744, 542] on div "Tabela de Conversão - Tirzepatida (15 mg/mL) Esta tabela mostra o volume em mL …" at bounding box center [890, 498] width 430 height 144
click at [684, 553] on div "Tabela de Conversão - Tirzepatida (15 mg/mL) Esta tabela mostra o volume em mL …" at bounding box center [890, 505] width 430 height 158
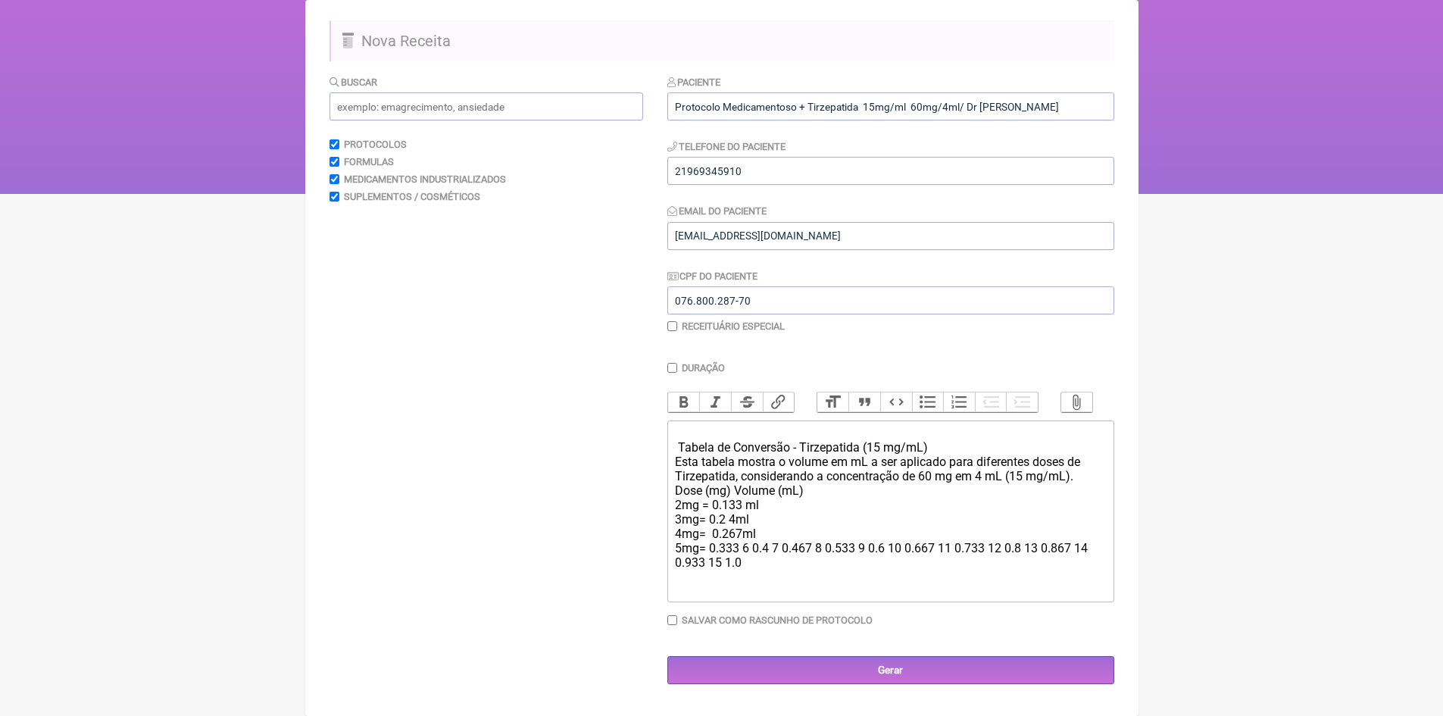
click at [742, 556] on div "Tabela de Conversão - Tirzepatida (15 mg/mL) Esta tabela mostra o volume em mL …" at bounding box center [890, 505] width 430 height 158
click at [686, 570] on div "Tabela de Conversão - Tirzepatida (15 mg/mL) Esta tabela mostra o volume em mL …" at bounding box center [890, 505] width 430 height 158
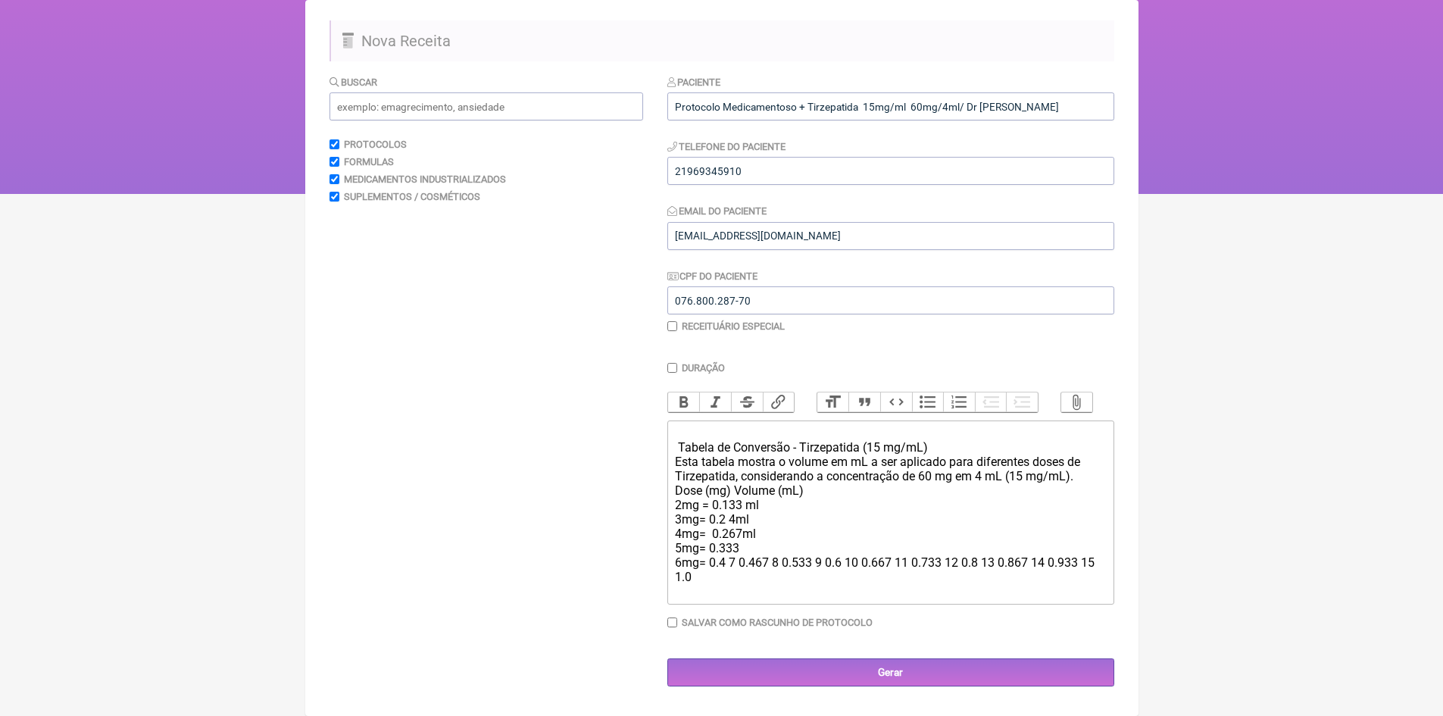
click at [742, 568] on div "Tabela de Conversão - Tirzepatida (15 mg/mL) Esta tabela mostra o volume em mL …" at bounding box center [890, 512] width 430 height 173
click at [734, 527] on div "Tabela de Conversão - Tirzepatida (15 mg/mL) Esta tabela mostra o volume em mL …" at bounding box center [890, 512] width 430 height 173
click at [743, 557] on div "Tabela de Conversão - Tirzepatida (15 mg/mL) Esta tabela mostra o volume em mL …" at bounding box center [890, 512] width 430 height 173
click at [739, 568] on div "Tabela de Conversão - Tirzepatida (15 mg/mL) Esta tabela mostra o volume em mL …" at bounding box center [890, 512] width 430 height 173
click at [713, 570] on div "Tabela de Conversão - Tirzepatida (15 mg/mL) Esta tabela mostra o volume em mL …" at bounding box center [890, 512] width 430 height 173
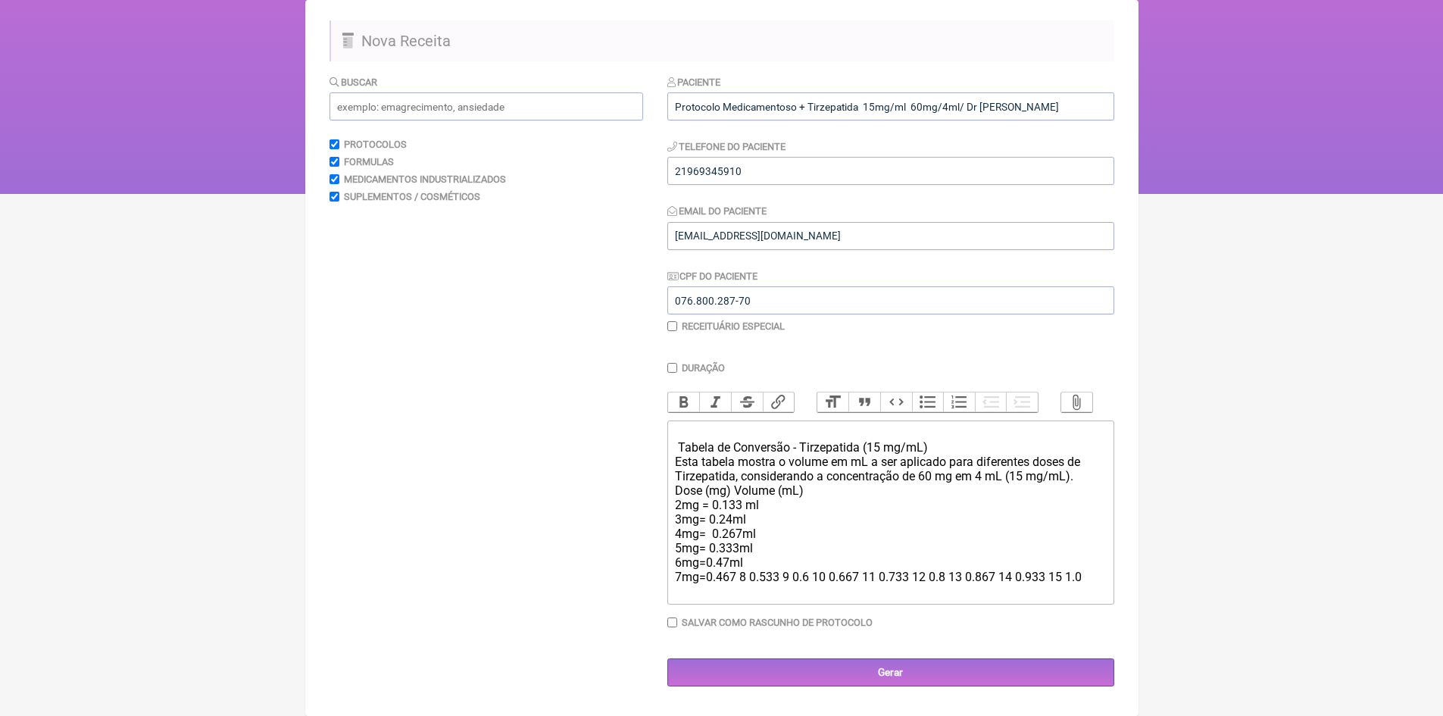
click at [714, 553] on div "Tabela de Conversão - Tirzepatida (15 mg/mL) Esta tabela mostra o volume em mL …" at bounding box center [890, 512] width 430 height 173
click at [712, 540] on div "Tabela de Conversão - Tirzepatida (15 mg/mL) Esta tabela mostra o volume em mL …" at bounding box center [890, 512] width 430 height 173
click at [712, 525] on div "Tabela de Conversão - Tirzepatida (15 mg/mL) Esta tabela mostra o volume em mL …" at bounding box center [890, 512] width 430 height 173
click at [711, 511] on div "Tabela de Conversão - Tirzepatida (15 mg/mL) Esta tabela mostra o volume em mL …" at bounding box center [890, 512] width 430 height 173
click at [811, 505] on div "Tabela de Conversão - Tirzepatida (15 mg/mL) Esta tabela mostra o volume em mL …" at bounding box center [890, 512] width 430 height 173
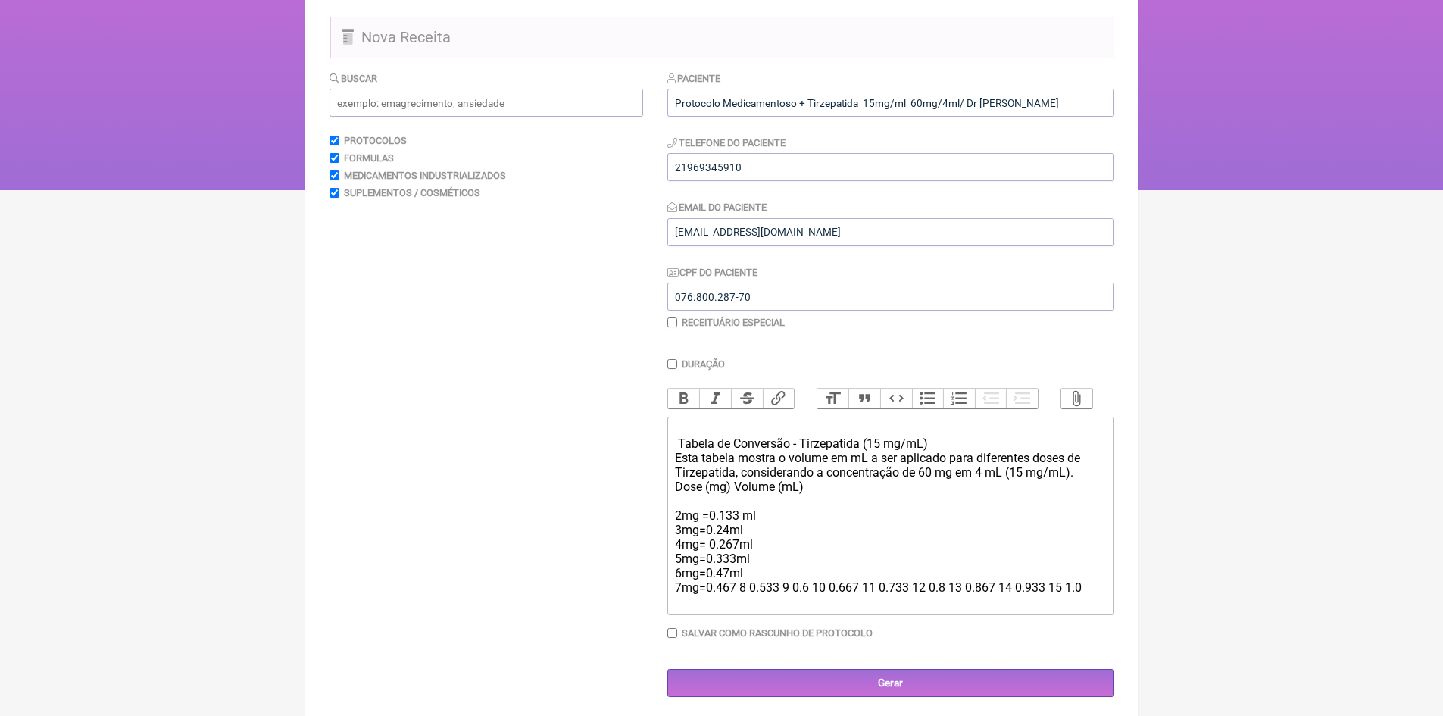
click at [675, 528] on div "Tabela de Conversão - Tirzepatida (15 mg/mL) Esta tabela mostra o volume em mL …" at bounding box center [890, 515] width 430 height 187
click at [675, 558] on div "Tabela de Conversão - Tirzepatida (15 mg/mL) Esta tabela mostra o volume em mL …" at bounding box center [890, 515] width 430 height 187
click at [739, 600] on div "Tabela de Conversão - Tirzepatida (15 mg/mL) Esta tabela mostra o volume em mL …" at bounding box center [890, 515] width 430 height 187
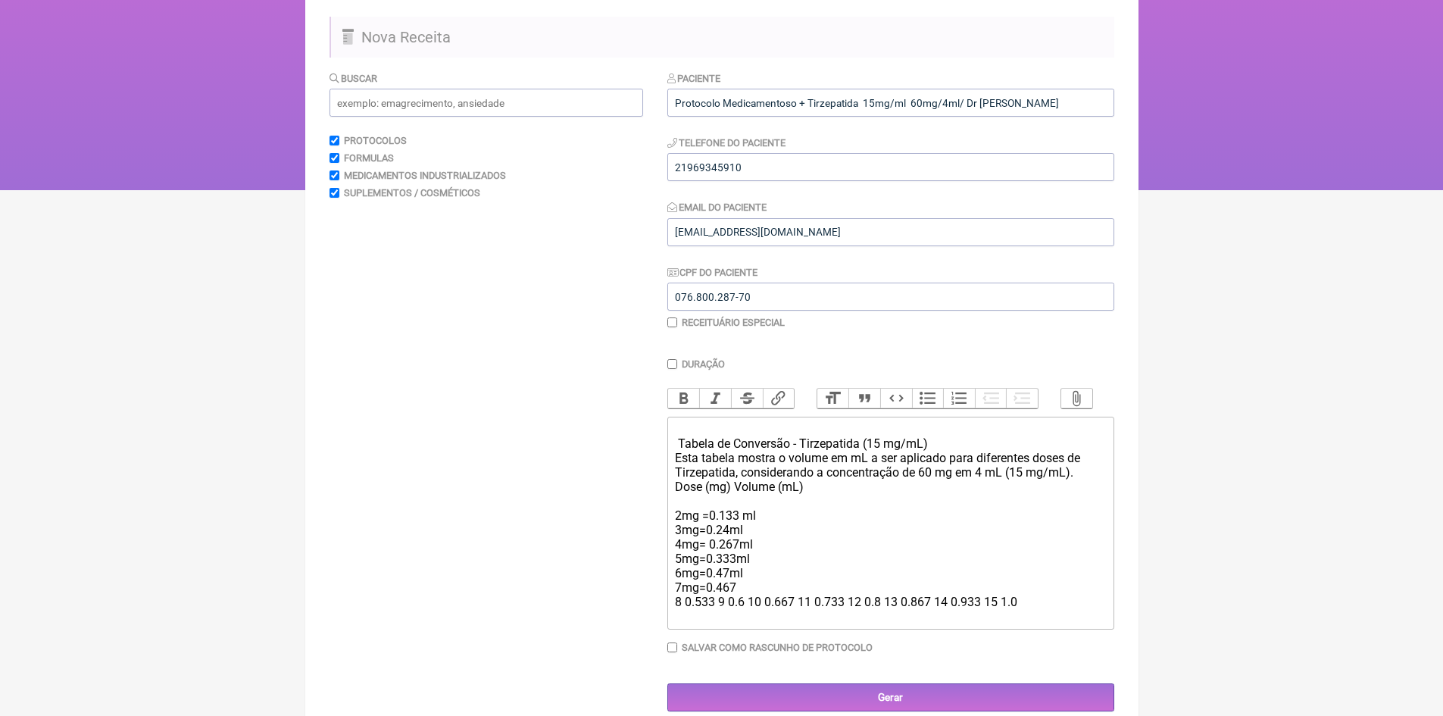
click at [683, 613] on div "Tabela de Conversão - Tirzepatida (15 mg/mL) Esta tabela mostra o volume em mL …" at bounding box center [890, 523] width 430 height 202
click at [743, 608] on div "Tabela de Conversão - Tirzepatida (15 mg/mL) Esta tabela mostra o volume em mL …" at bounding box center [890, 523] width 430 height 202
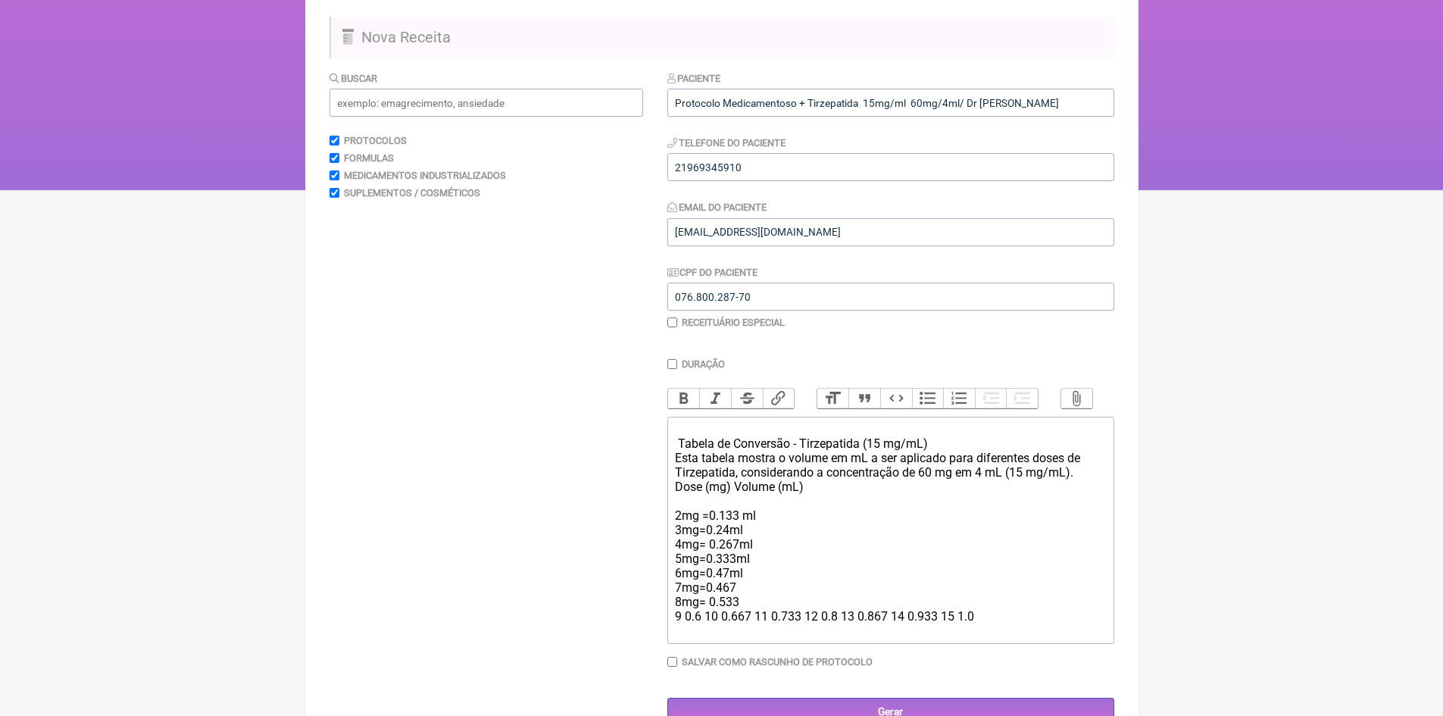
click at [682, 628] on div "Tabela de Conversão - Tirzepatida (15 mg/mL) Esta tabela mostra o volume em mL …" at bounding box center [890, 530] width 430 height 216
click at [739, 627] on div "Tabela de Conversão - Tirzepatida (15 mg/mL) Esta tabela mostra o volume em mL …" at bounding box center [890, 530] width 430 height 216
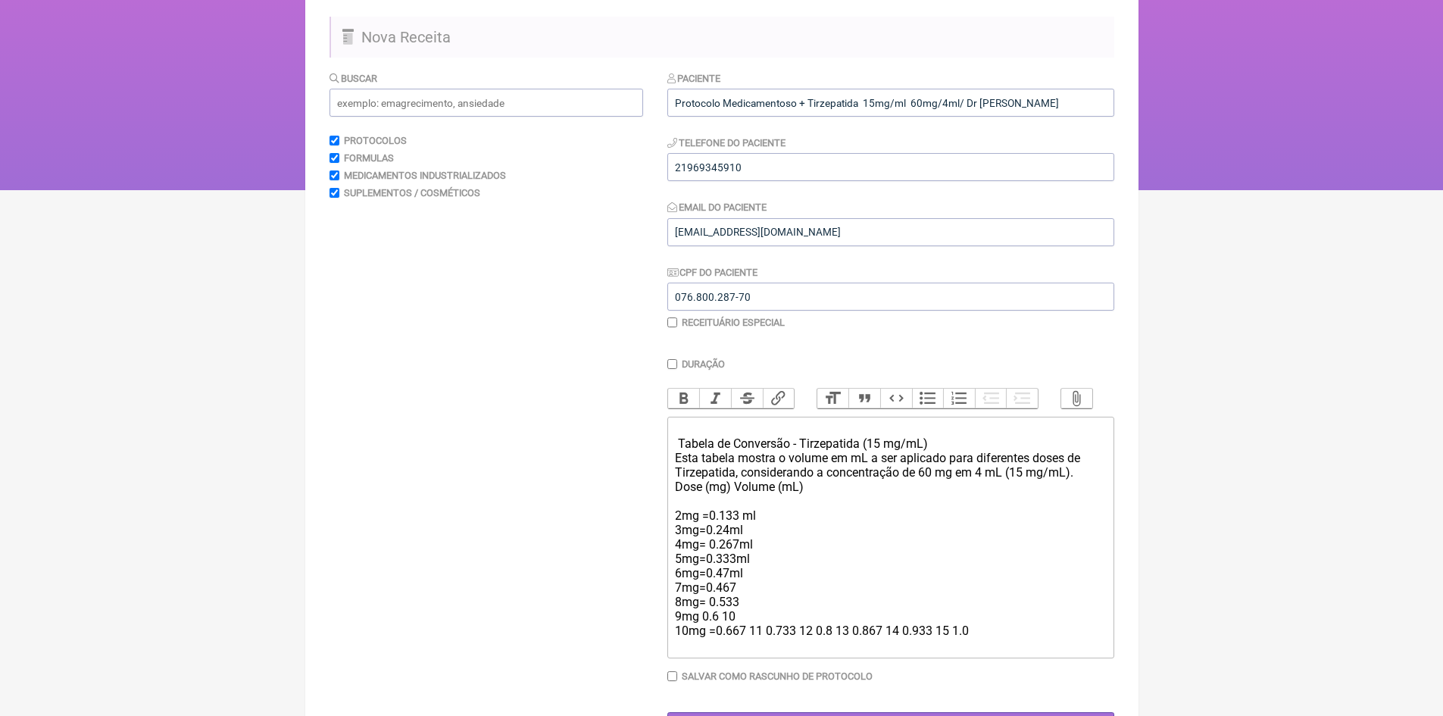
click at [701, 627] on div "Tabela de Conversão - Tirzepatida (15 mg/mL) Esta tabela mostra o volume em mL …" at bounding box center [890, 537] width 430 height 230
click at [739, 599] on div "Tabela de Conversão - Tirzepatida (15 mg/mL) Esta tabela mostra o volume em mL …" at bounding box center [890, 537] width 430 height 230
click at [742, 611] on div "Tabela de Conversão - Tirzepatida (15 mg/mL) Esta tabela mostra o volume em mL …" at bounding box center [890, 537] width 430 height 230
click at [730, 629] on div "Tabela de Conversão - Tirzepatida (15 mg/mL) Esta tabela mostra o volume em mL …" at bounding box center [890, 537] width 430 height 230
click at [729, 626] on div "Tabela de Conversão - Tirzepatida (15 mg/mL) Esta tabela mostra o volume em mL …" at bounding box center [890, 537] width 430 height 230
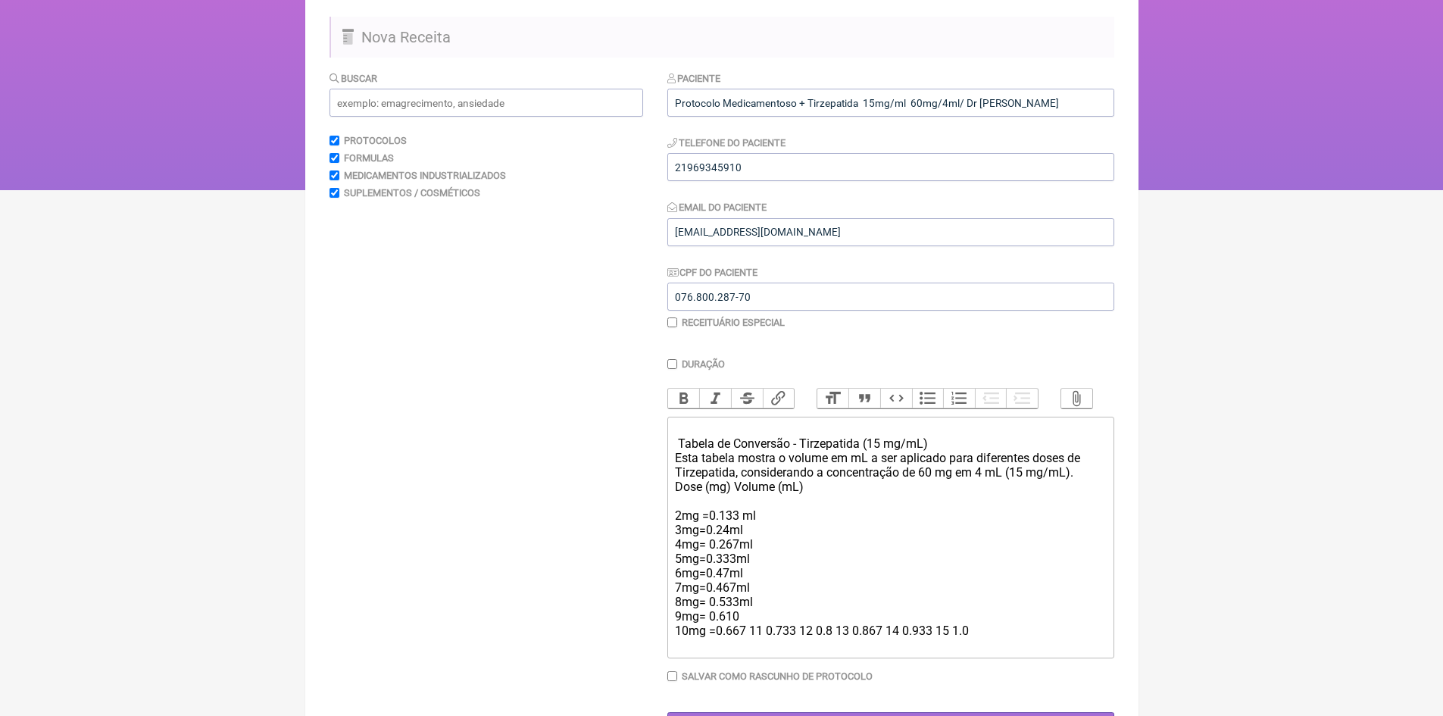
click at [742, 624] on div "Tabela de Conversão - Tirzepatida (15 mg/mL) Esta tabela mostra o volume em mL …" at bounding box center [890, 537] width 430 height 230
click at [751, 641] on div "Tabela de Conversão - Tirzepatida (15 mg/mL) Esta tabela mostra o volume em mL …" at bounding box center [890, 537] width 430 height 230
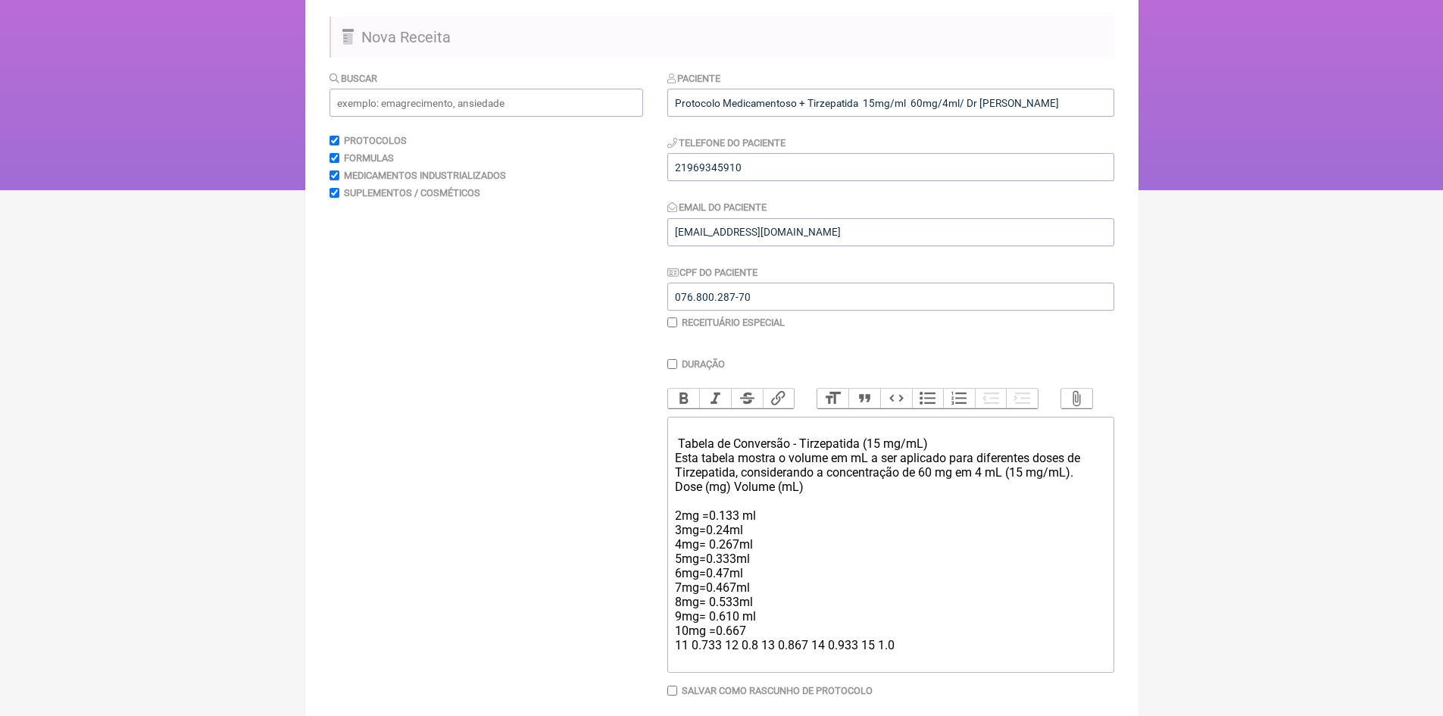
click at [689, 655] on div "Tabela de Conversão - Tirzepatida (15 mg/mL) Esta tabela mostra o volume em mL …" at bounding box center [890, 544] width 430 height 245
click at [708, 629] on div "Tabela de Conversão - Tirzepatida (15 mg/mL) Esta tabela mostra o volume em mL …" at bounding box center [890, 544] width 430 height 245
click at [708, 627] on div "Tabela de Conversão - Tirzepatida (15 mg/mL) Esta tabela mostra o volume em mL …" at bounding box center [890, 544] width 430 height 245
click at [708, 612] on div "Tabela de Conversão - Tirzepatida (15 mg/mL) Esta tabela mostra o volume em mL …" at bounding box center [890, 544] width 430 height 245
click at [751, 656] on div "Tabela de Conversão - Tirzepatida (15 mg/mL) Esta tabela mostra o volume em mL …" at bounding box center [890, 544] width 430 height 245
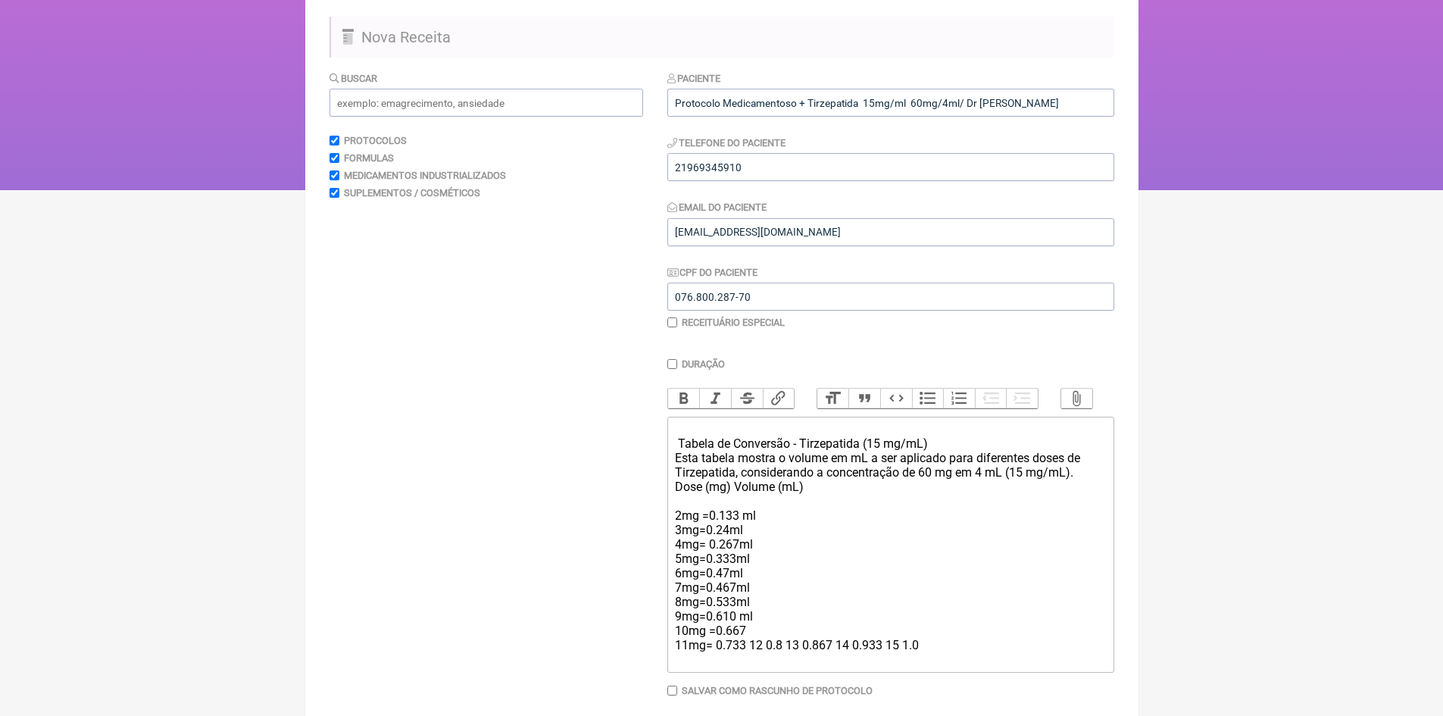
click at [753, 656] on div "Tabela de Conversão - Tirzepatida (15 mg/mL) Esta tabela mostra o volume em mL …" at bounding box center [890, 544] width 430 height 245
click at [749, 655] on div "Tabela de Conversão - Tirzepatida (15 mg/mL) Esta tabela mostra o volume em mL …" at bounding box center [890, 544] width 430 height 245
click at [686, 668] on div "Tabela de Conversão - Tirzepatida (15 mg/mL) Esta tabela mostra o volume em mL …" at bounding box center [890, 551] width 430 height 259
click at [746, 639] on div "Tabela de Conversão - Tirzepatida (15 mg/mL) Esta tabela mostra o volume em mL …" at bounding box center [890, 551] width 430 height 259
click at [748, 655] on div "Tabela de Conversão - Tirzepatida (15 mg/mL) Esta tabela mostra o volume em mL …" at bounding box center [890, 551] width 430 height 259
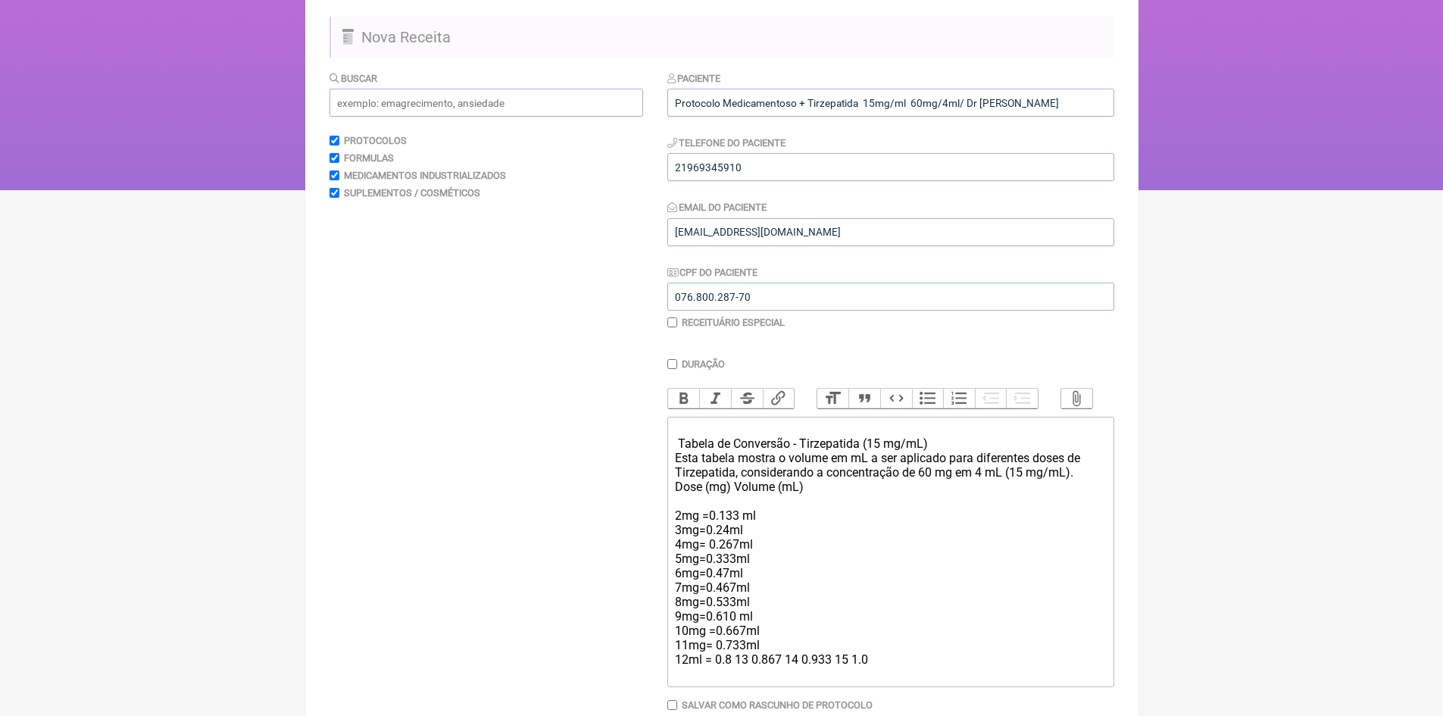
click at [747, 669] on div "Tabela de Conversão - Tirzepatida (15 mg/mL) Esta tabela mostra o volume em mL …" at bounding box center [890, 551] width 430 height 259
click at [736, 672] on div "Tabela de Conversão - Tirzepatida (15 mg/mL) Esta tabela mostra o volume em mL …" at bounding box center [890, 551] width 430 height 259
click at [737, 671] on div "Tabela de Conversão - Tirzepatida (15 mg/mL) Esta tabela mostra o volume em mL …" at bounding box center [890, 551] width 430 height 259
click at [745, 669] on div "Tabela de Conversão - Tirzepatida (15 mg/mL) Esta tabela mostra o volume em mL …" at bounding box center [890, 551] width 430 height 259
click at [761, 670] on div "Tabela de Conversão - Tirzepatida (15 mg/mL) Esta tabela mostra o volume em mL …" at bounding box center [890, 551] width 430 height 259
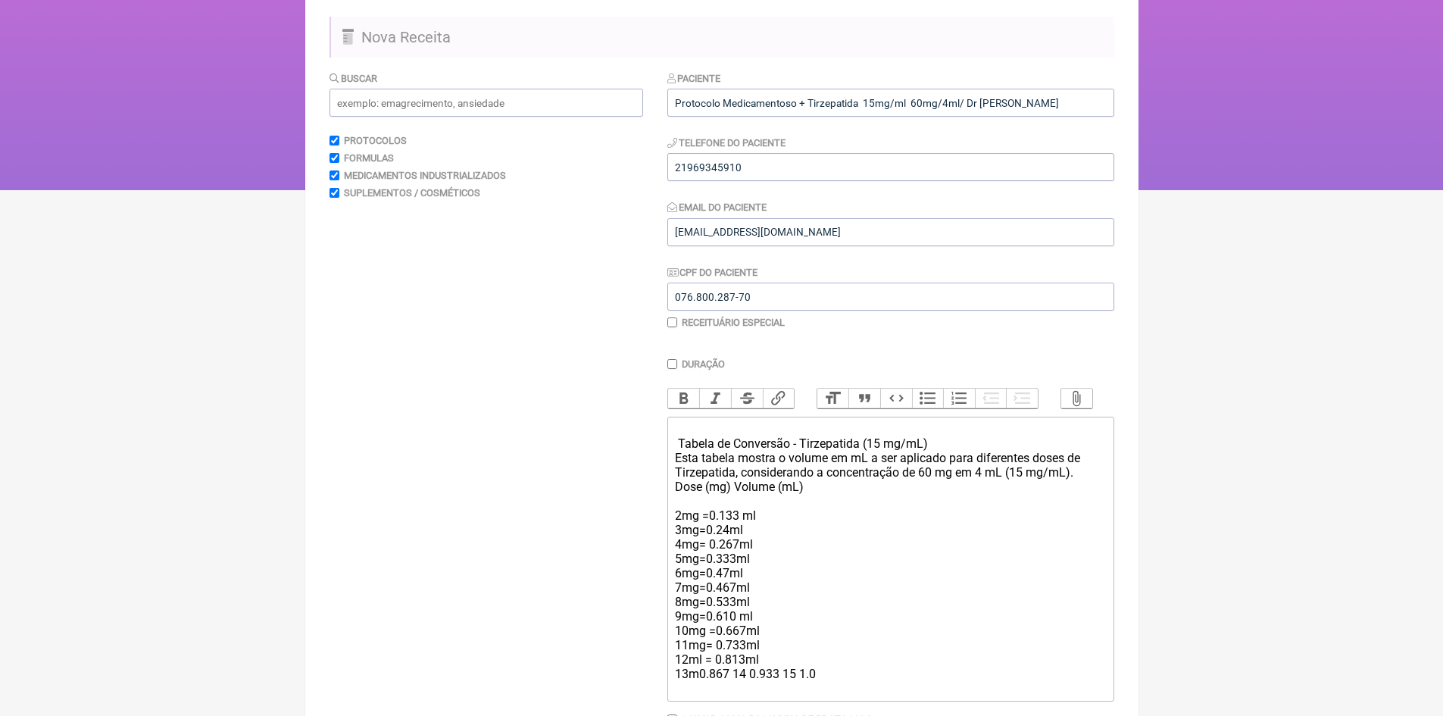
click at [704, 668] on div "Tabela de Conversão - Tirzepatida (15 mg/mL) Esta tabela mostra o volume em mL …" at bounding box center [890, 558] width 430 height 273
click at [705, 685] on div "Tabela de Conversão - Tirzepatida (15 mg/mL) Esta tabela mostra o volume em mL …" at bounding box center [890, 558] width 430 height 273
click at [747, 683] on div "Tabela de Conversão - Tirzepatida (15 mg/mL) Esta tabela mostra o volume em mL …" at bounding box center [890, 558] width 430 height 273
click at [763, 685] on div "Tabela de Conversão - Tirzepatida (15 mg/mL) Esta tabela mostra o volume em mL …" at bounding box center [890, 558] width 430 height 273
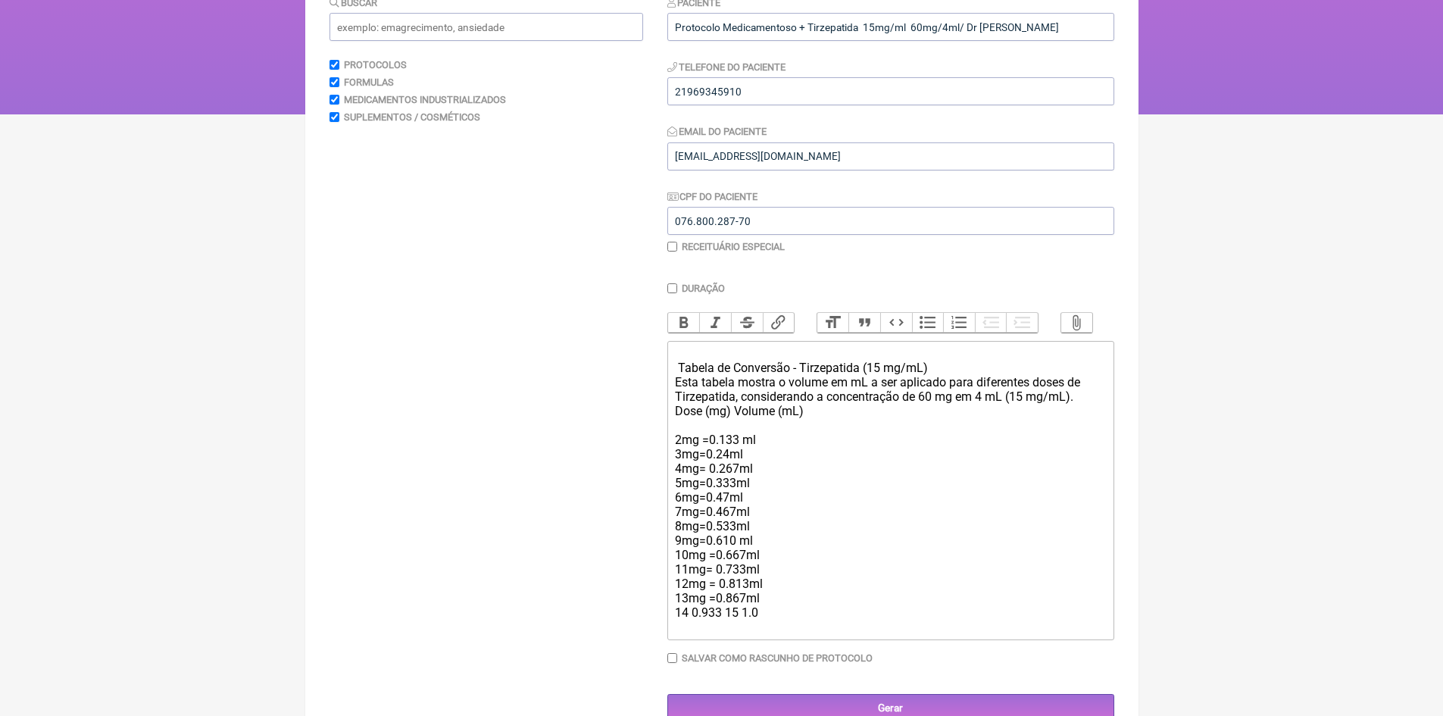
click at [690, 624] on div "Tabela de Conversão - Tirzepatida (15 mg/mL) Esta tabela mostra o volume em mL …" at bounding box center [890, 490] width 430 height 288
click at [709, 609] on div "Tabela de Conversão - Tirzepatida (15 mg/mL) Esta tabela mostra o volume em mL …" at bounding box center [890, 490] width 430 height 288
click at [710, 595] on div "Tabela de Conversão - Tirzepatida (15 mg/mL) Esta tabela mostra o volume em mL …" at bounding box center [890, 490] width 430 height 288
click at [709, 565] on div "Tabela de Conversão - Tirzepatida (15 mg/mL) Esta tabela mostra o volume em mL …" at bounding box center [890, 490] width 430 height 288
click at [748, 620] on div "Tabela de Conversão - Tirzepatida (15 mg/mL) Esta tabela mostra o volume em mL …" at bounding box center [890, 490] width 430 height 288
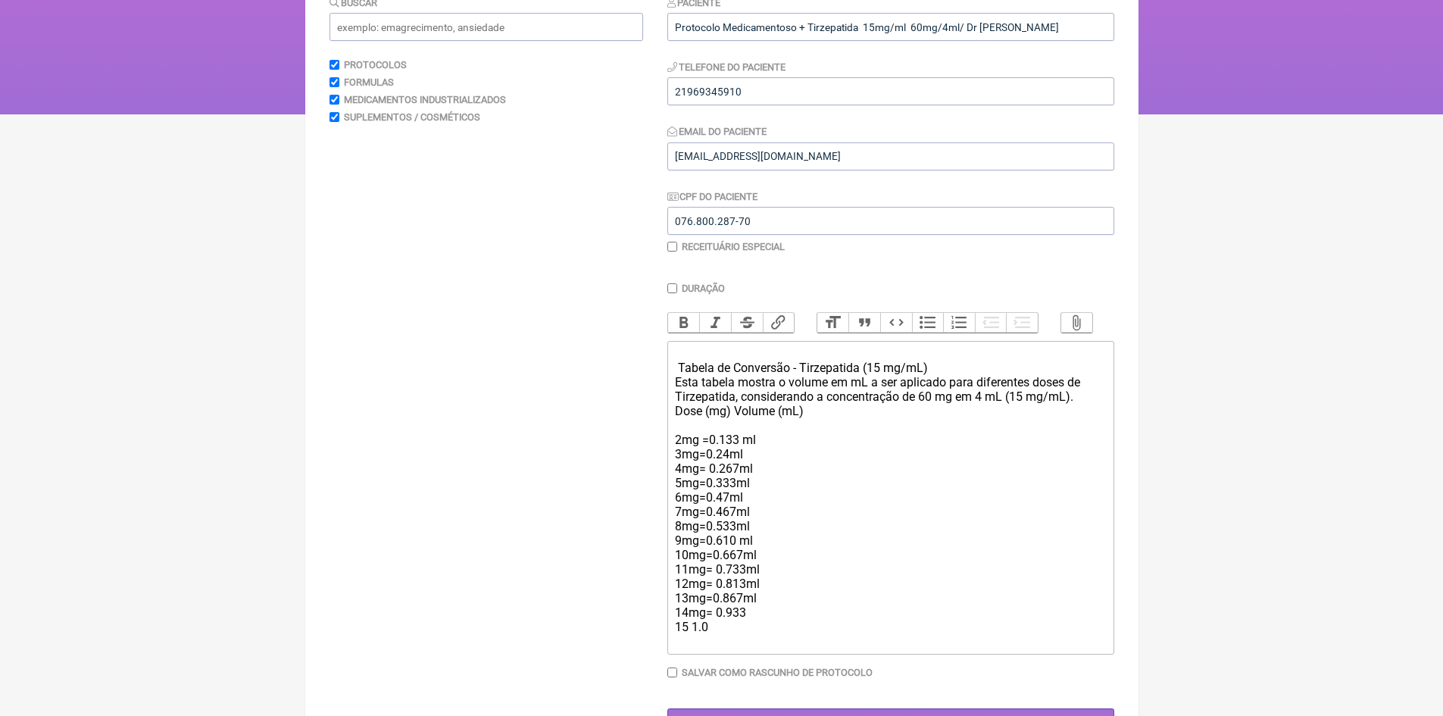
click at [692, 638] on div "Tabela de Conversão - Tirzepatida (15 mg/mL) Esta tabela mostra o volume em mL …" at bounding box center [890, 497] width 430 height 302
click at [736, 640] on div "Tabela de Conversão - Tirzepatida (15 mg/mL) Esta tabela mostra o volume em mL …" at bounding box center [890, 497] width 430 height 302
click at [746, 626] on div "Tabela de Conversão - Tirzepatida (15 mg/mL) Esta tabela mostra o volume em mL …" at bounding box center [890, 497] width 430 height 302
click at [743, 608] on div "Tabela de Conversão - Tirzepatida (15 mg/mL) Esta tabela mostra o volume em mL …" at bounding box center [890, 497] width 430 height 302
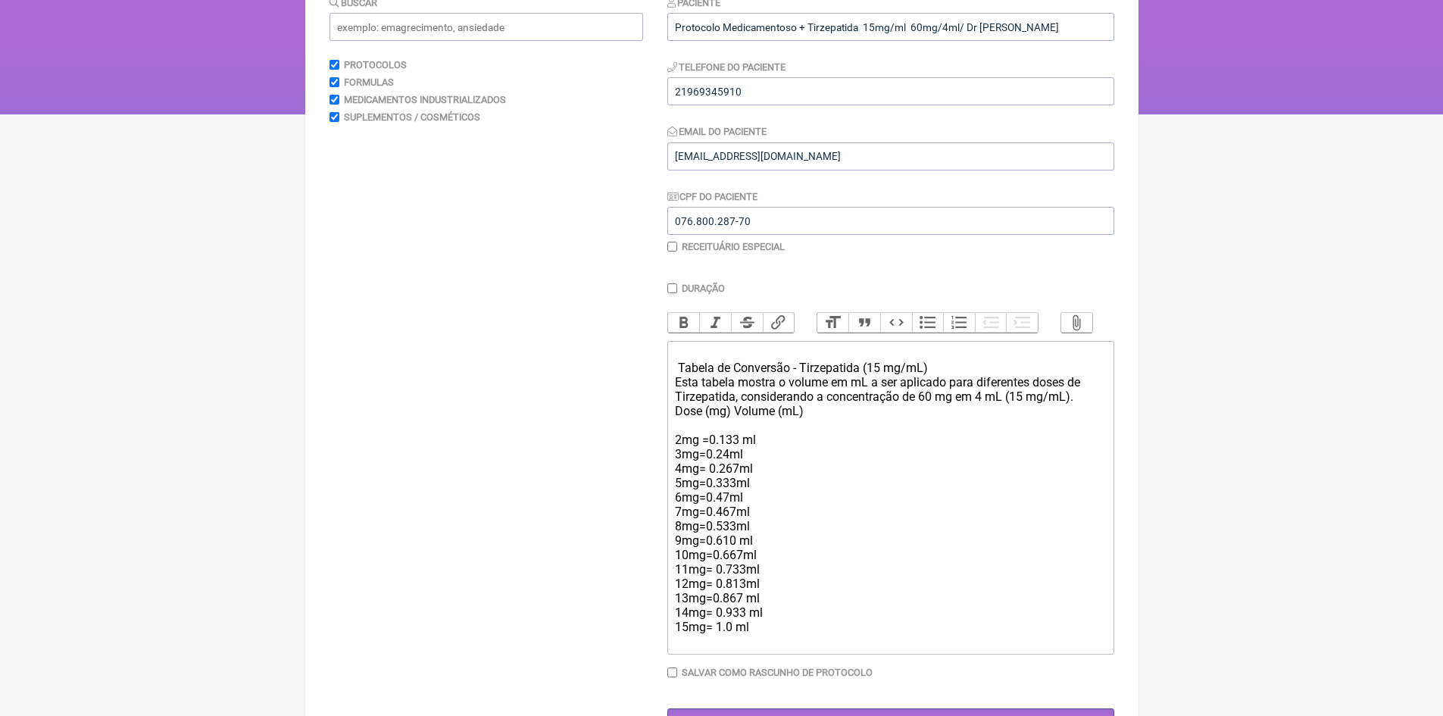
click at [714, 609] on div "Tabela de Conversão - Tirzepatida (15 mg/mL) Esta tabela mostra o volume em mL …" at bounding box center [890, 497] width 430 height 302
click at [745, 595] on div "Tabela de Conversão - Tirzepatida (15 mg/mL) Esta tabela mostra o volume em mL …" at bounding box center [890, 497] width 430 height 302
click at [747, 582] on div "Tabela de Conversão - Tirzepatida (15 mg/mL) Esta tabela mostra o volume em mL …" at bounding box center [890, 497] width 430 height 302
click at [742, 565] on div "Tabela de Conversão - Tirzepatida (15 mg/mL) Esta tabela mostra o volume em mL …" at bounding box center [890, 497] width 430 height 302
click at [736, 537] on div "Tabela de Conversão - Tirzepatida (15 mg/mL) Esta tabela mostra o volume em mL …" at bounding box center [890, 497] width 430 height 302
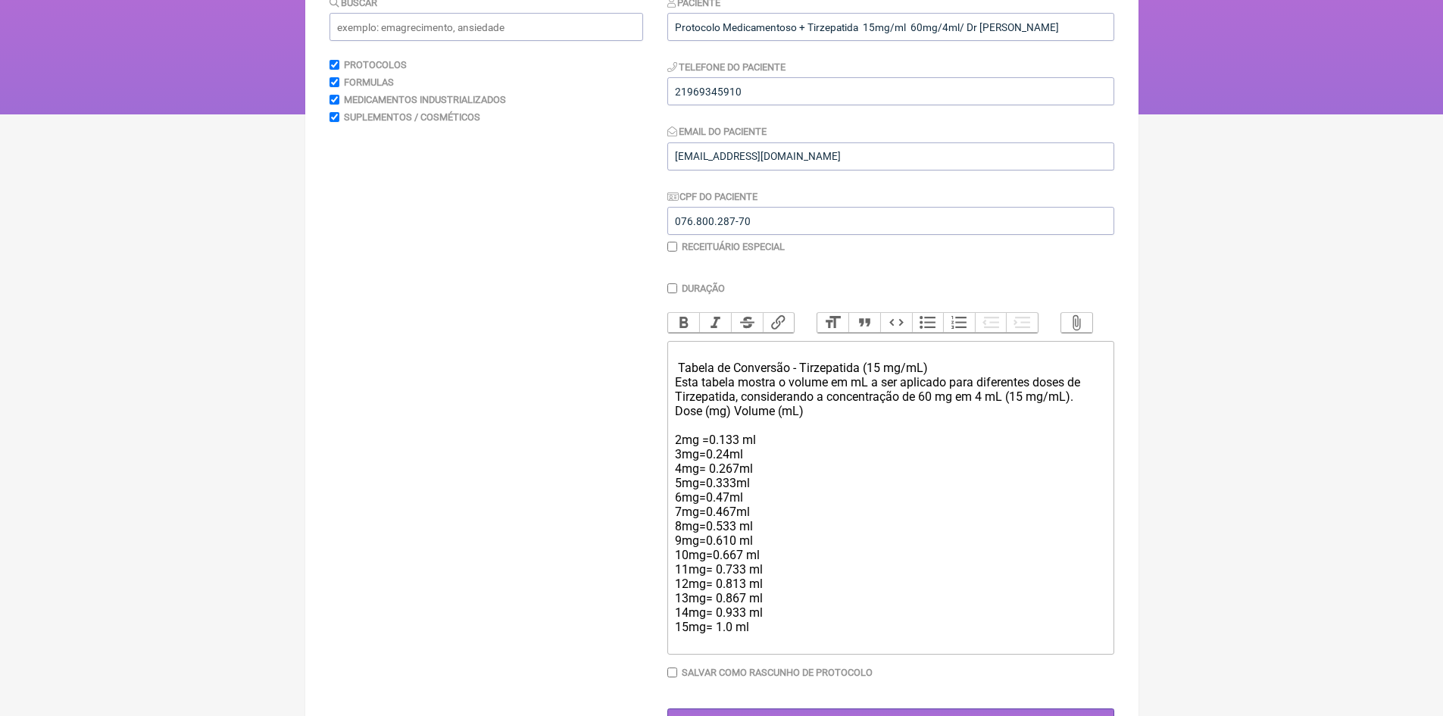
click at [737, 522] on div "Tabela de Conversão - Tirzepatida (15 mg/mL) Esta tabela mostra o volume em mL …" at bounding box center [890, 497] width 430 height 302
click at [733, 506] on div "Tabela de Conversão - Tirzepatida (15 mg/mL) Esta tabela mostra o volume em mL …" at bounding box center [890, 497] width 430 height 302
click at [739, 494] on div "Tabela de Conversão - Tirzepatida (15 mg/mL) Esta tabela mostra o volume em mL …" at bounding box center [890, 497] width 430 height 302
click at [743, 480] on div "Tabela de Conversão - Tirzepatida (15 mg/mL) Esta tabela mostra o volume em mL …" at bounding box center [890, 497] width 430 height 302
click at [732, 467] on div "Tabela de Conversão - Tirzepatida (15 mg/mL) Esta tabela mostra o volume em mL …" at bounding box center [890, 497] width 430 height 302
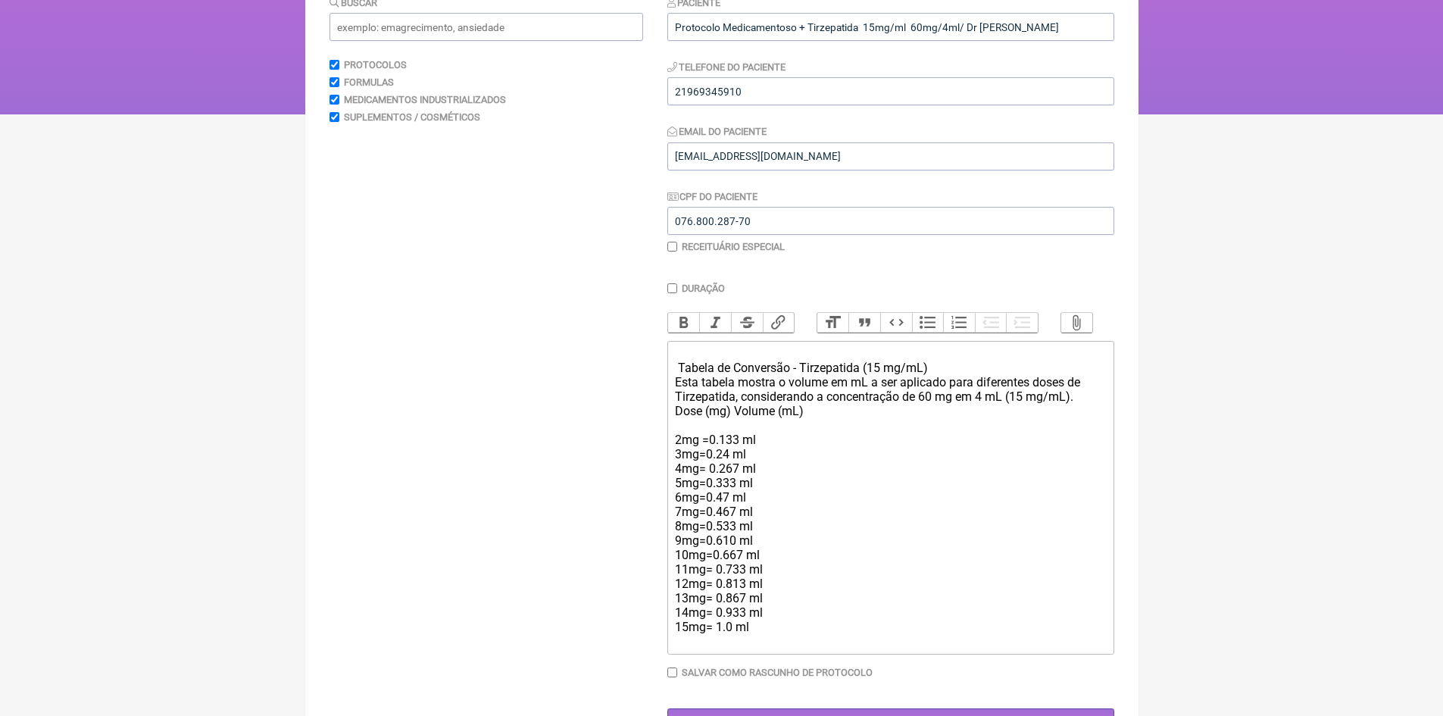
click at [745, 452] on div "Tabela de Conversão - Tirzepatida (15 mg/mL) Esta tabela mostra o volume em mL …" at bounding box center [890, 497] width 430 height 302
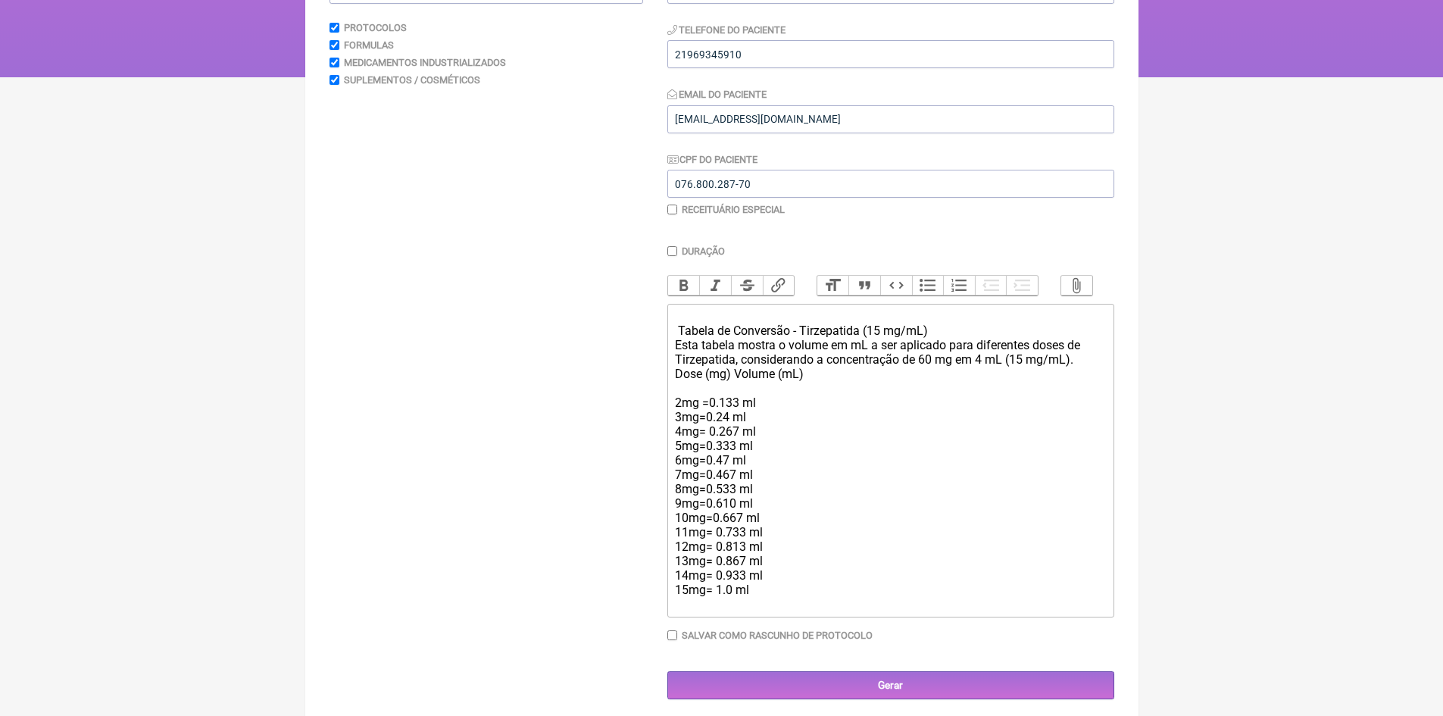
scroll to position [245, 0]
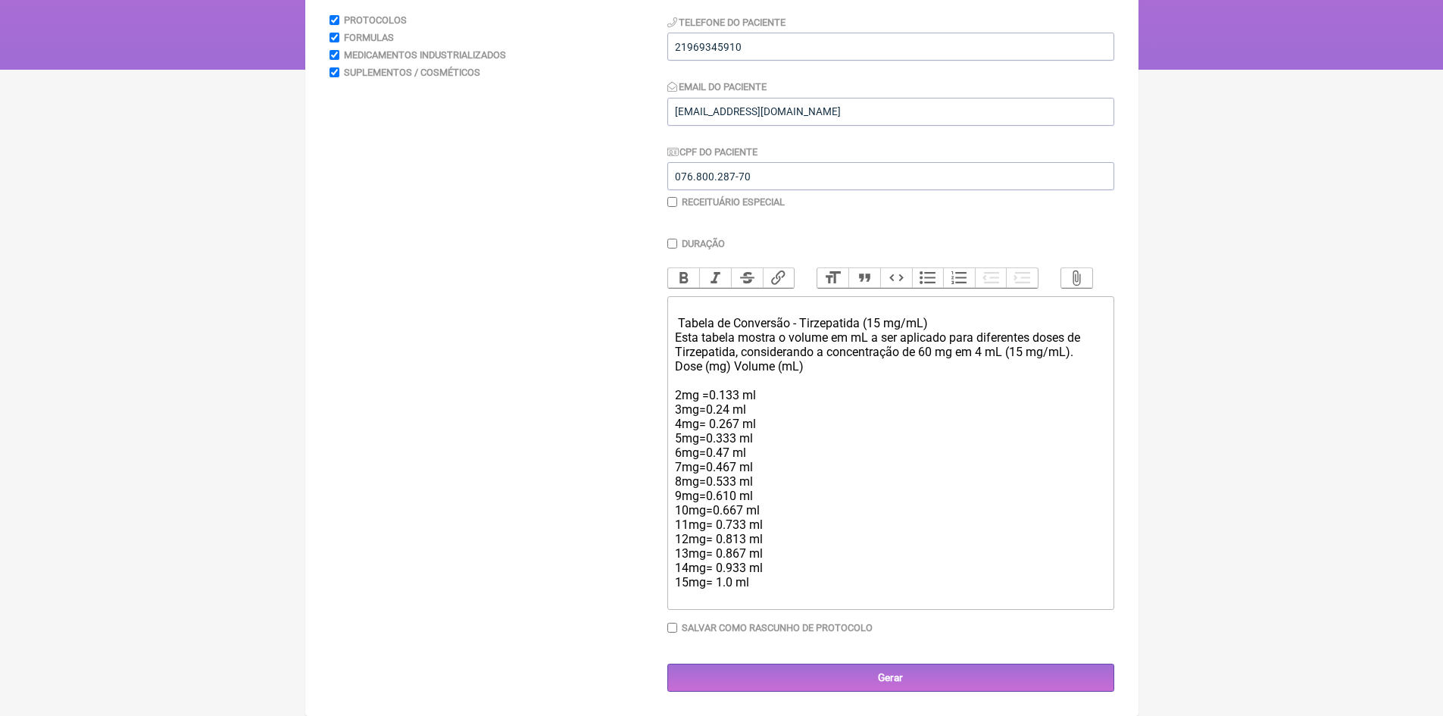
click at [819, 370] on div "Tabela de Conversão - Tirzepatida (15 mg/mL) Esta tabela mostra o volume em mL …" at bounding box center [890, 453] width 430 height 302
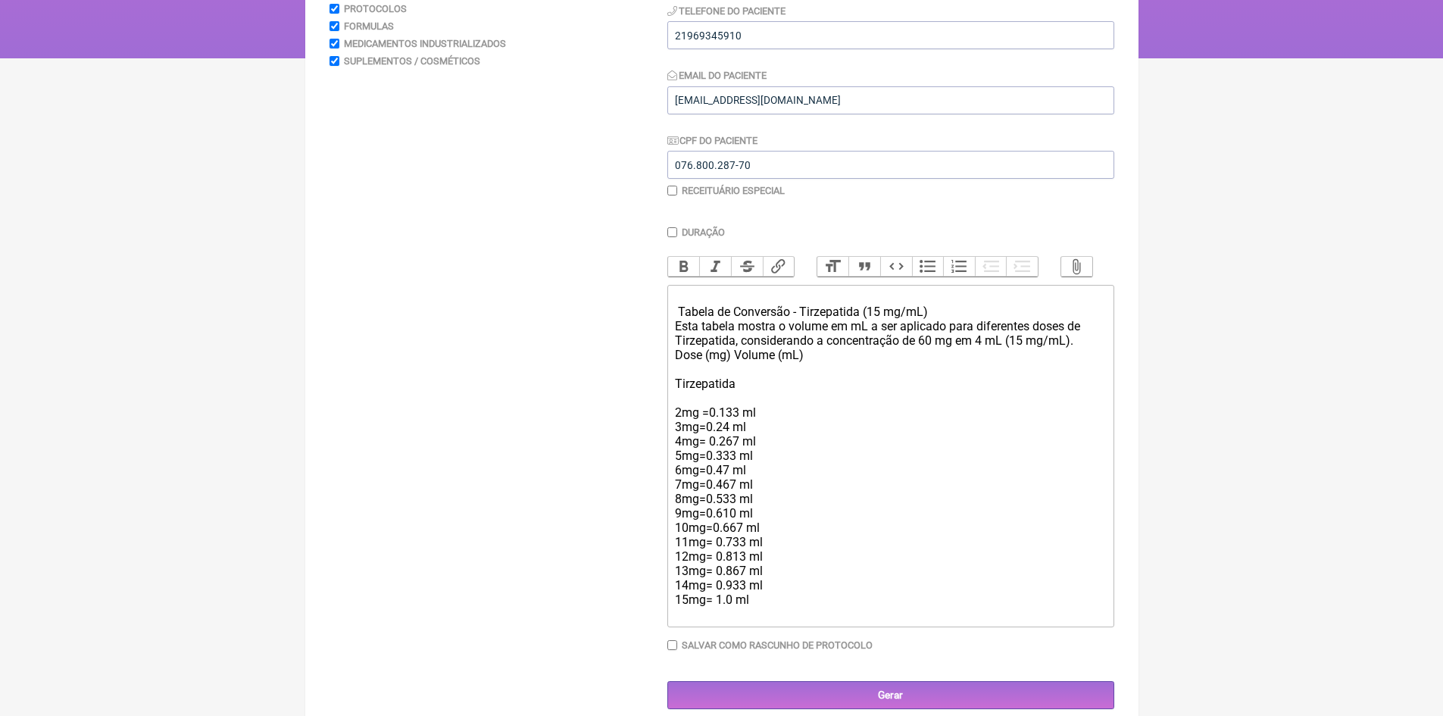
type trix-editor "<div><strong><br>&nbsp;</strong>&nbsp;Tabela de Conversão - Tirzepatida (15 mg/…"
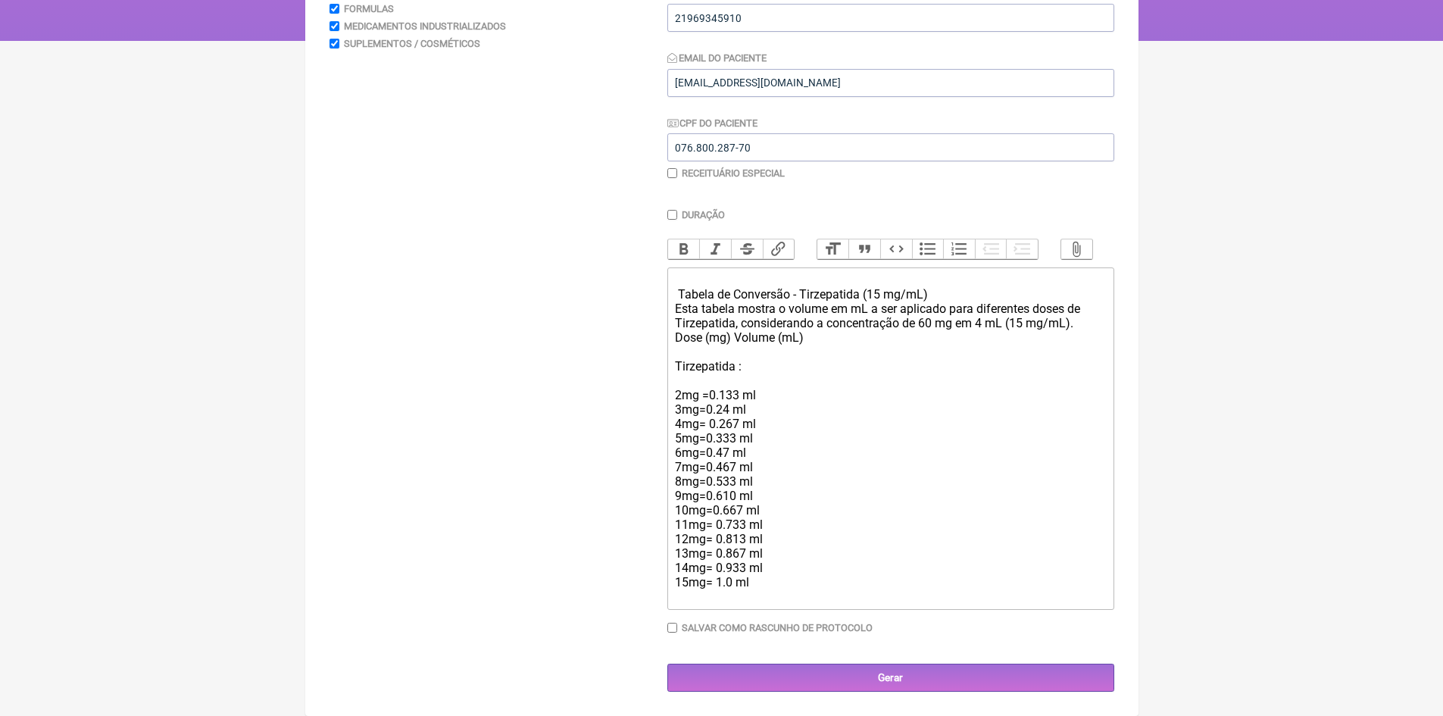
scroll to position [273, 0]
click at [899, 675] on input "Gerar" at bounding box center [890, 678] width 447 height 28
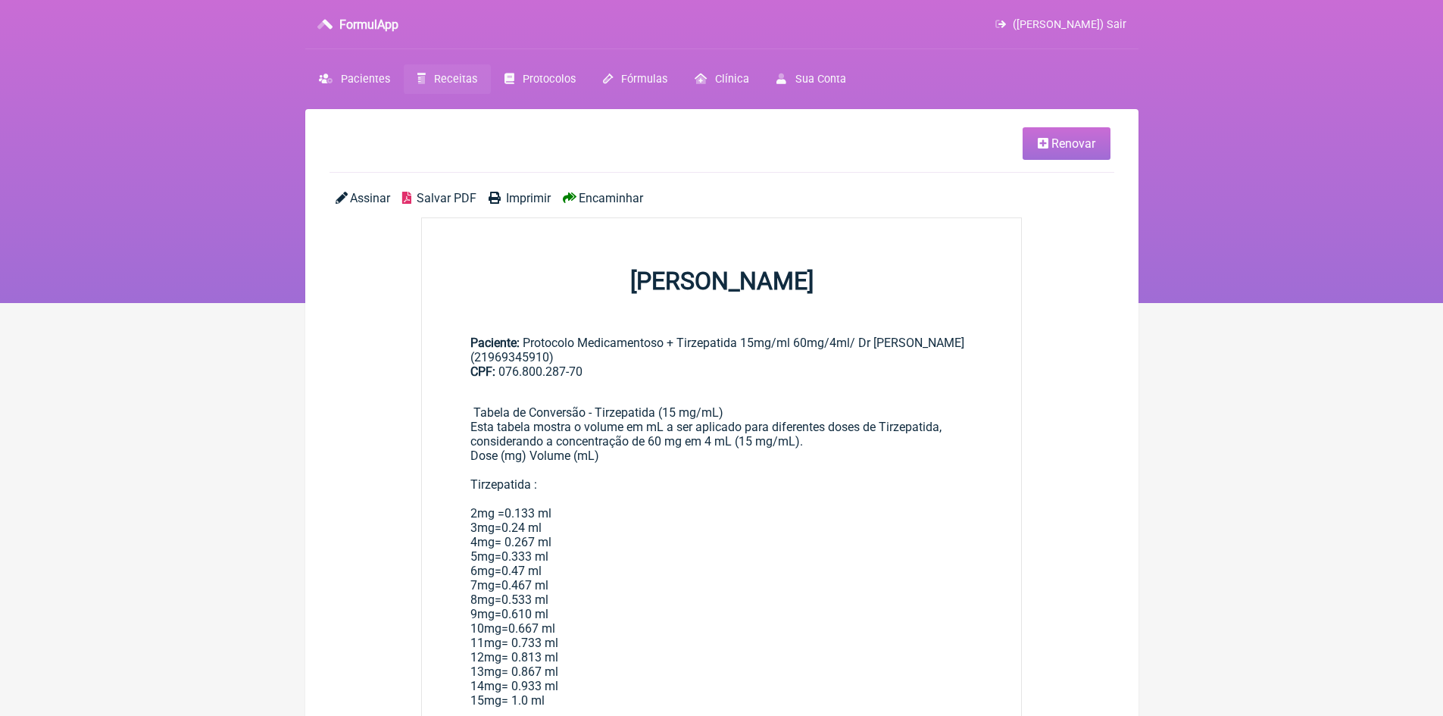
click at [532, 197] on span "Imprimir" at bounding box center [528, 198] width 45 height 14
drag, startPoint x: 1121, startPoint y: 27, endPoint x: 798, endPoint y: 75, distance: 327.1
click at [1121, 27] on span "(VINICIUS VIEIRA PASCHOAL) Sair" at bounding box center [1070, 24] width 114 height 13
